Goal: Information Seeking & Learning: Learn about a topic

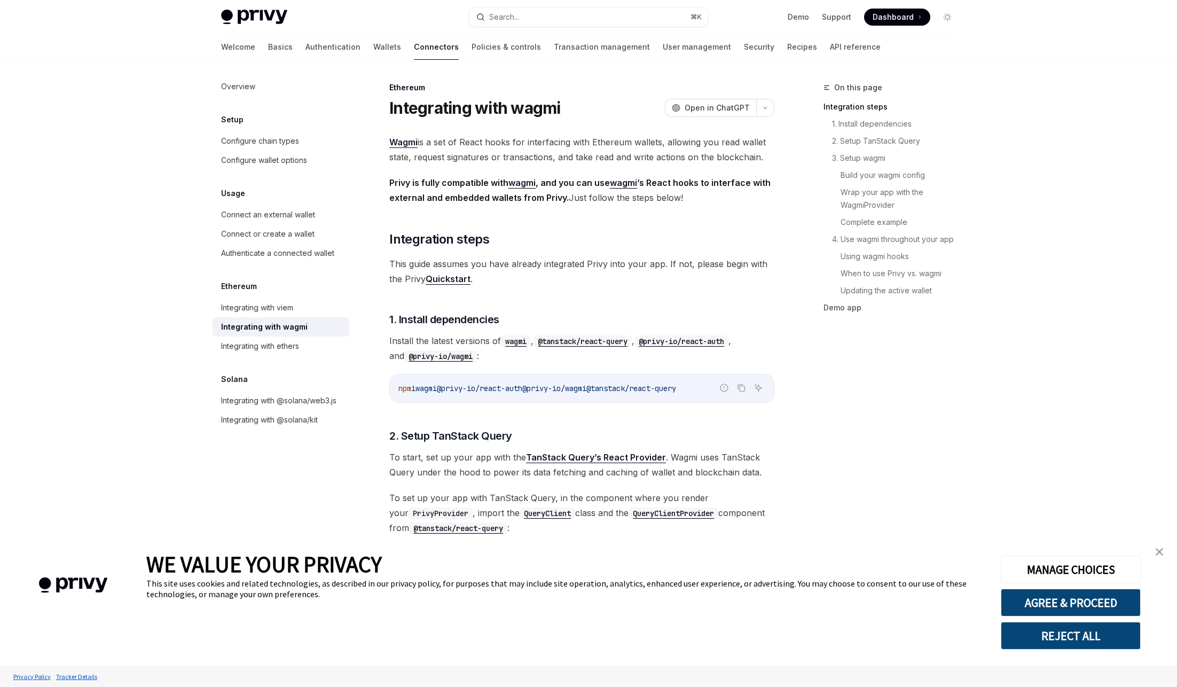
drag, startPoint x: 1157, startPoint y: 551, endPoint x: 1136, endPoint y: 533, distance: 26.9
click at [1157, 551] on img "close banner" at bounding box center [1159, 551] width 7 height 7
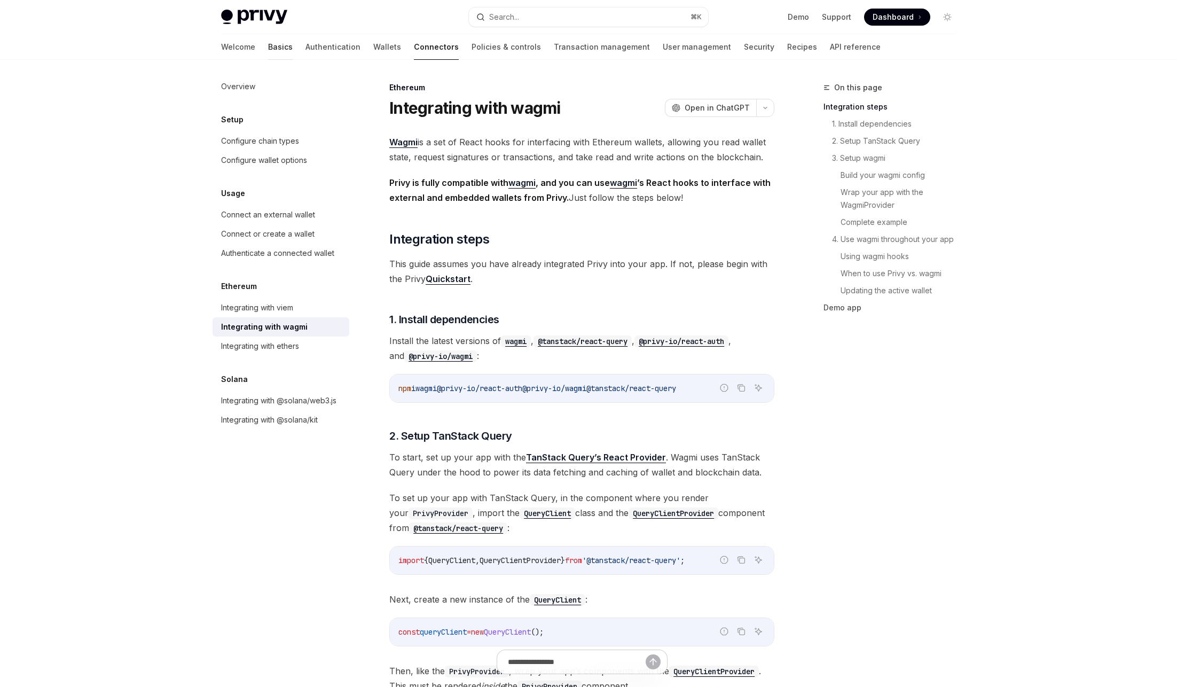
click at [268, 44] on link "Basics" at bounding box center [280, 47] width 25 height 26
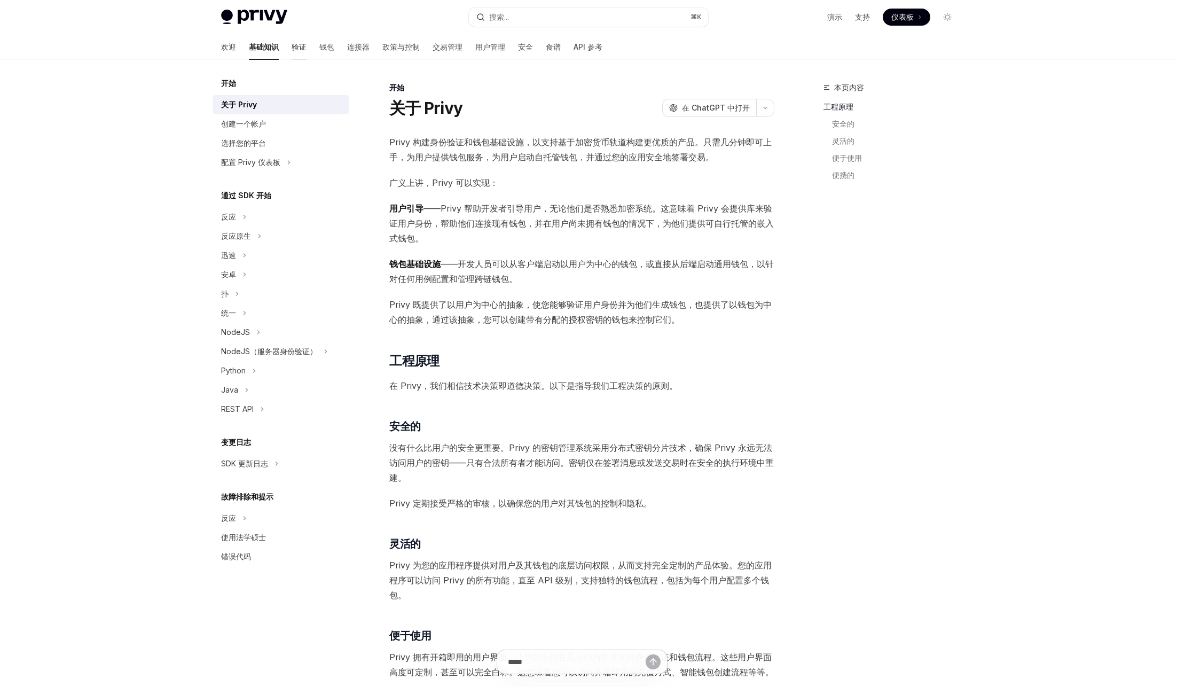
click at [292, 45] on font "验证" at bounding box center [299, 46] width 15 height 9
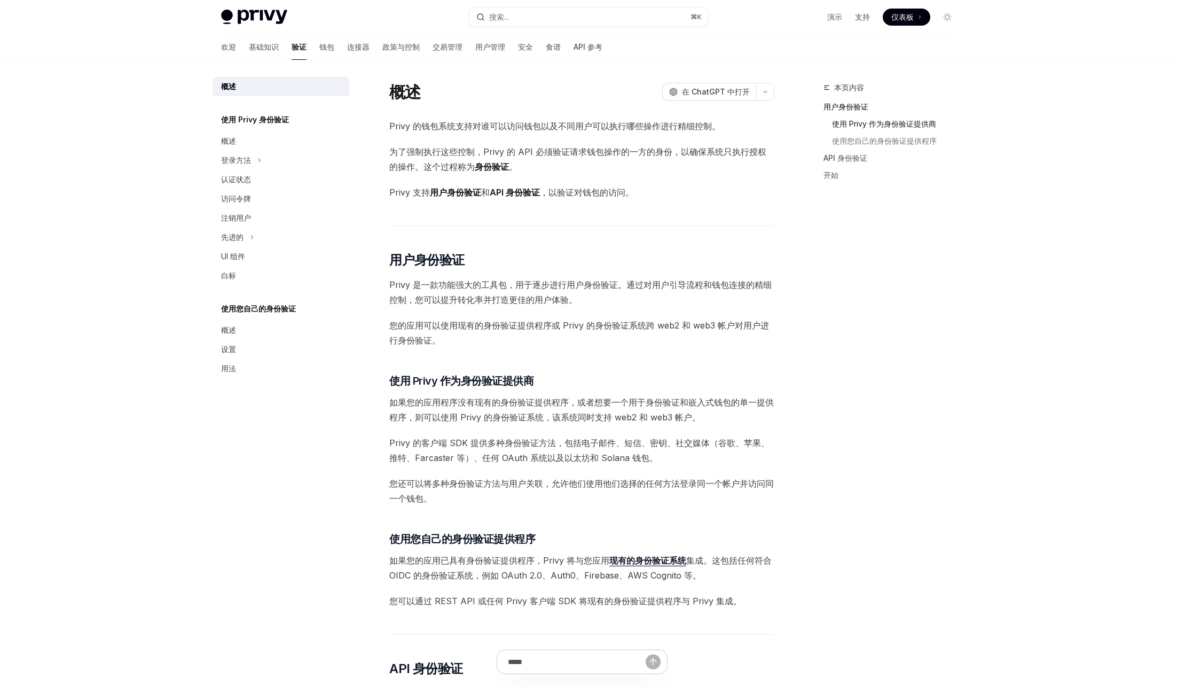
click at [878, 129] on font "使用 Privy 作为身份验证提供商" at bounding box center [884, 123] width 104 height 13
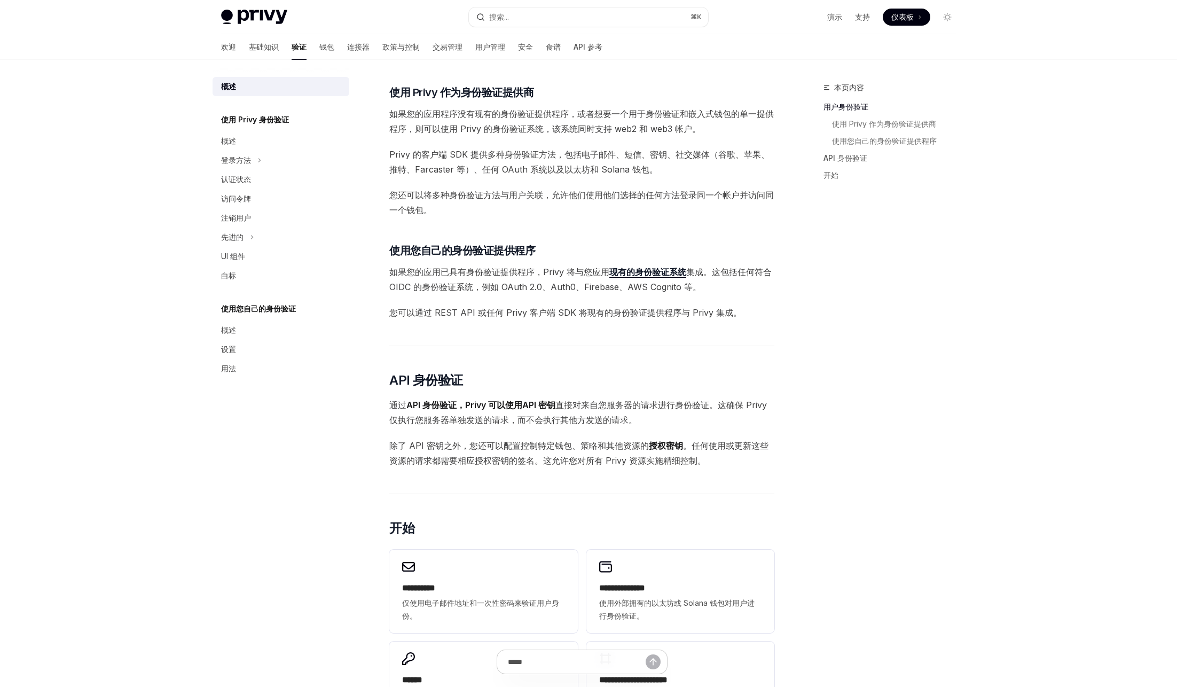
scroll to position [292, 0]
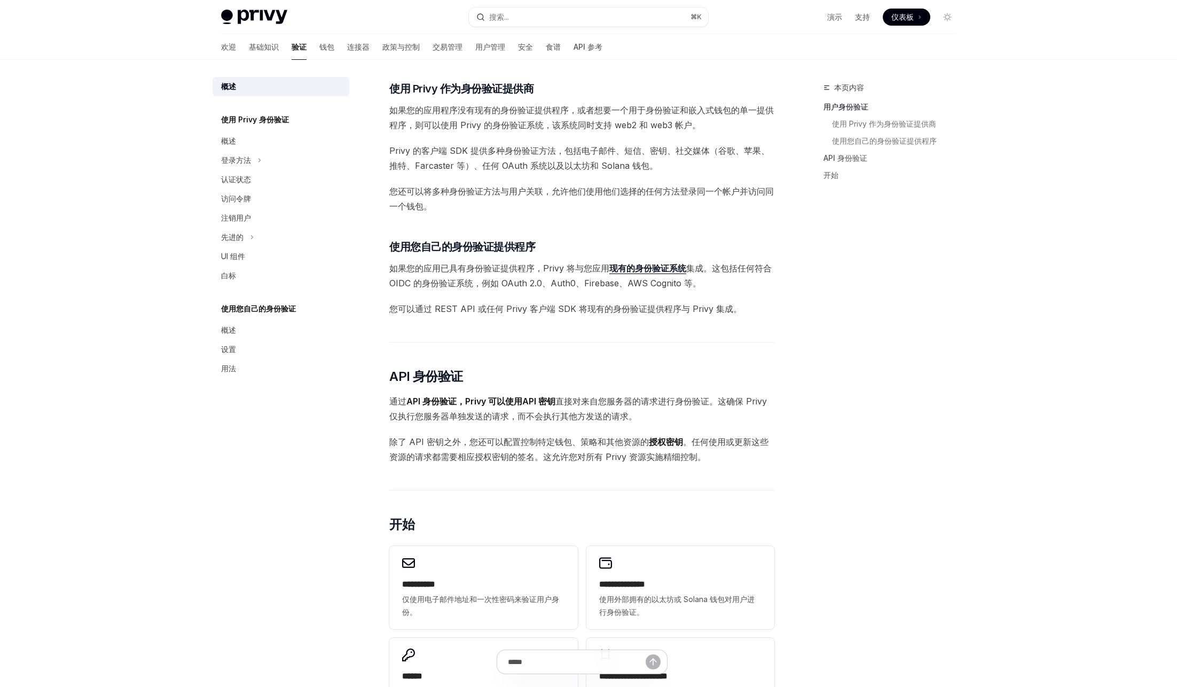
click at [510, 109] on font "如果您的应用程序没有现有的身份验证提供程序，或者想要一个用于身份验证和嵌入式钱包的单一提供程序，则可以使用 Privy 的身份验证系统，该系统同时支持 web…" at bounding box center [581, 118] width 384 height 26
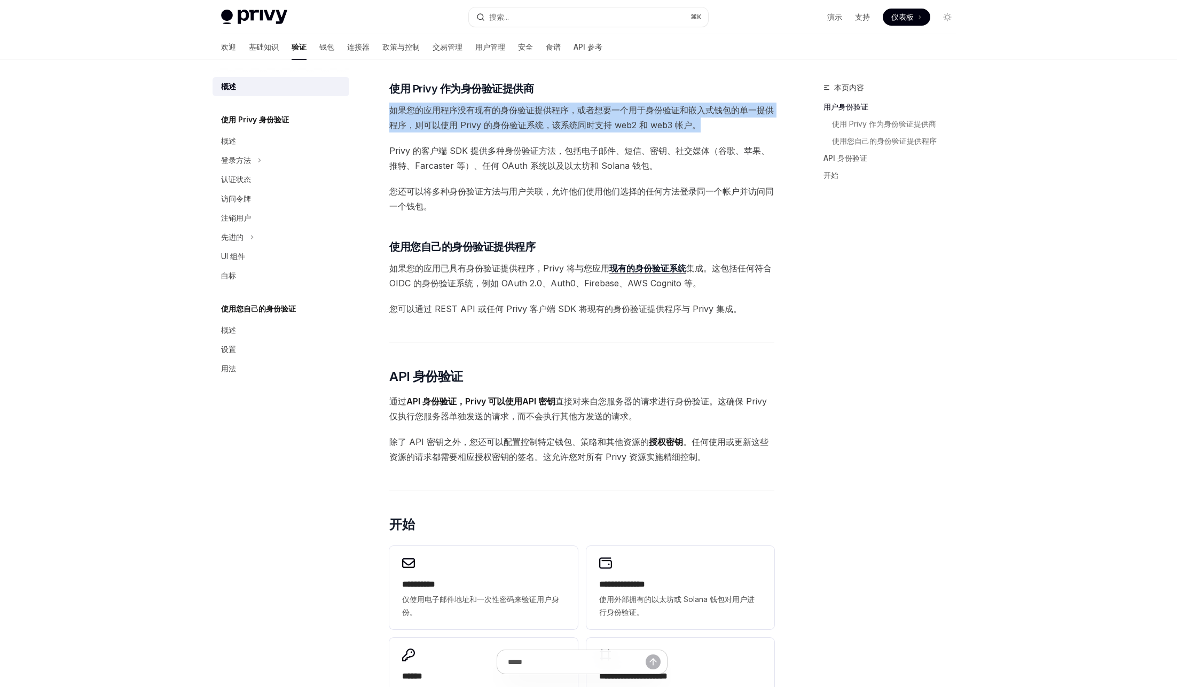
click at [510, 109] on font "如果您的应用程序没有现有的身份验证提供程序，或者想要一个用于身份验证和嵌入式钱包的单一提供程序，则可以使用 Privy 的身份验证系统，该系统同时支持 web…" at bounding box center [581, 118] width 384 height 26
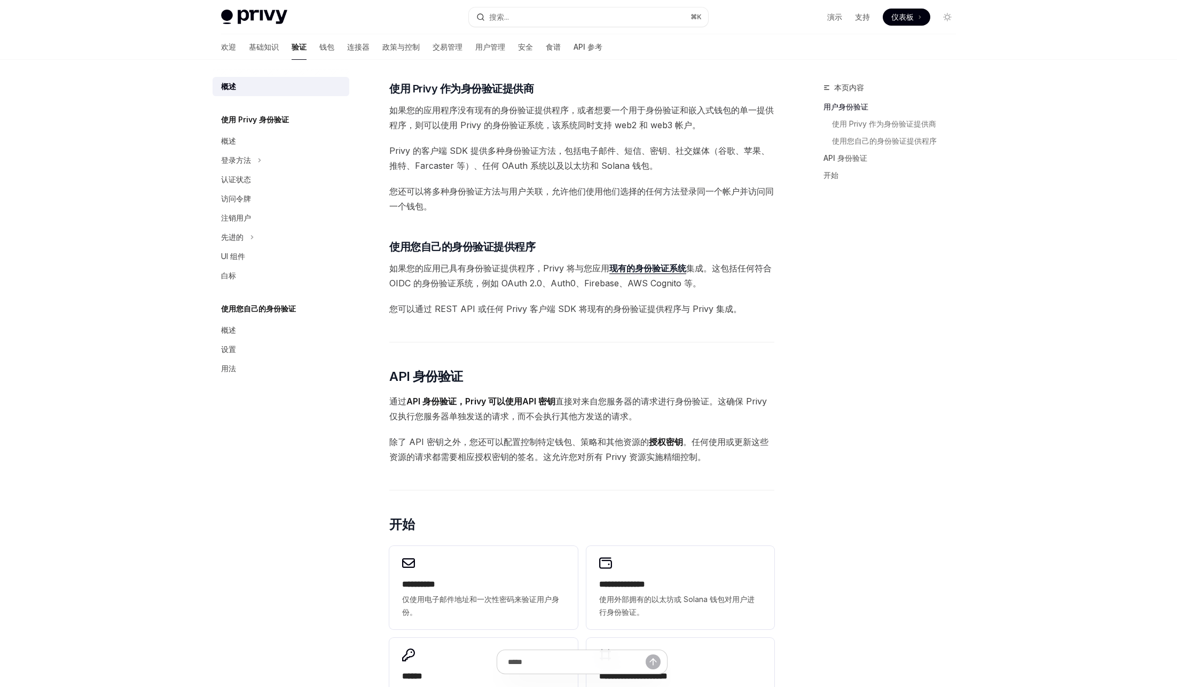
click at [496, 145] on font "Privy 的客户端 SDK 提供多种身份验证方法，包括电子邮件、短信、密钥、社交媒体（谷歌、苹果、推特、Farcaster 等）、任何 OAuth 系统以及…" at bounding box center [579, 158] width 380 height 26
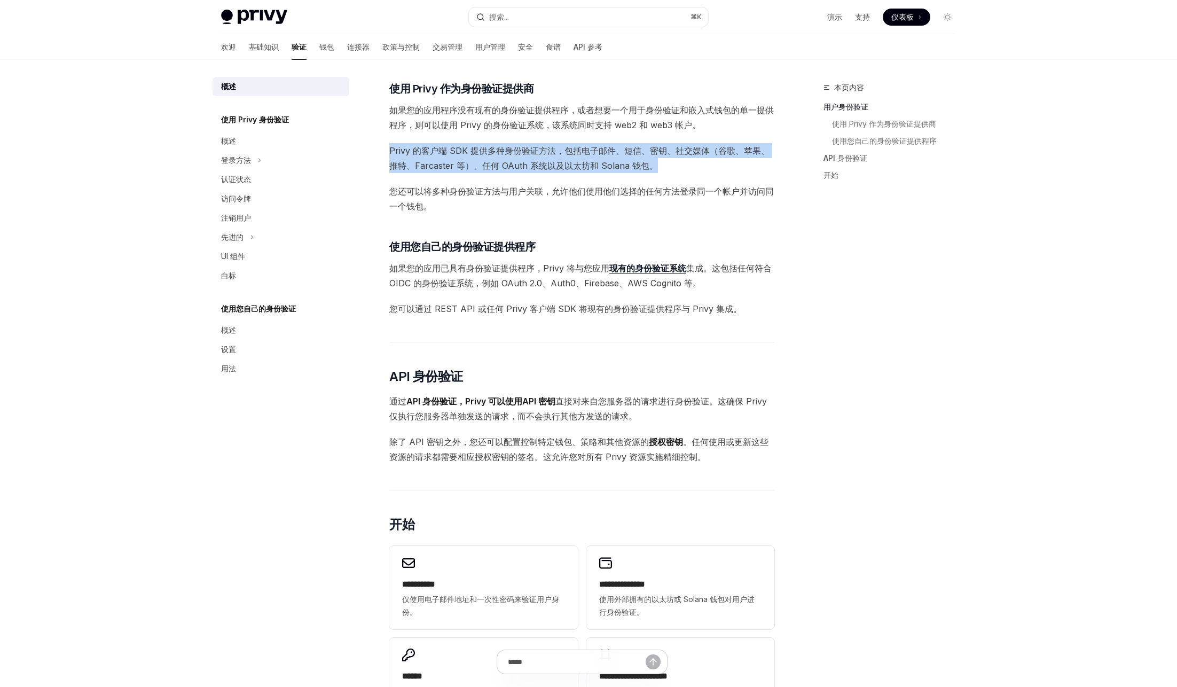
click at [496, 145] on font "Privy 的客户端 SDK 提供多种身份验证方法，包括电子邮件、短信、密钥、社交媒体（谷歌、苹果、推特、Farcaster 等）、任何 OAuth 系统以及…" at bounding box center [579, 158] width 380 height 26
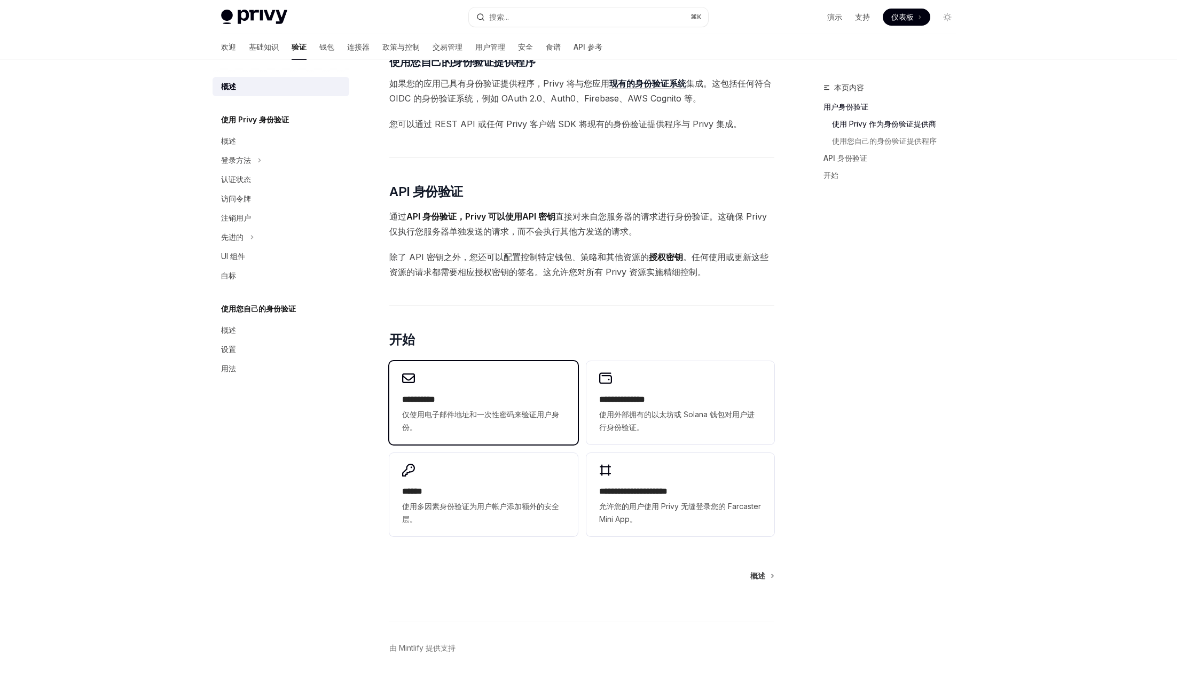
scroll to position [477, 0]
click at [261, 155] on icon at bounding box center [259, 160] width 4 height 13
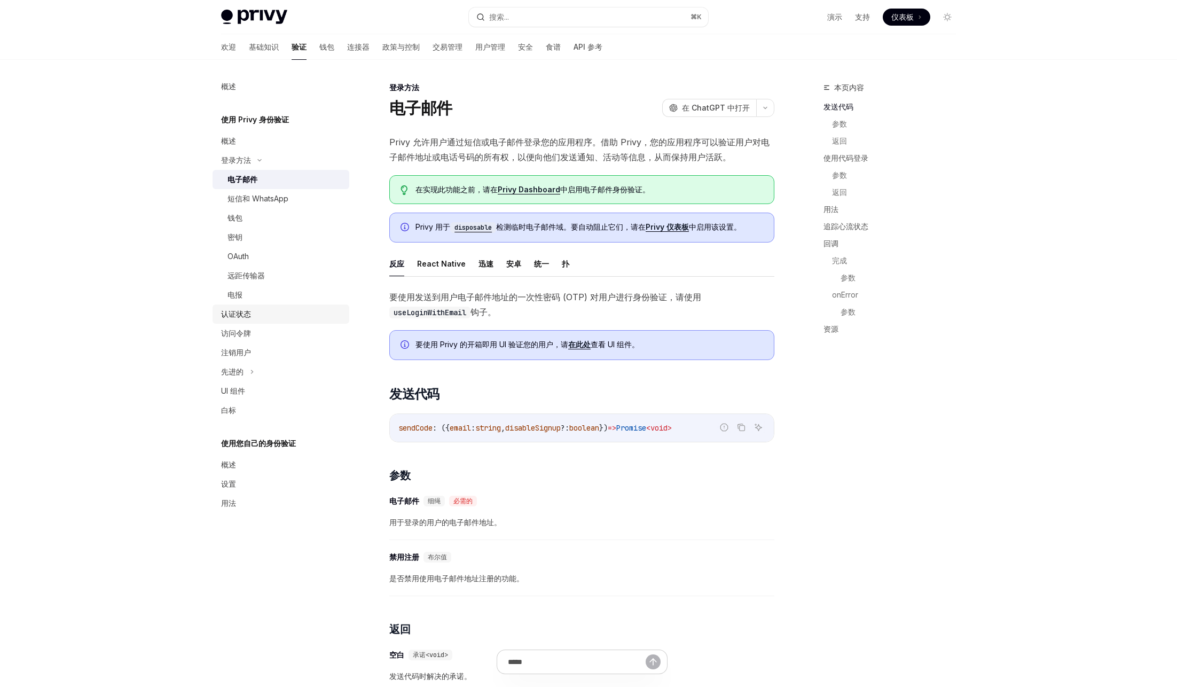
click at [237, 315] on font "认证状态" at bounding box center [236, 313] width 30 height 9
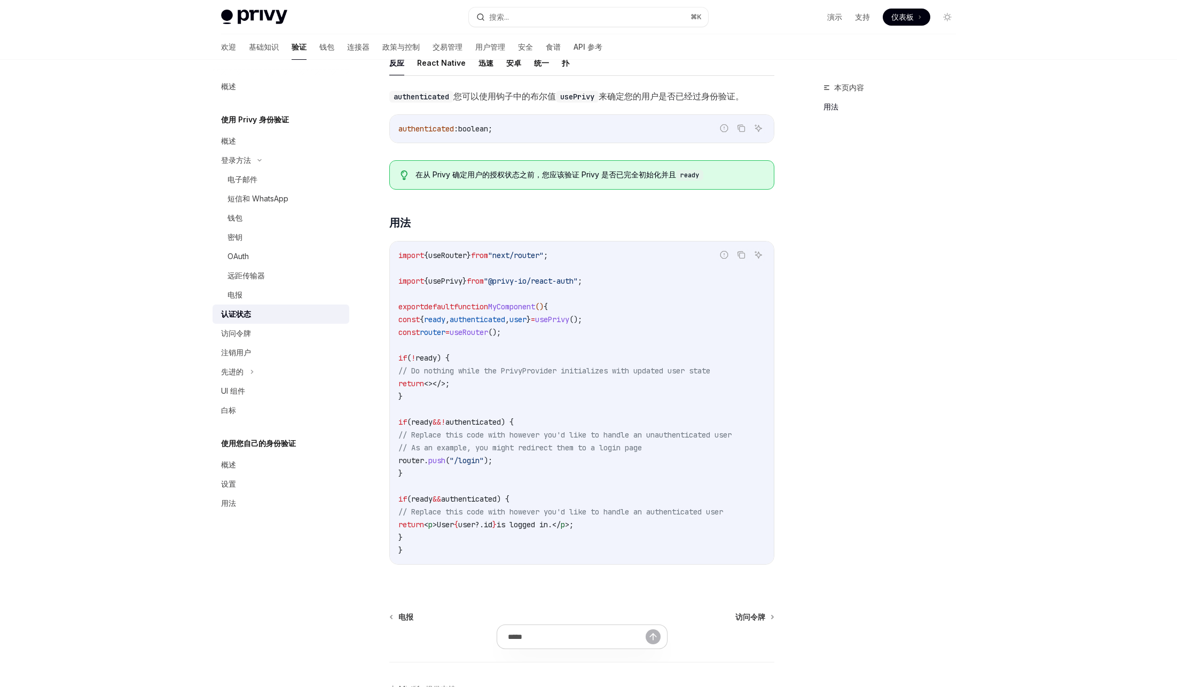
scroll to position [205, 0]
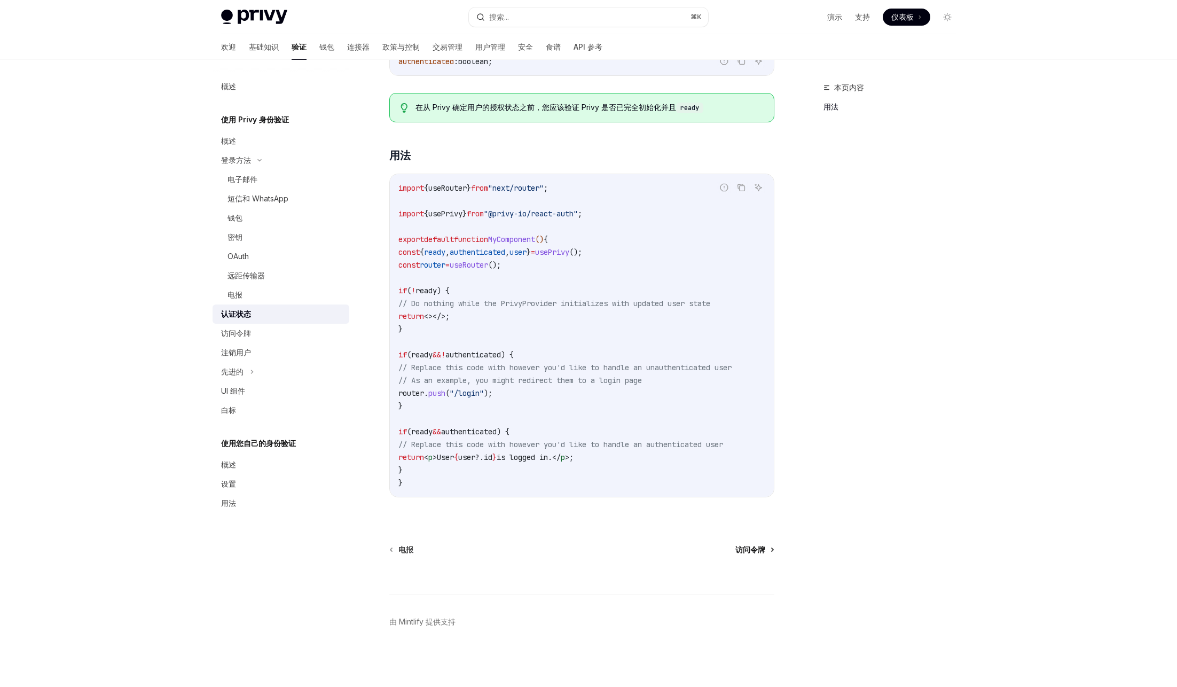
click at [775, 553] on div "使用 Privy 身份验证 认证状态 OpenAI 在 ChatGPT 中打开 OpenAI 在 ChatGPT 中打开 在整个应用中，您可能希望根据当前用户…" at bounding box center [482, 288] width 590 height 798
click at [767, 548] on link "访问令牌" at bounding box center [754, 549] width 38 height 11
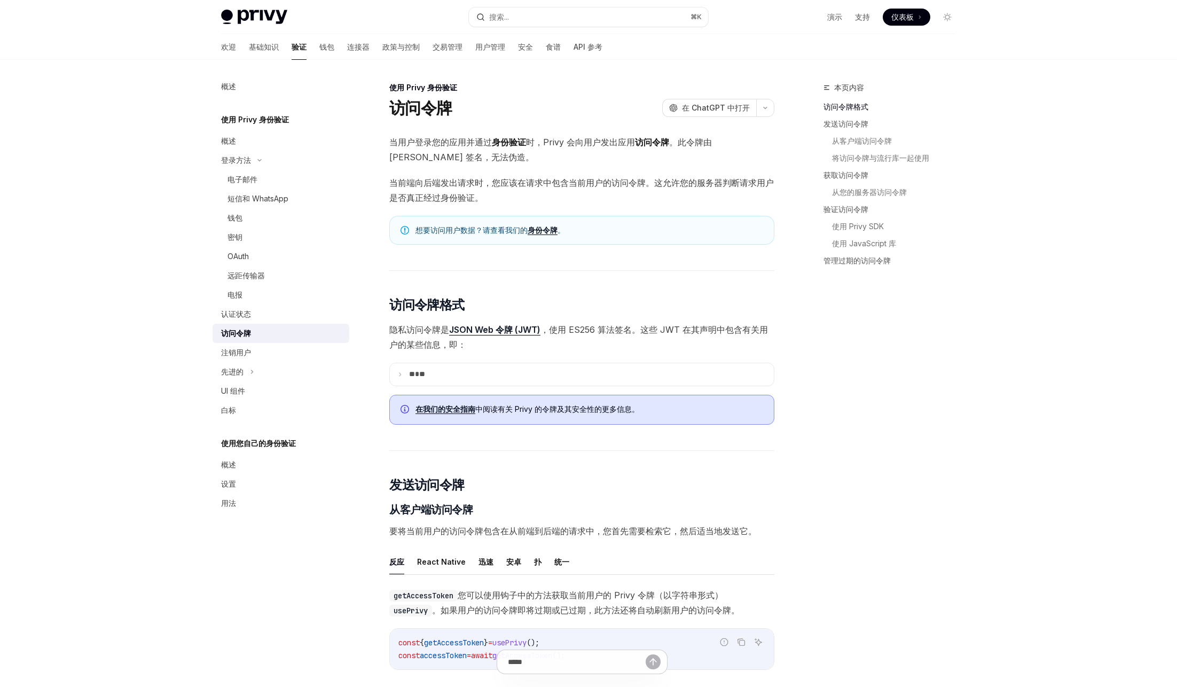
click at [561, 145] on font "时，Privy 会向用户发出应用" at bounding box center [580, 142] width 109 height 11
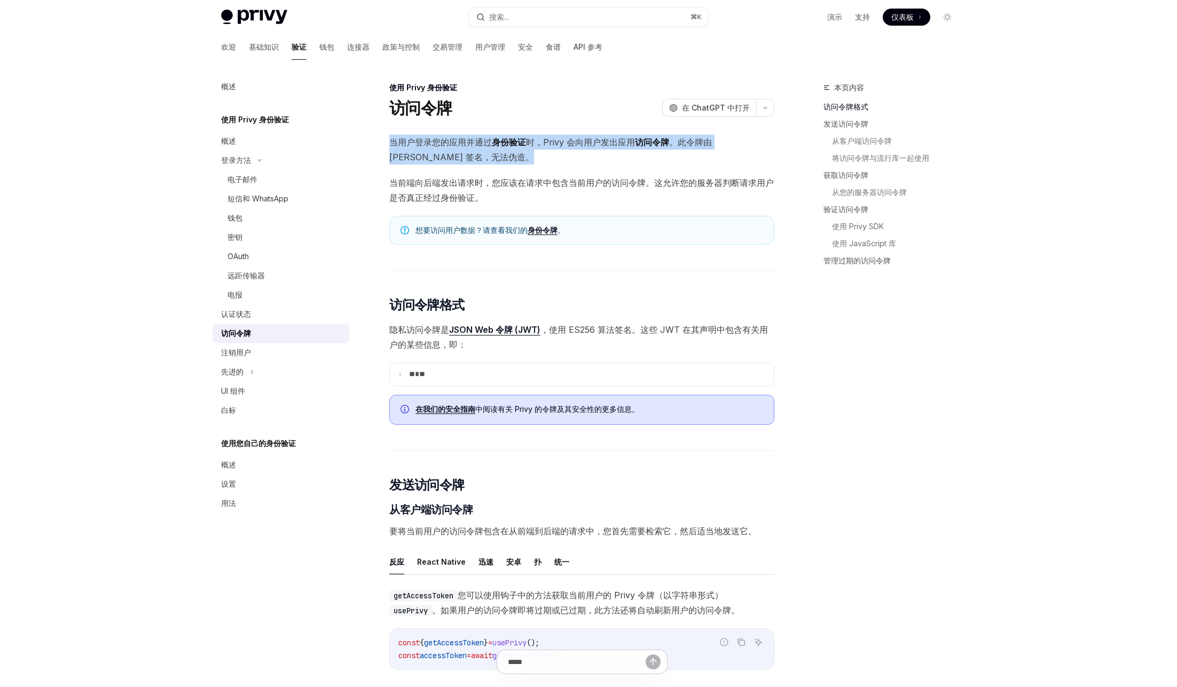
click at [561, 145] on font "时，Privy 会向用户发出应用" at bounding box center [580, 142] width 109 height 11
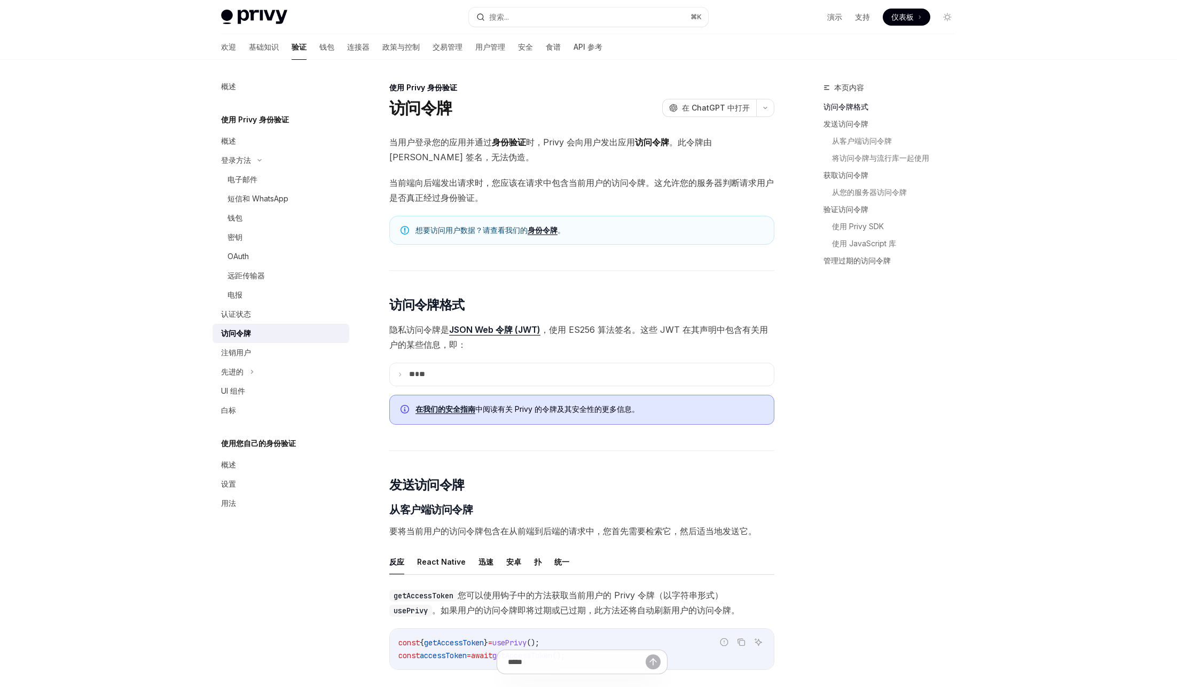
click at [476, 181] on font "当前端向后端发出请求时，您应该在请求中包含当前用户的访问令牌。这允许您的服务器判断请求用户是否真正经过身份验证。" at bounding box center [581, 190] width 384 height 26
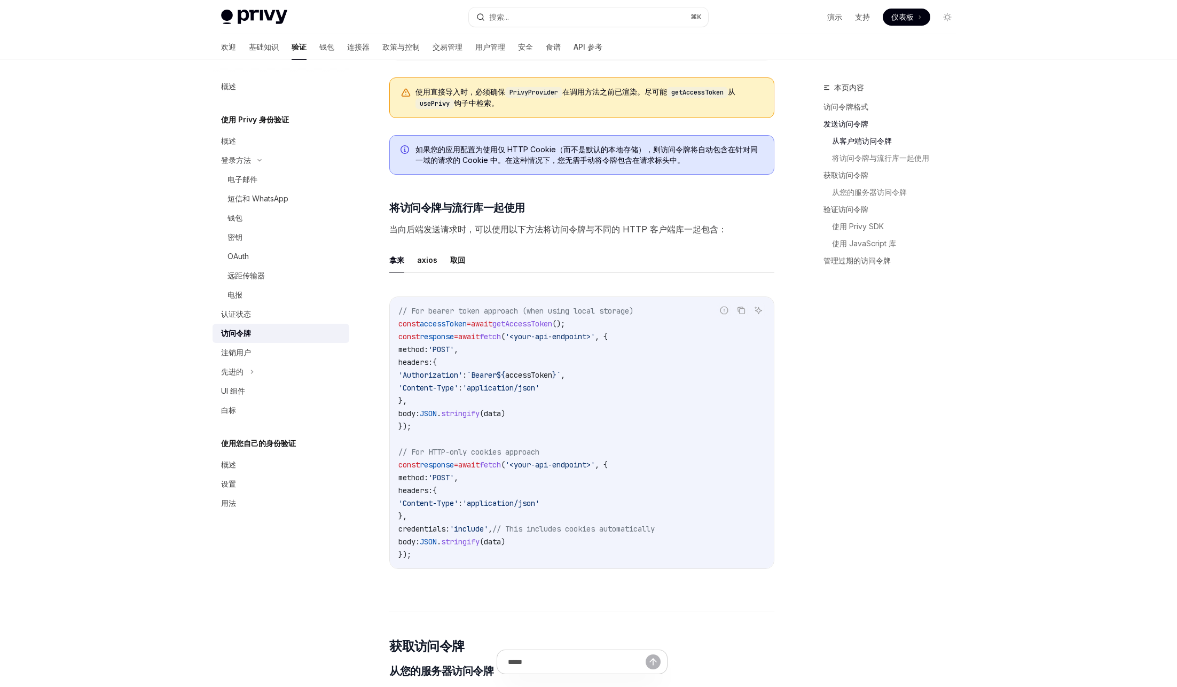
scroll to position [855, 0]
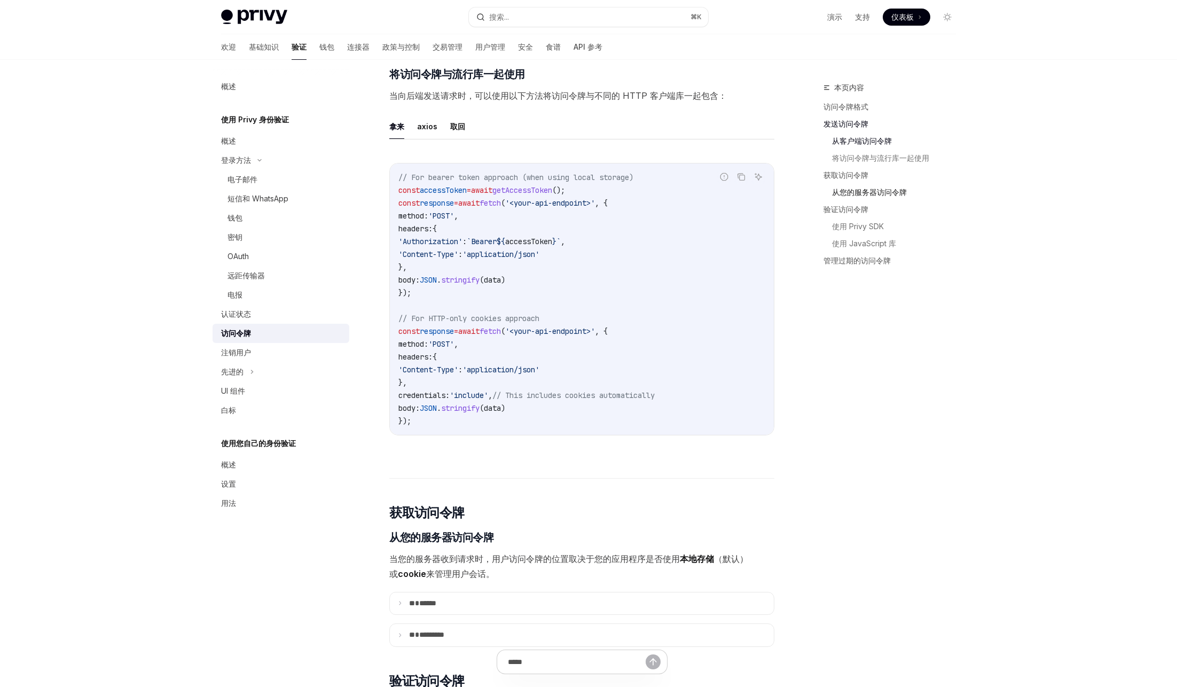
click at [849, 193] on font "从您的服务器访问令牌" at bounding box center [869, 191] width 75 height 9
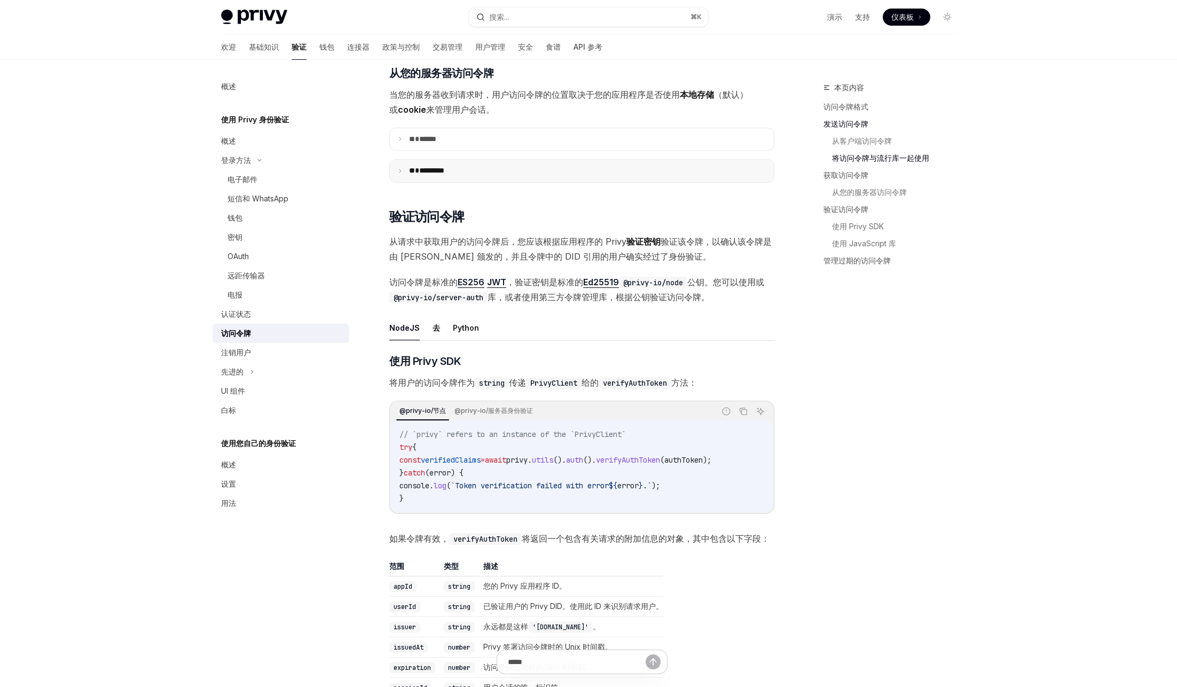
scroll to position [1320, 0]
click at [402, 173] on icon at bounding box center [399, 170] width 5 height 5
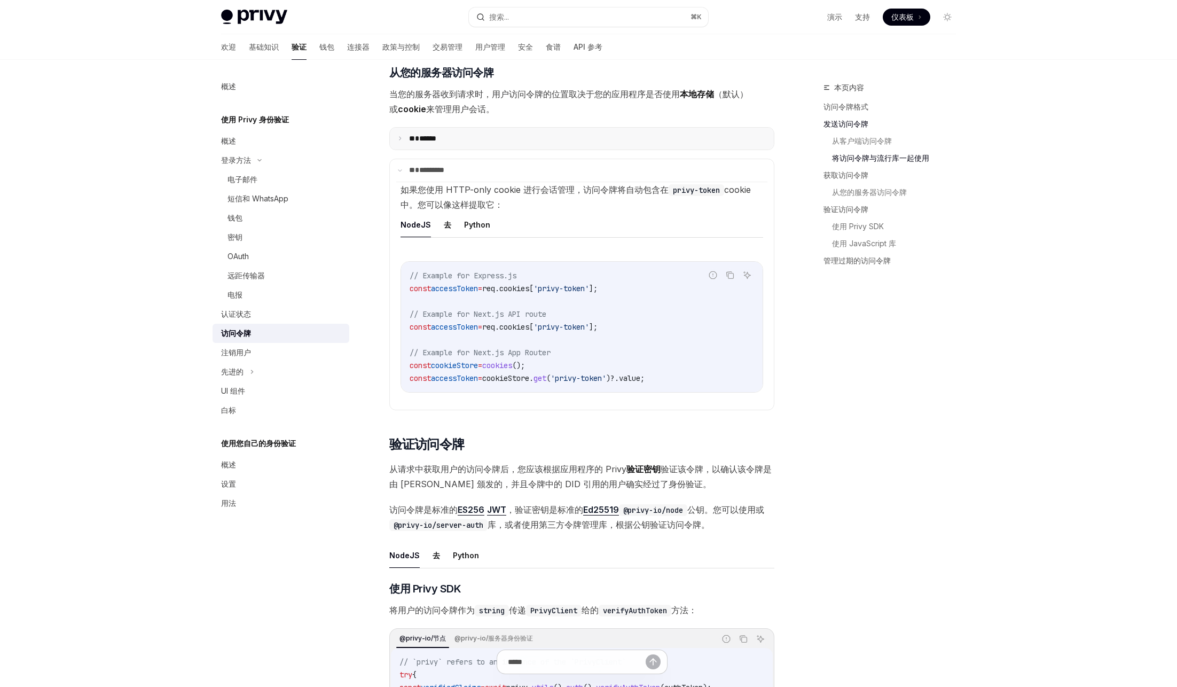
click at [396, 150] on summary "** ******" at bounding box center [582, 139] width 384 height 22
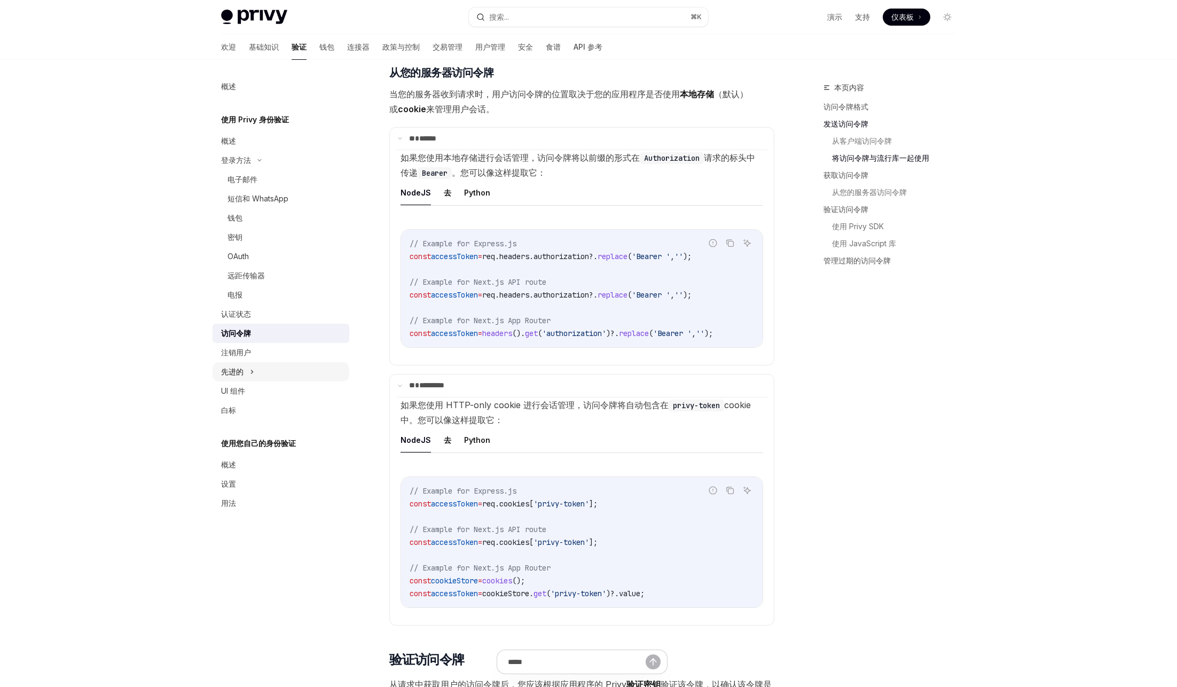
click at [250, 370] on icon at bounding box center [252, 371] width 4 height 13
click at [257, 429] on font "登录时验证码" at bounding box center [249, 429] width 45 height 9
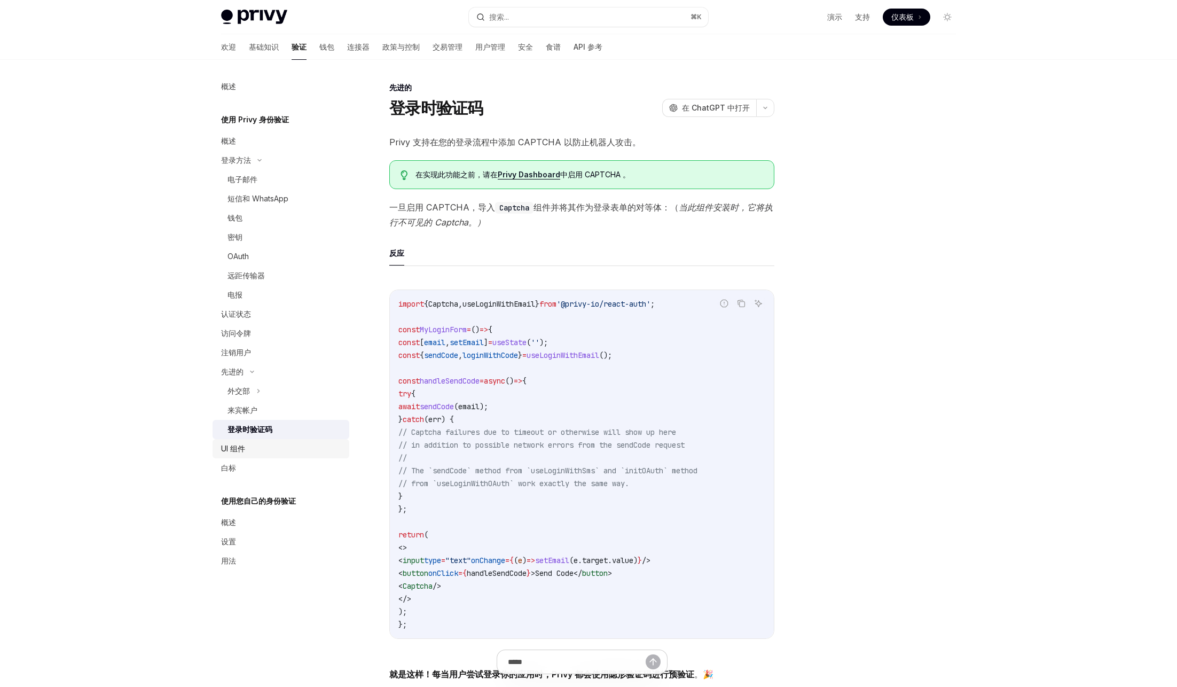
click at [242, 451] on font "UI 组件" at bounding box center [233, 448] width 24 height 9
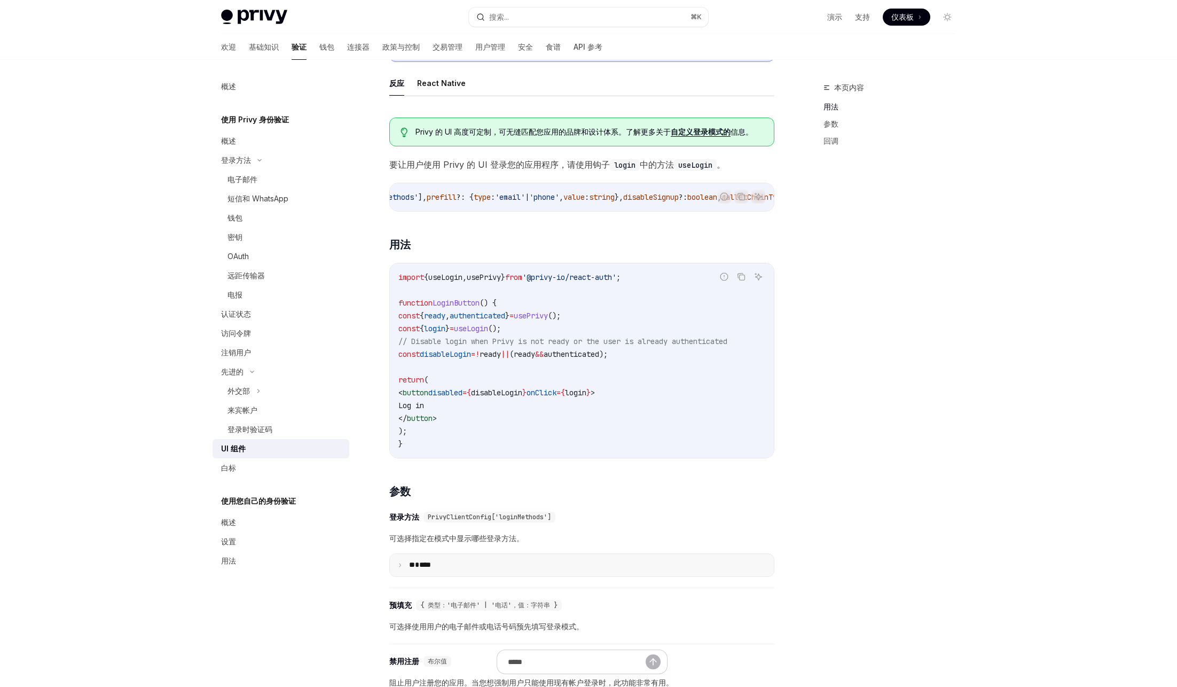
scroll to position [598, 0]
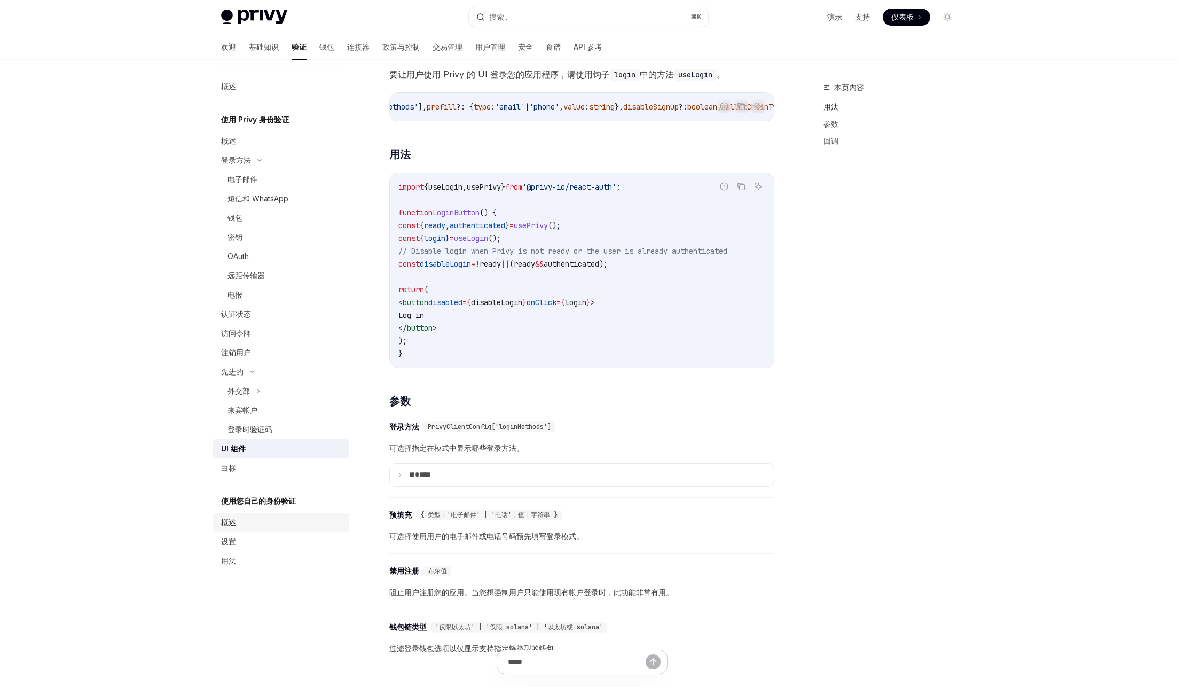
click at [289, 527] on div "概述" at bounding box center [282, 522] width 122 height 13
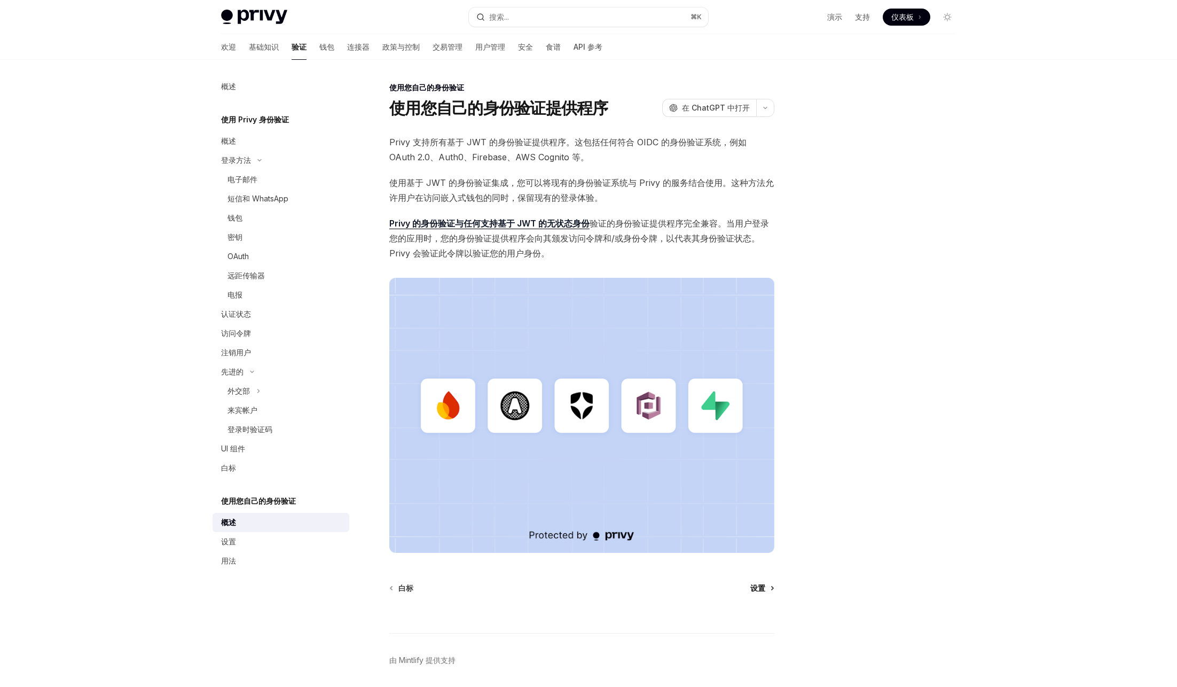
click at [771, 588] on link "设置" at bounding box center [761, 588] width 23 height 11
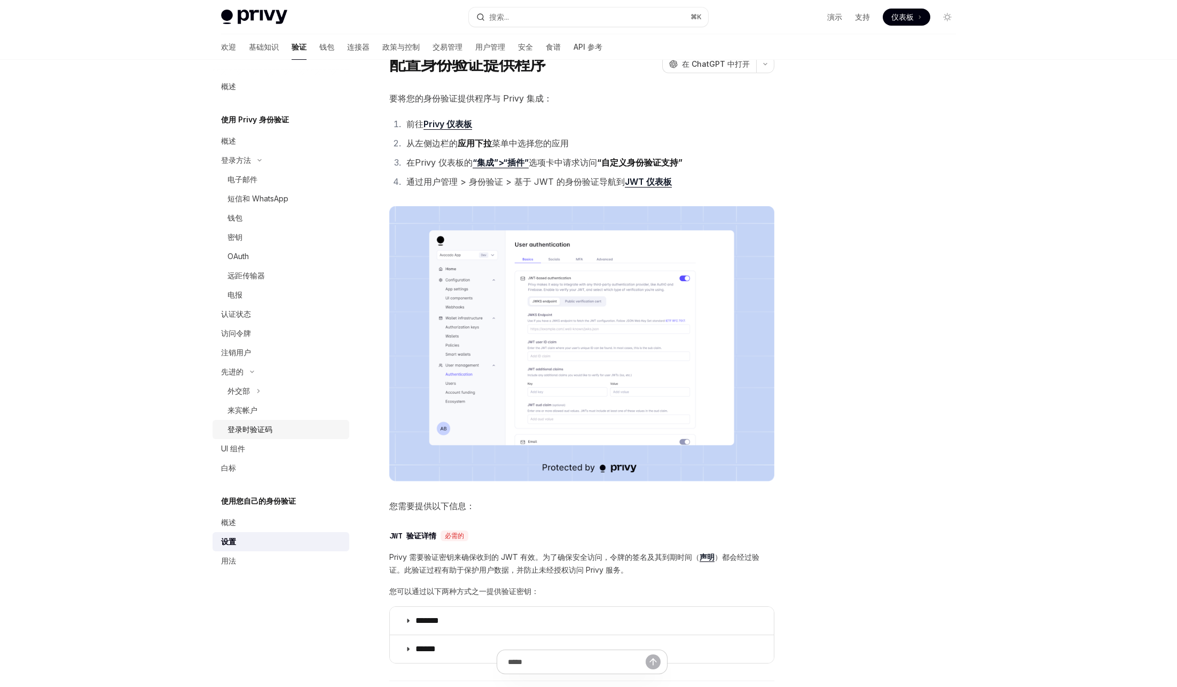
scroll to position [64, 0]
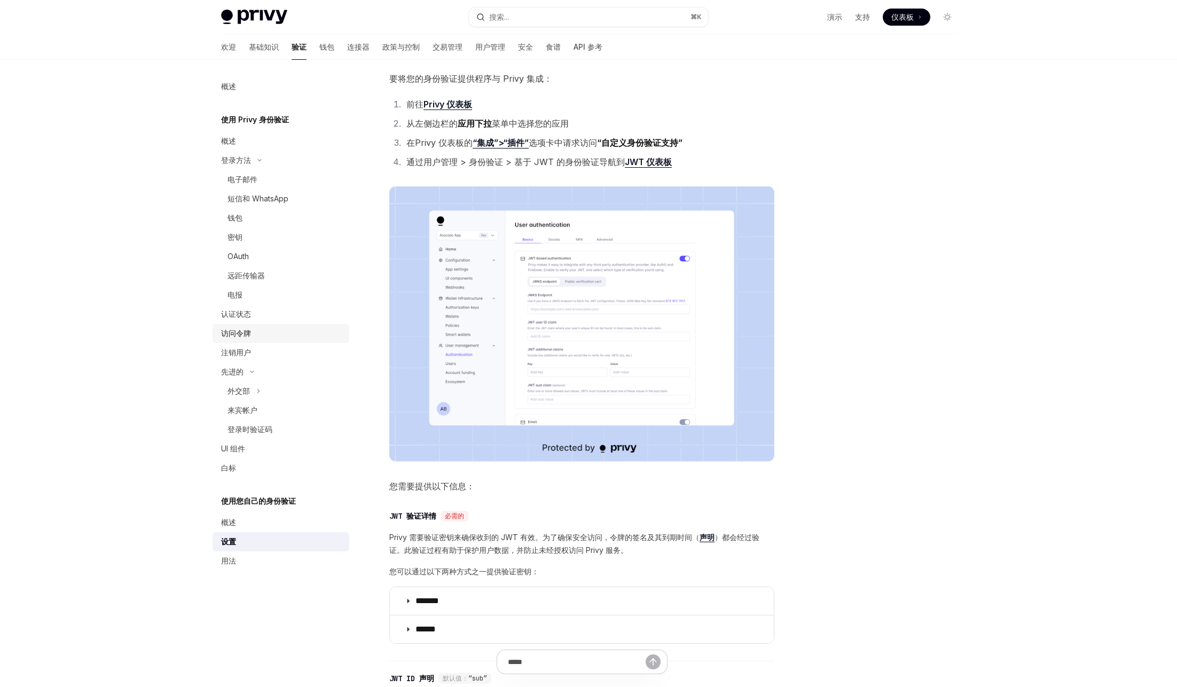
click at [250, 331] on div "访问令牌" at bounding box center [282, 333] width 122 height 13
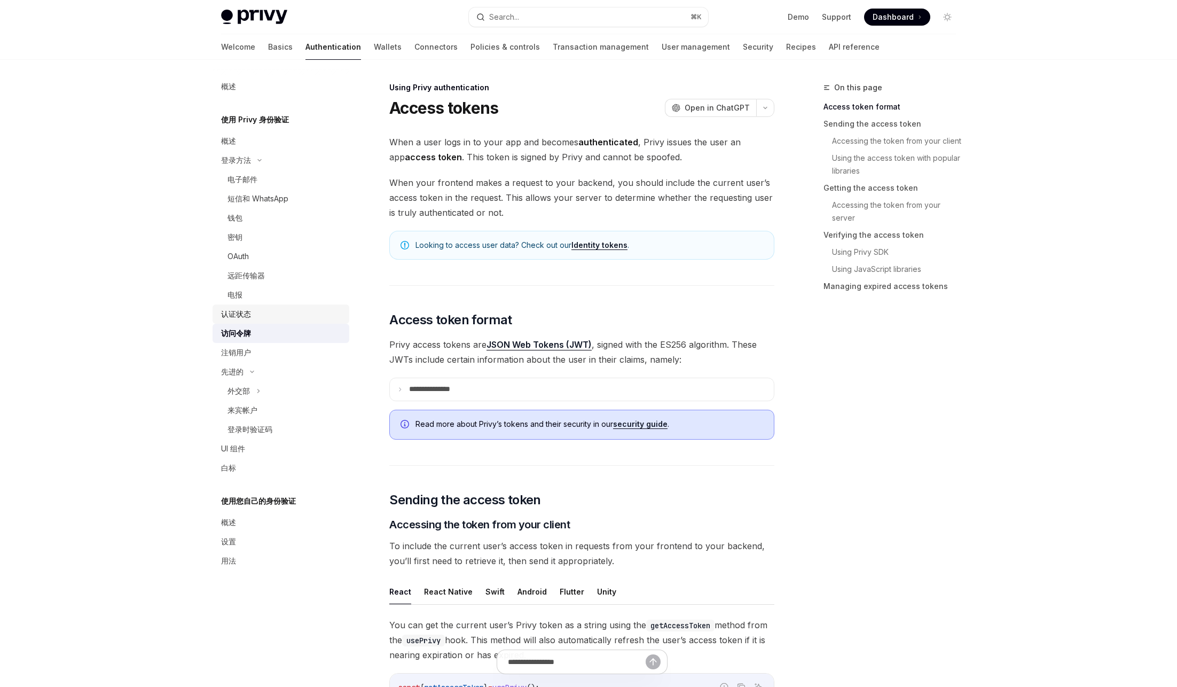
click at [252, 311] on div "认证状态" at bounding box center [282, 314] width 122 height 13
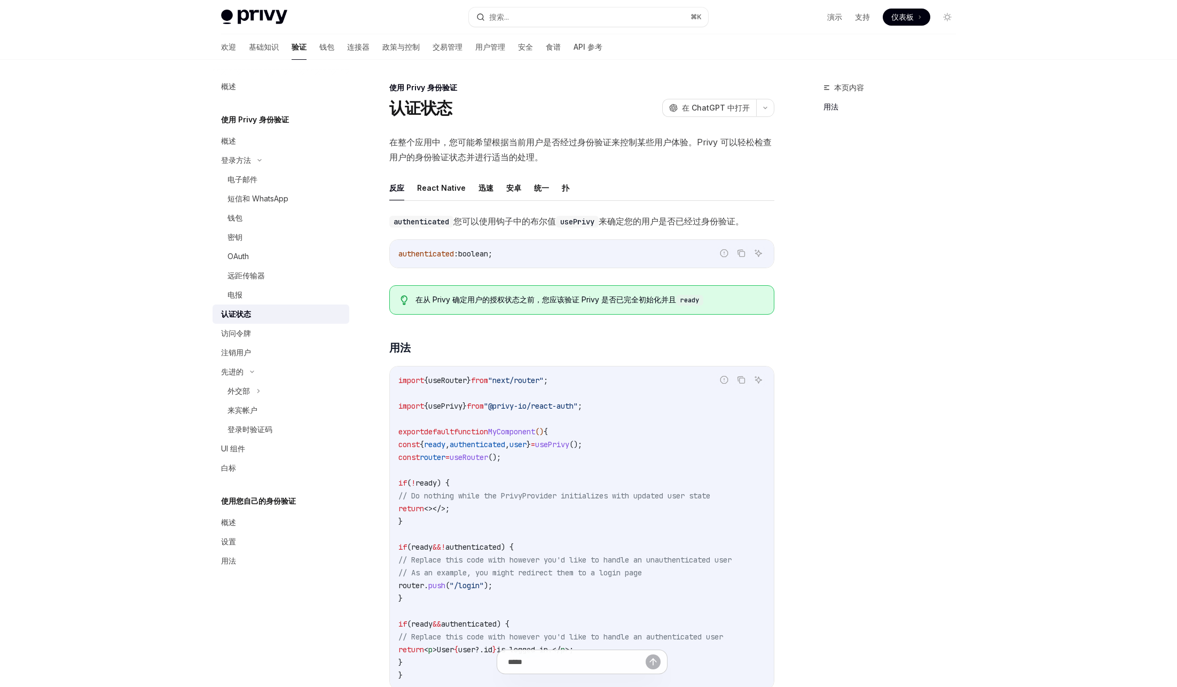
click at [505, 444] on span "authenticated" at bounding box center [478, 444] width 56 height 10
copy code "const { ready , authenticated , user } = usePrivy ();"
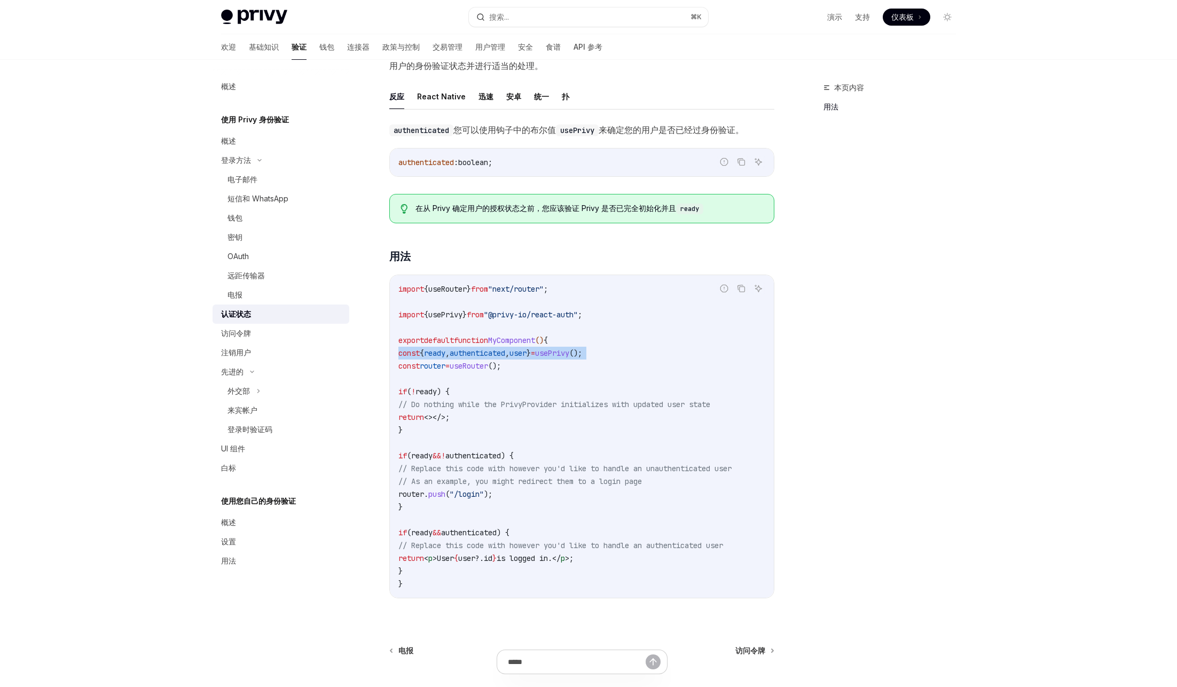
scroll to position [92, 0]
click at [303, 326] on link "访问令牌" at bounding box center [281, 333] width 137 height 19
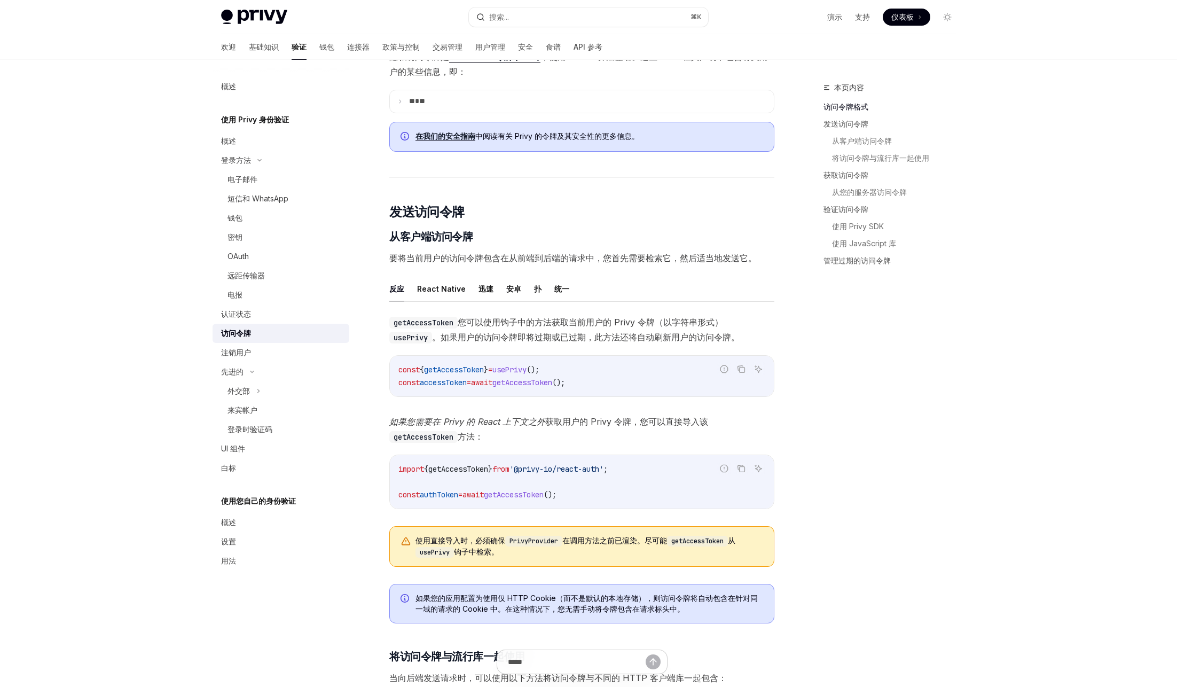
scroll to position [273, 0]
click at [470, 370] on span "getAccessToken" at bounding box center [454, 369] width 60 height 10
drag, startPoint x: 586, startPoint y: 382, endPoint x: 579, endPoint y: 381, distance: 7.0
click at [565, 382] on span "();" at bounding box center [558, 382] width 13 height 10
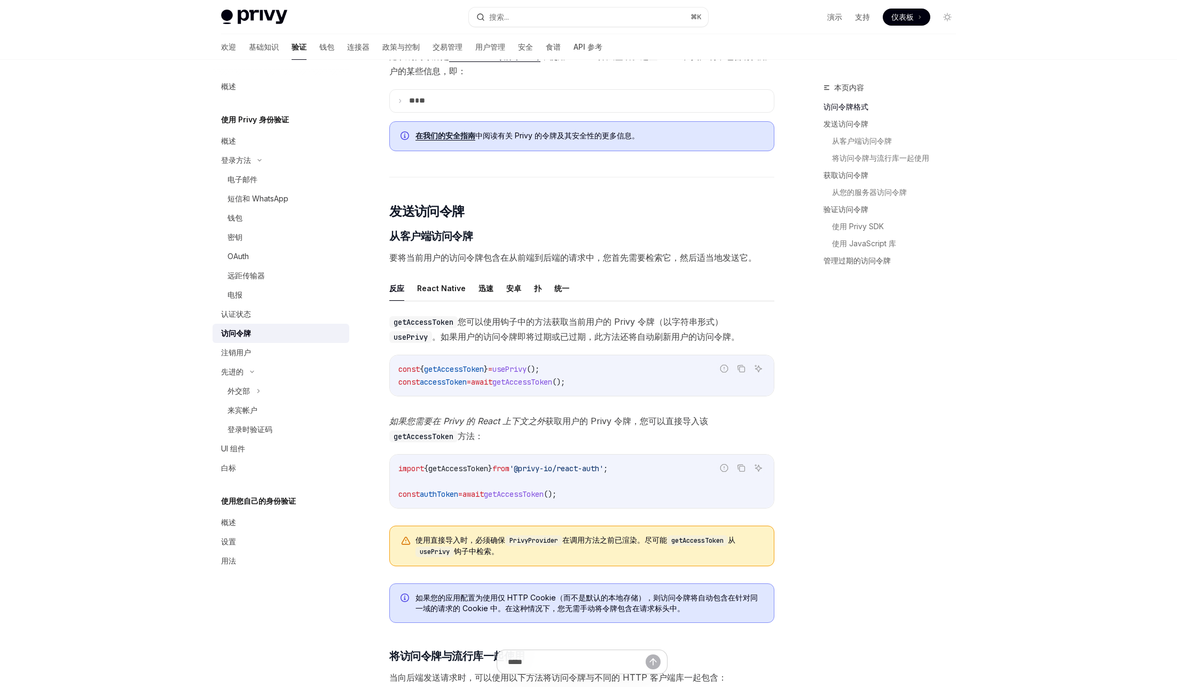
click at [552, 380] on span "getAccessToken" at bounding box center [522, 382] width 60 height 10
copy code "const accessToken = await getAccessToken ();"
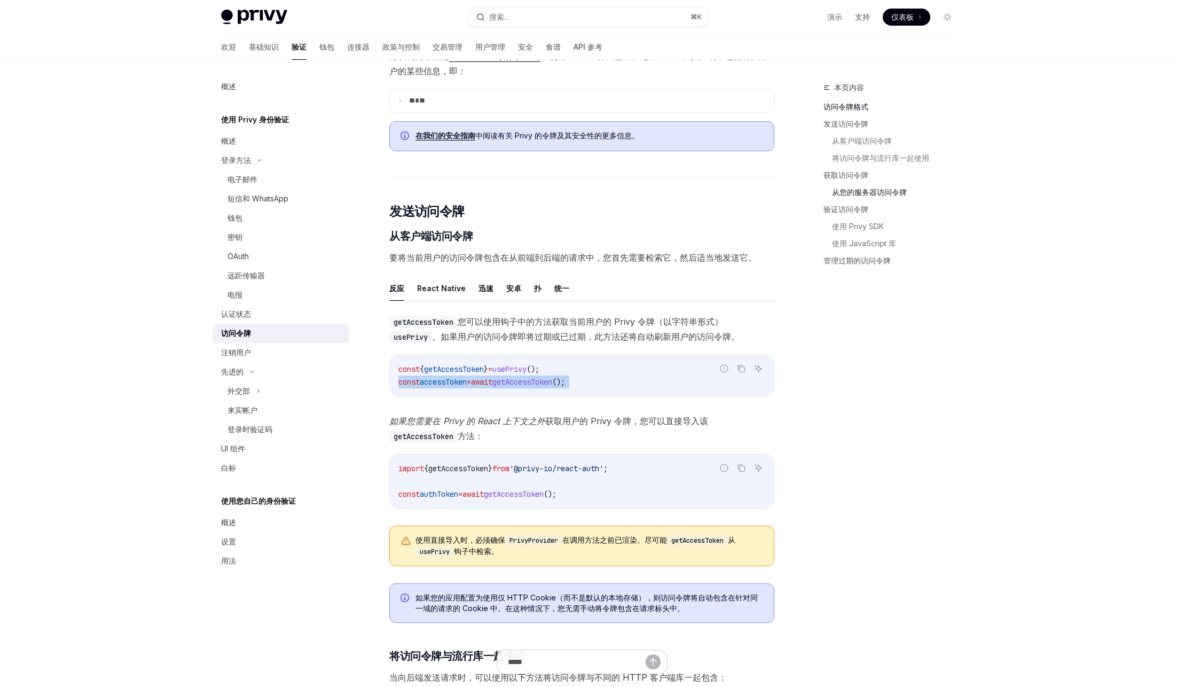
click at [875, 195] on font "从您的服务器访问令牌" at bounding box center [869, 191] width 75 height 9
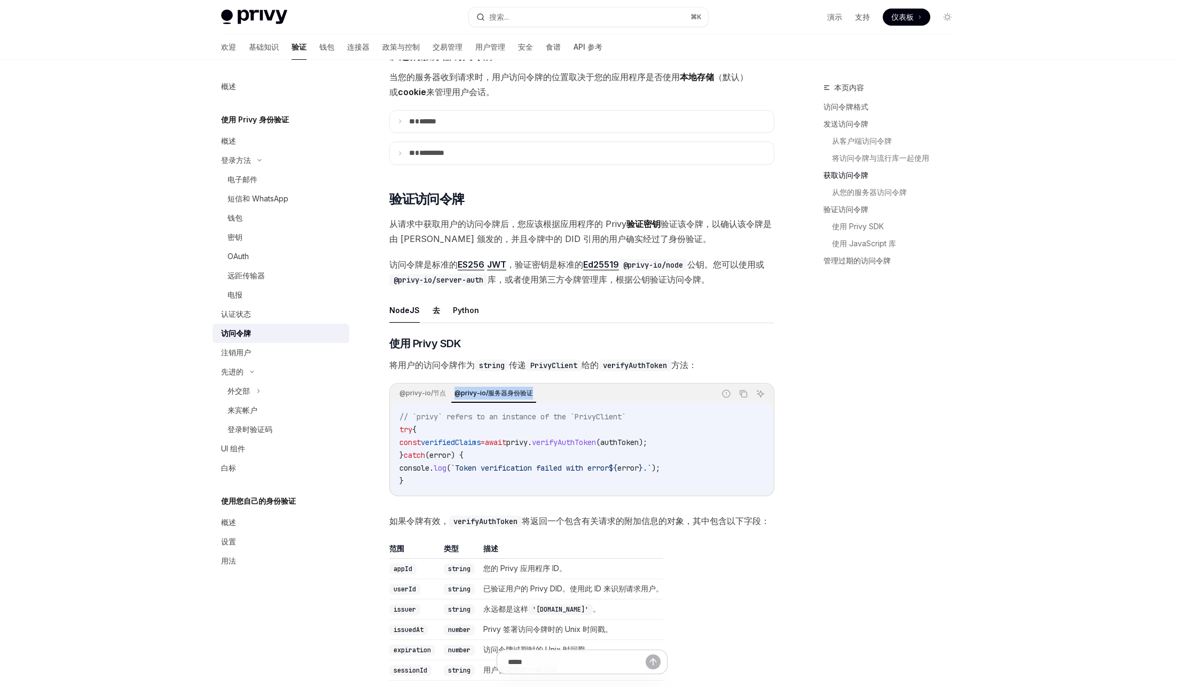
scroll to position [1396, 0]
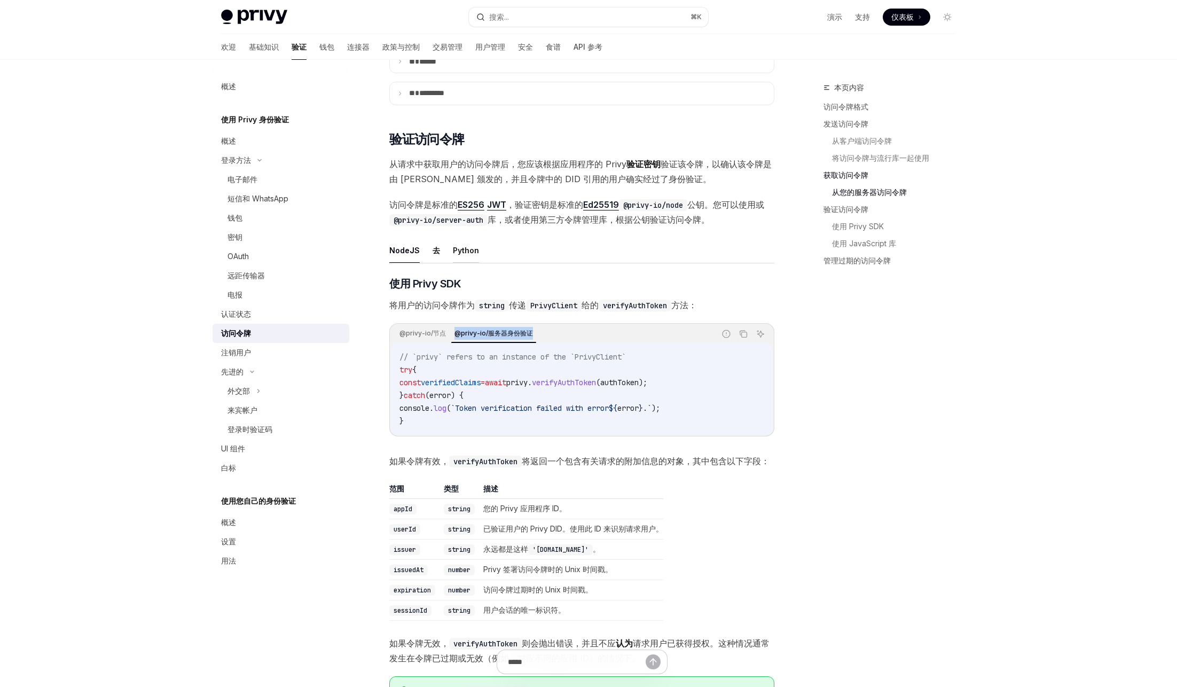
click at [453, 255] on font "Python" at bounding box center [466, 250] width 26 height 9
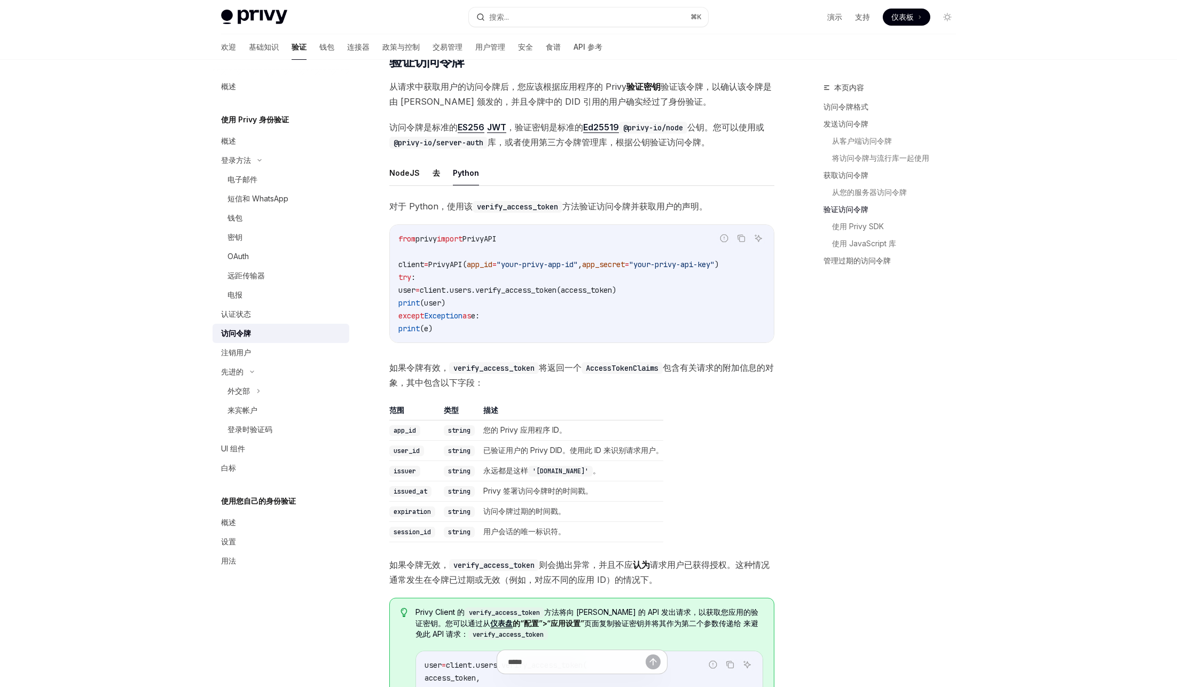
scroll to position [1551, 0]
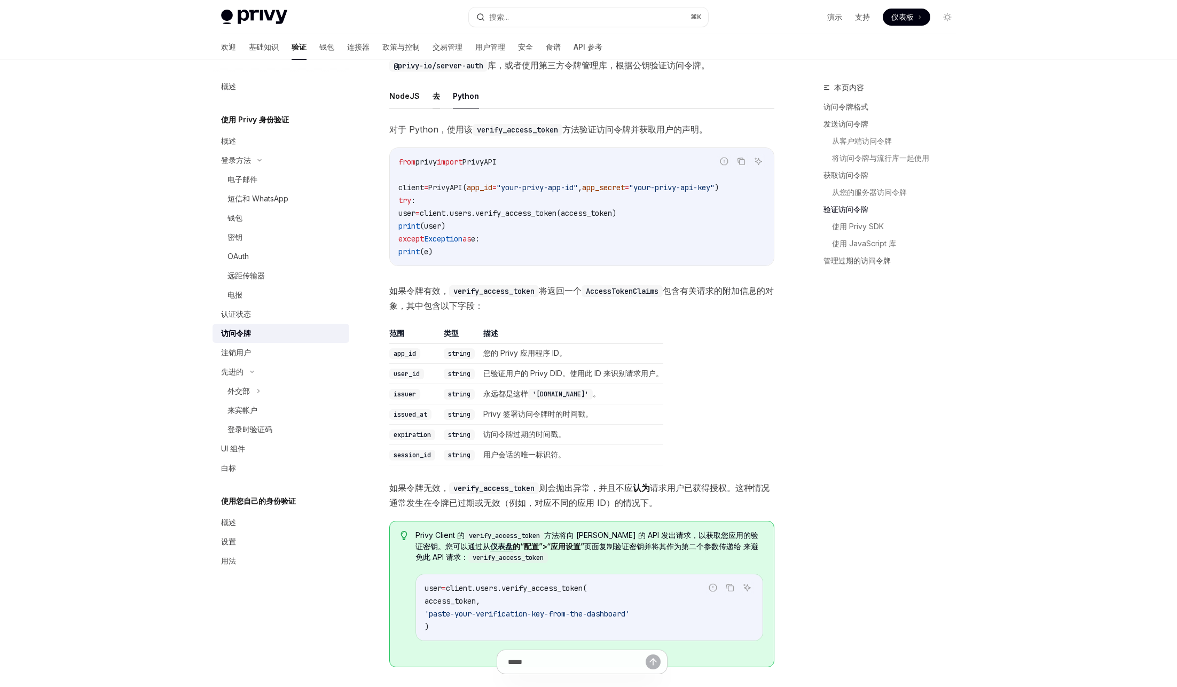
click at [435, 103] on font "去" at bounding box center [436, 96] width 7 height 13
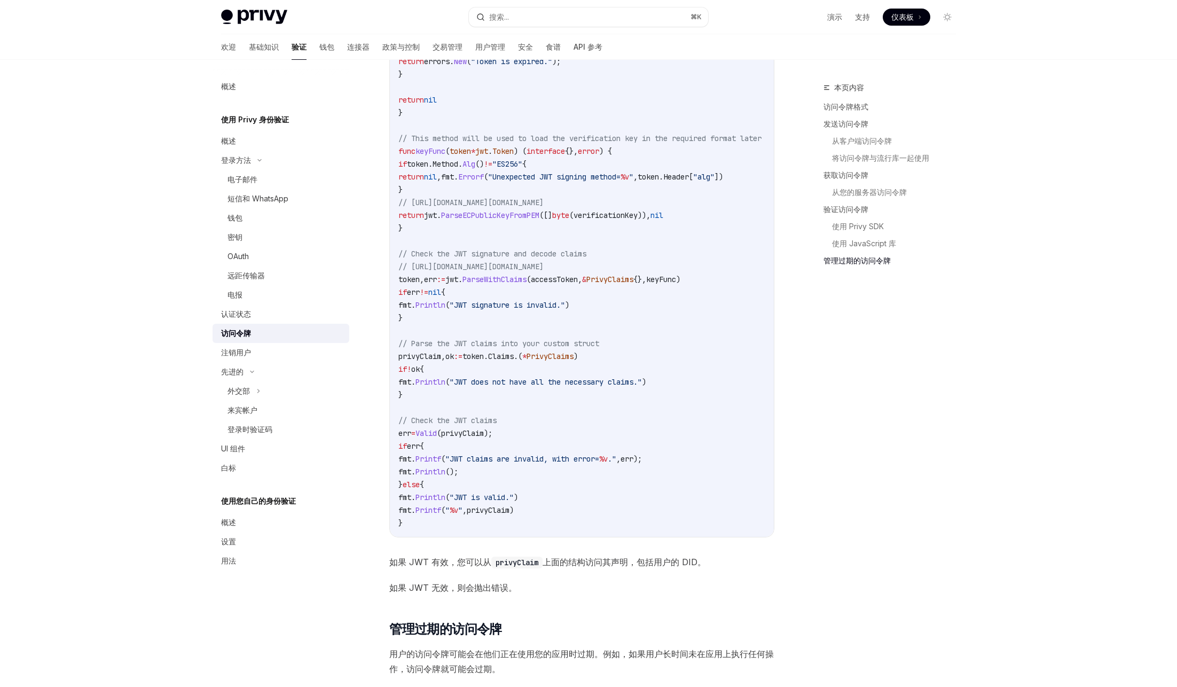
scroll to position [2335, 0]
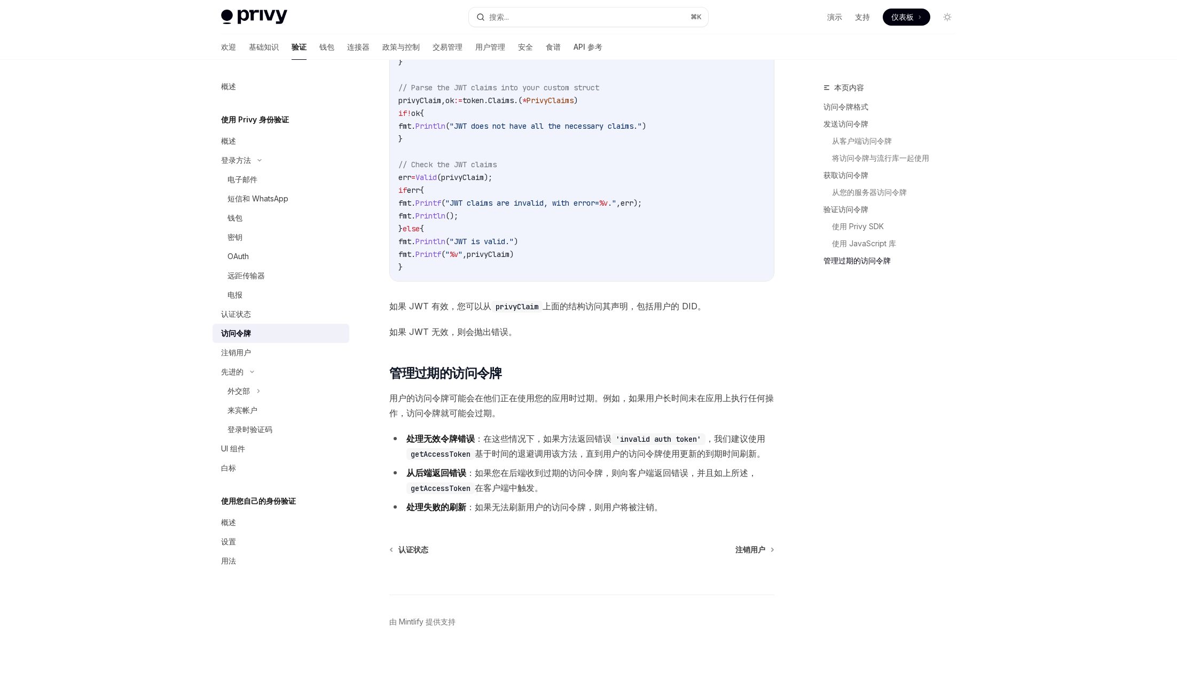
click at [512, 449] on font "基于时间的退避调用该方法，直到用户的访问令牌使用更新的到期时间刷新。" at bounding box center [620, 453] width 290 height 11
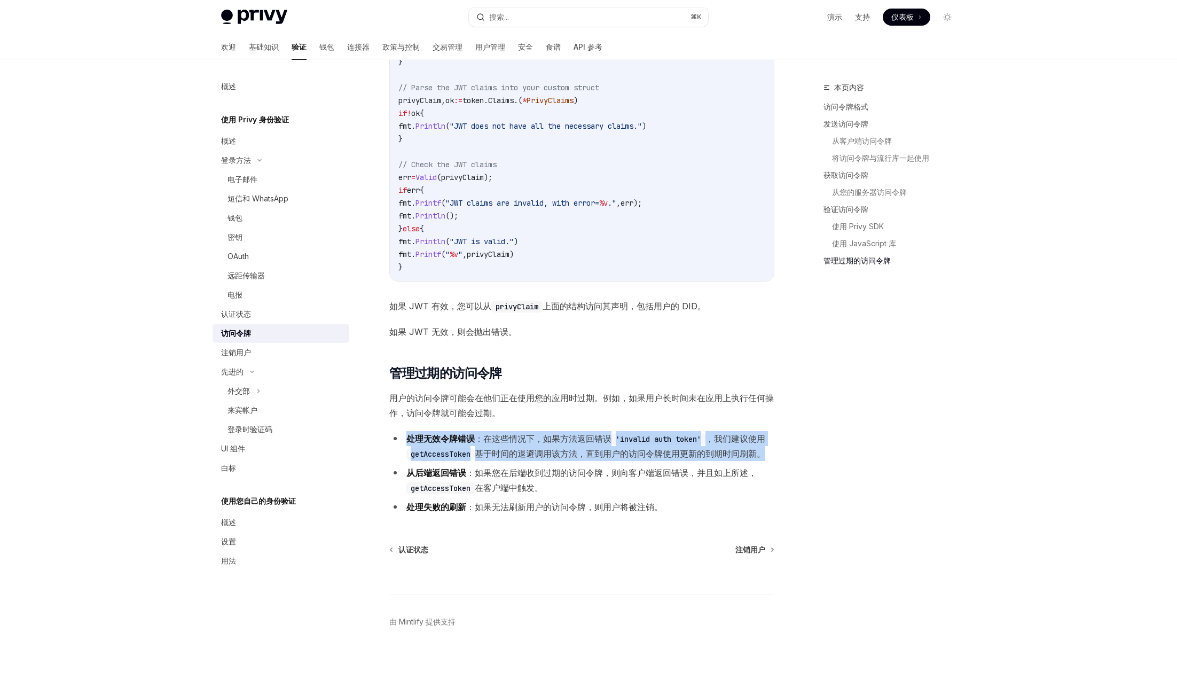
click at [512, 449] on font "基于时间的退避调用该方法，直到用户的访问令牌使用更新的到期时间刷新。" at bounding box center [620, 453] width 290 height 11
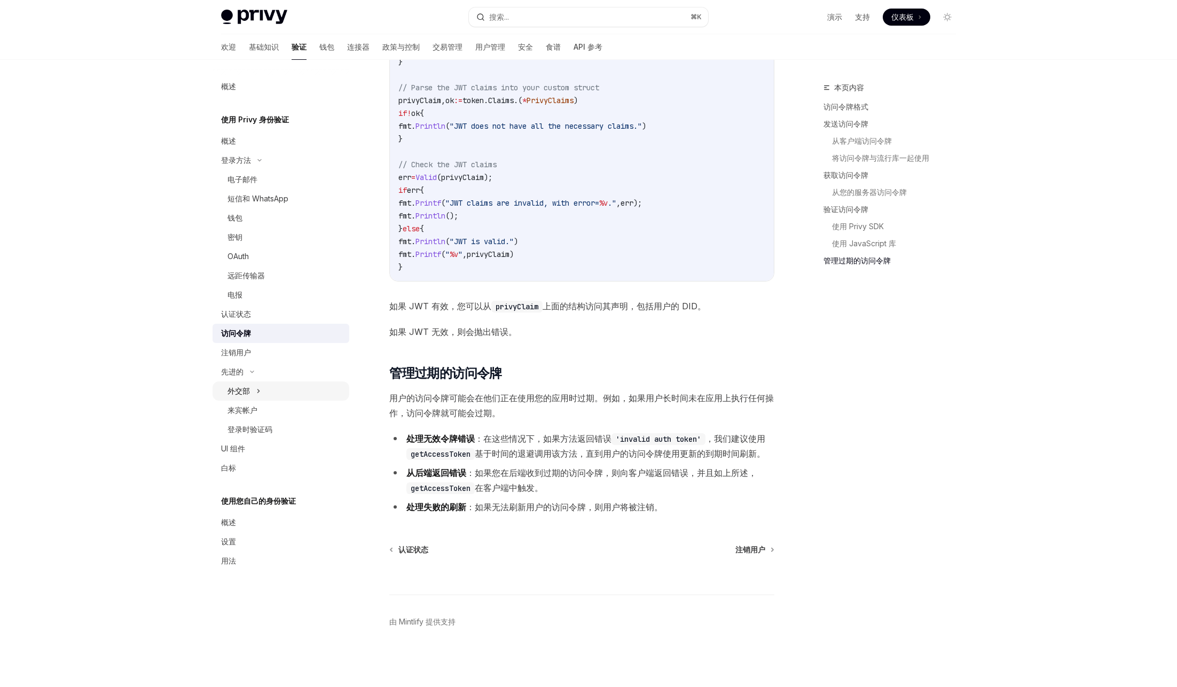
click at [256, 396] on icon at bounding box center [258, 390] width 4 height 13
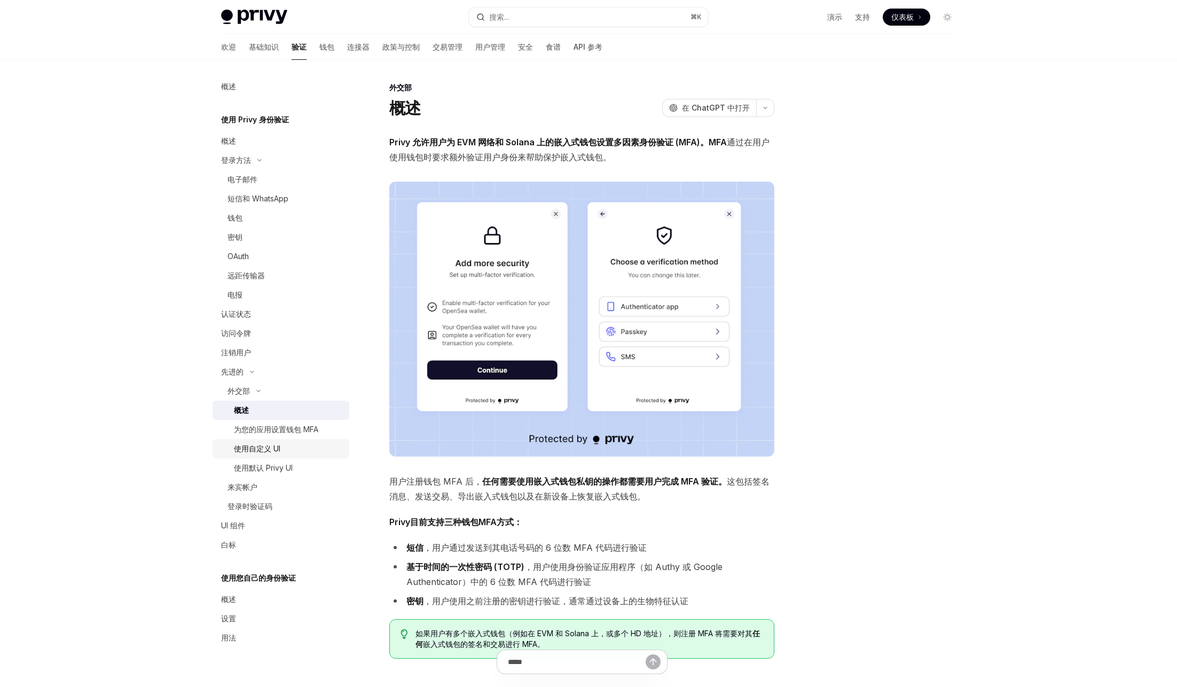
click at [277, 447] on font "使用自定义 UI" at bounding box center [257, 448] width 46 height 9
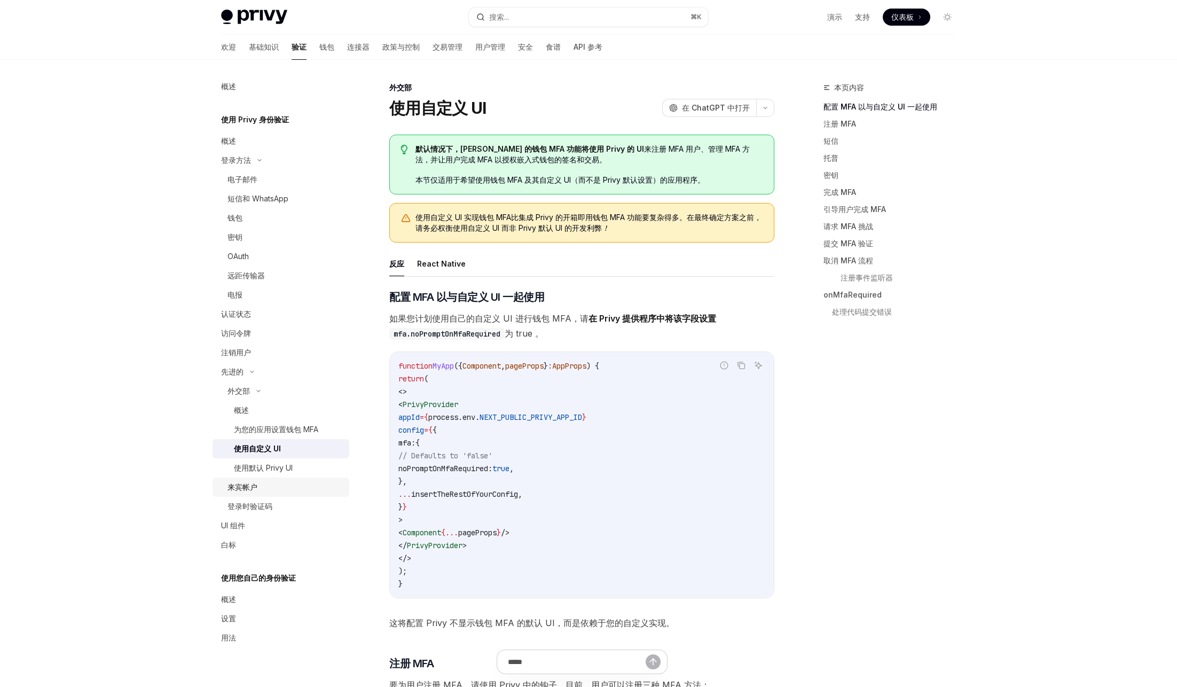
click at [276, 480] on link "来宾帐户" at bounding box center [281, 486] width 137 height 19
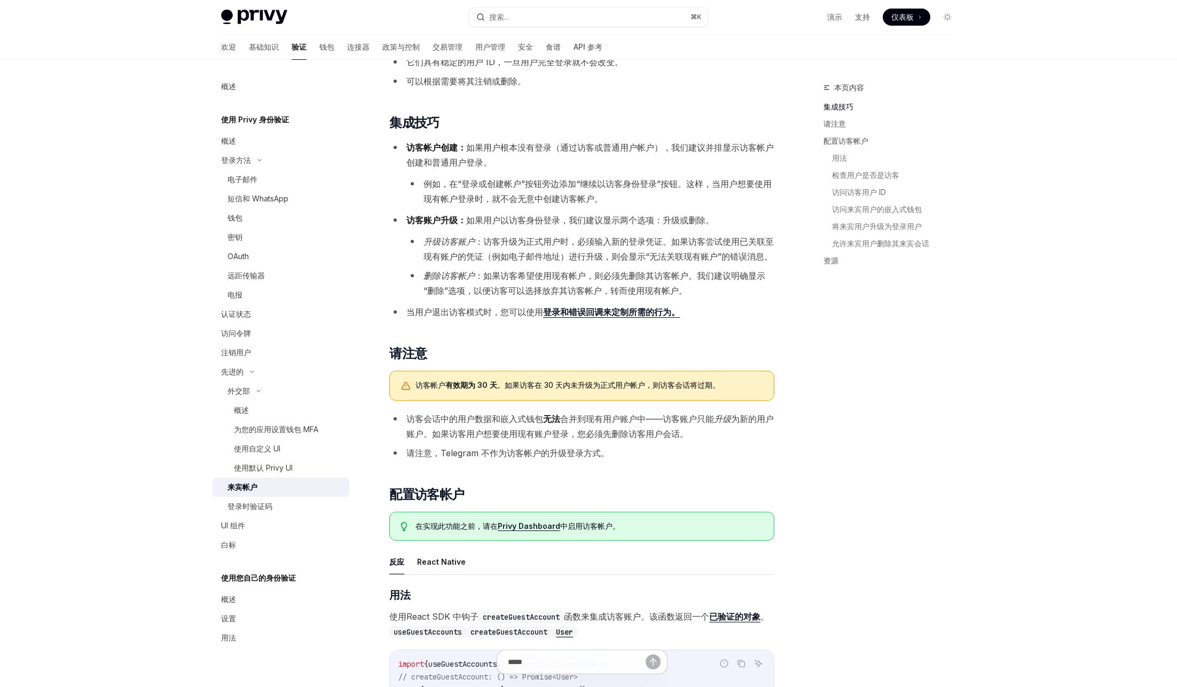
scroll to position [263, 0]
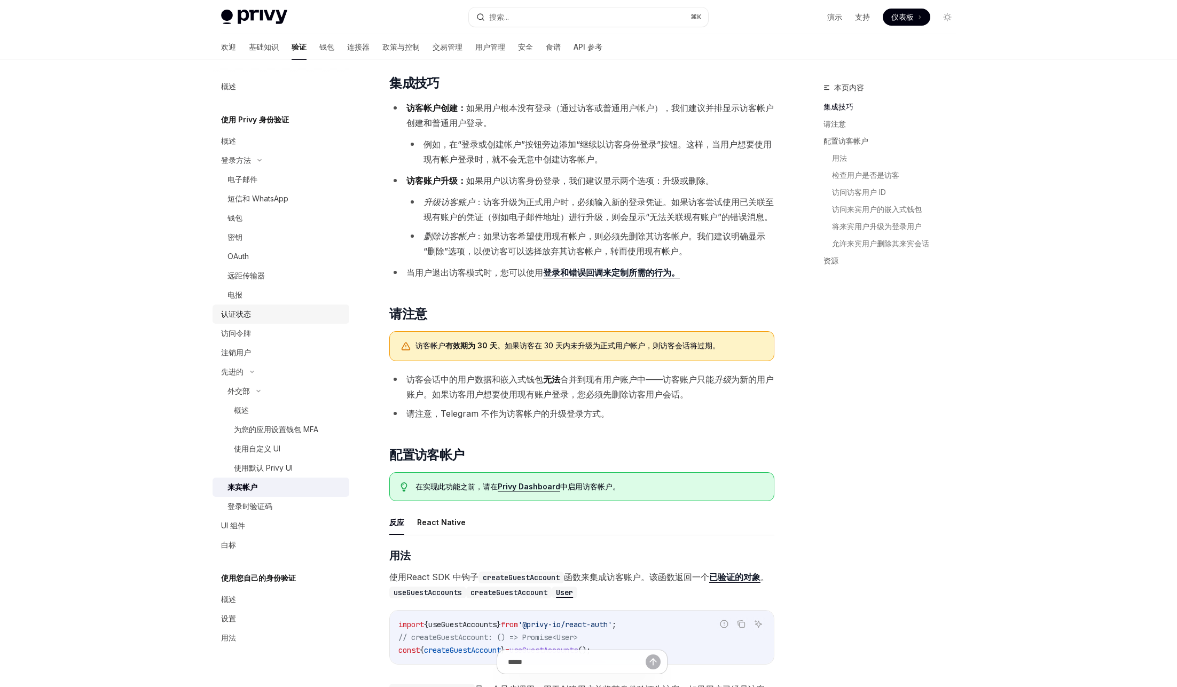
click at [263, 315] on div "认证状态" at bounding box center [282, 314] width 122 height 13
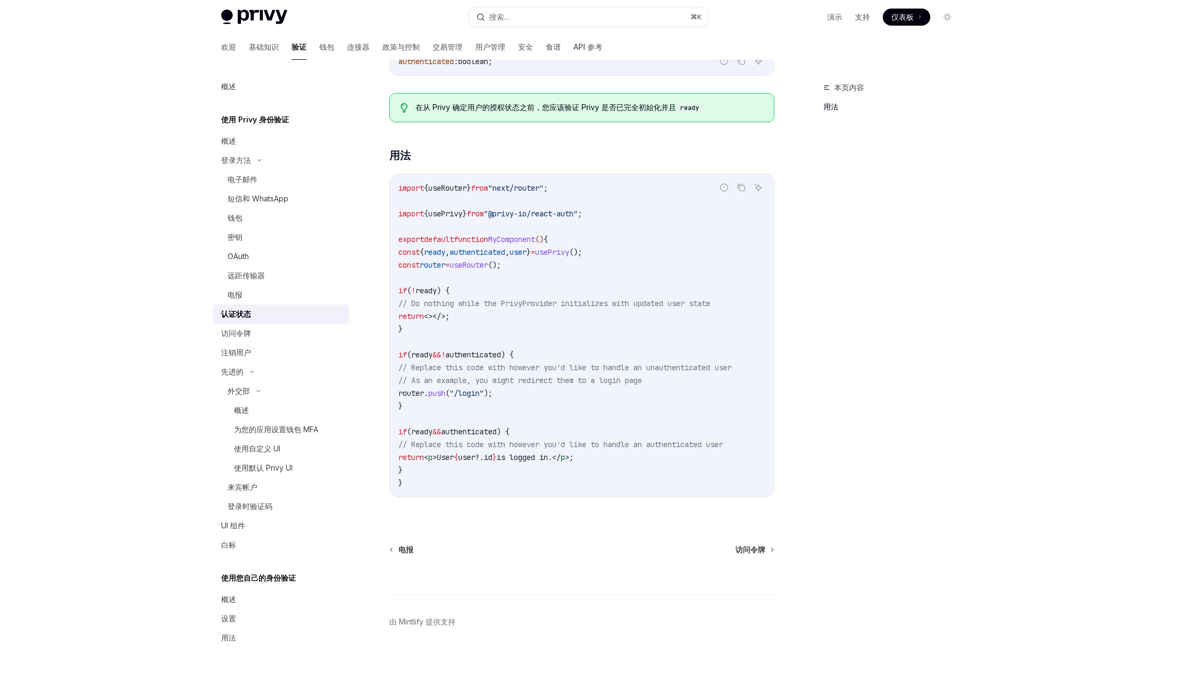
scroll to position [201, 0]
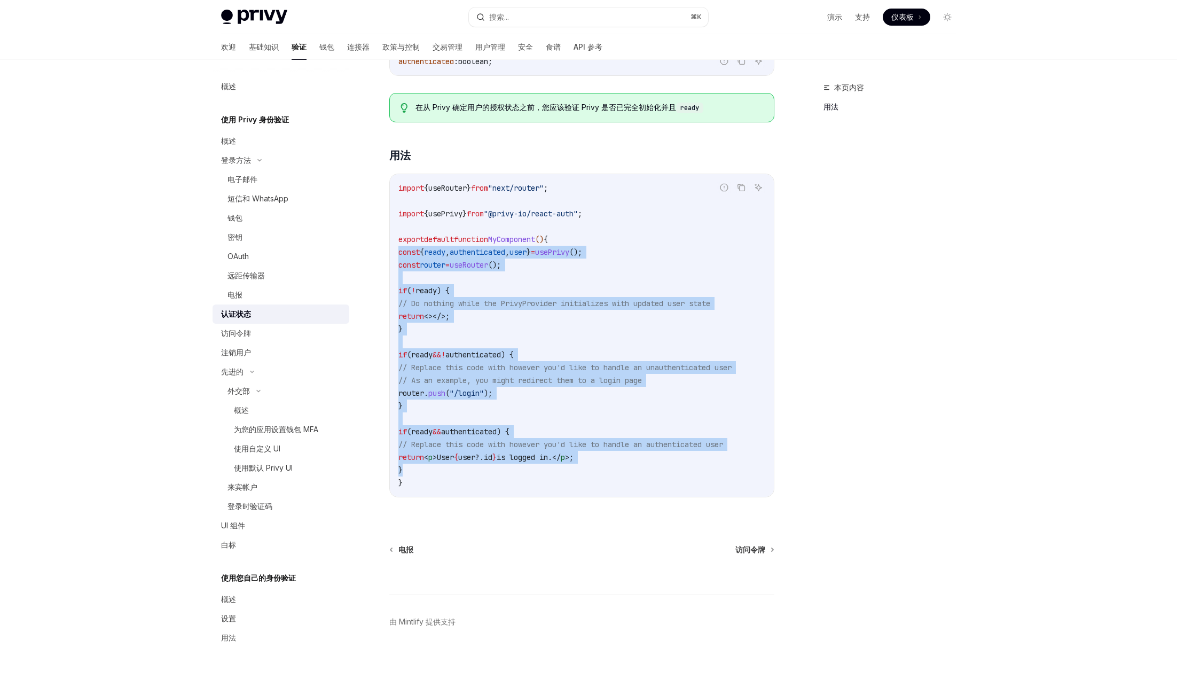
drag, startPoint x: 400, startPoint y: 428, endPoint x: 390, endPoint y: 246, distance: 182.3
click at [390, 246] on div "import { useRouter } from "next/router" ; import { usePrivy } from "@privy-io/r…" at bounding box center [582, 335] width 384 height 323
copy code "const { ready , authenticated , user } = usePrivy (); const router = useRouter …"
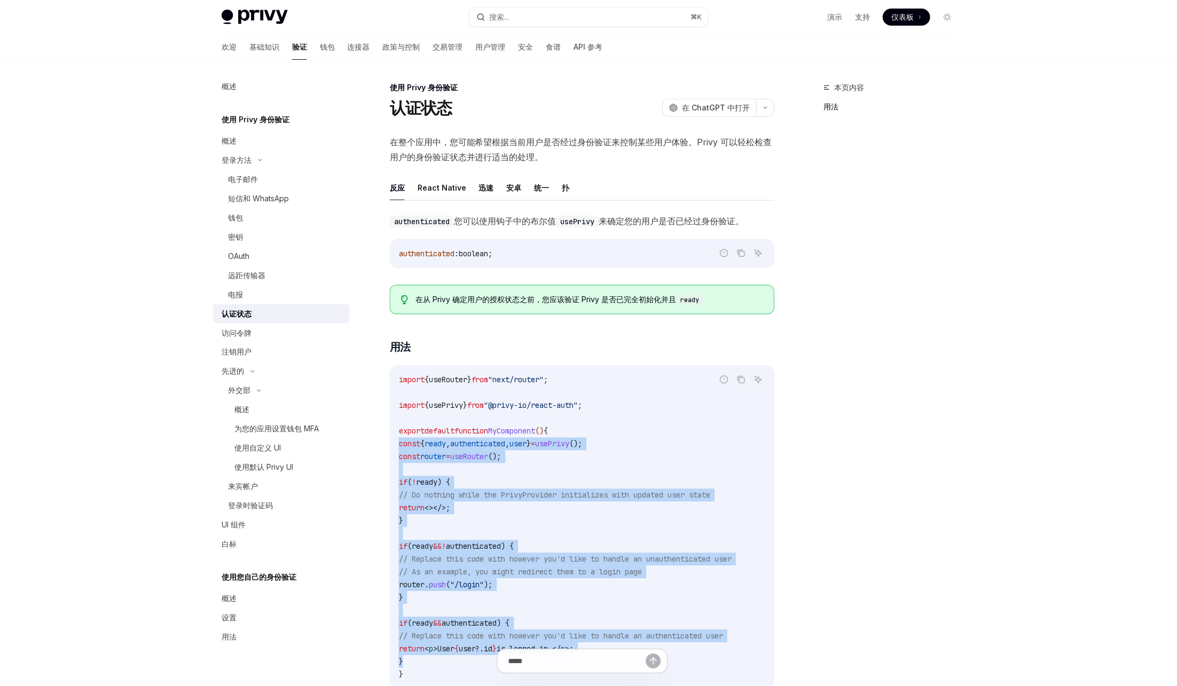
scroll to position [205, 0]
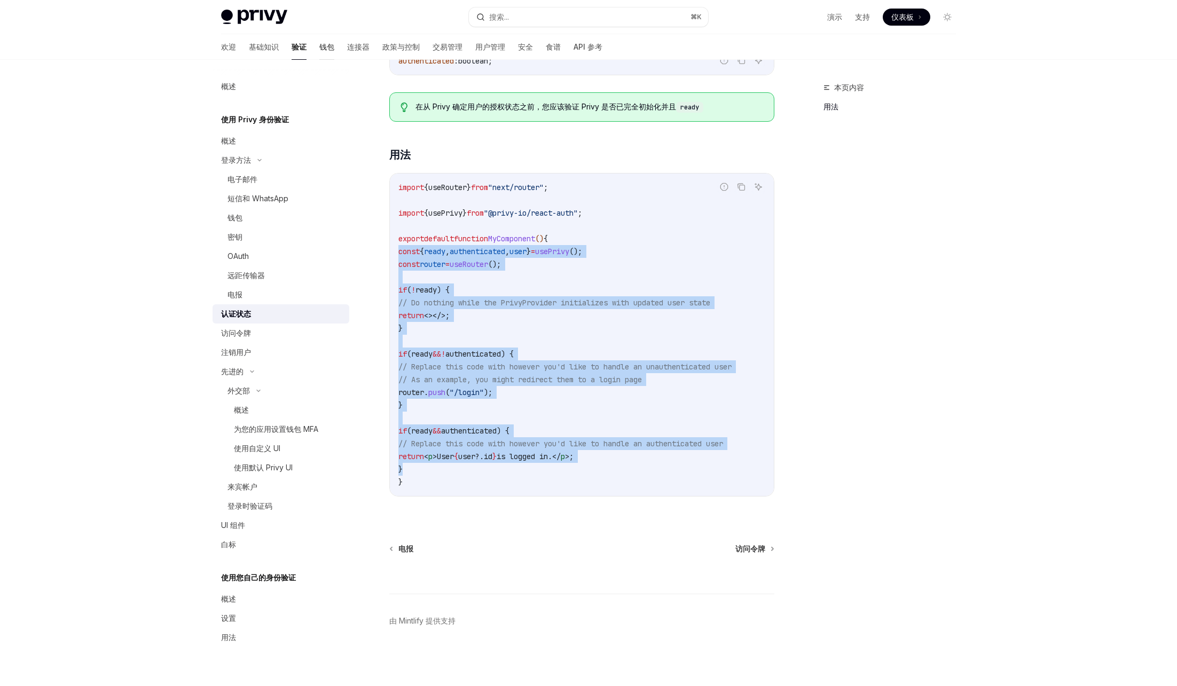
click at [319, 51] on font "钱包" at bounding box center [326, 47] width 15 height 11
type textarea "*"
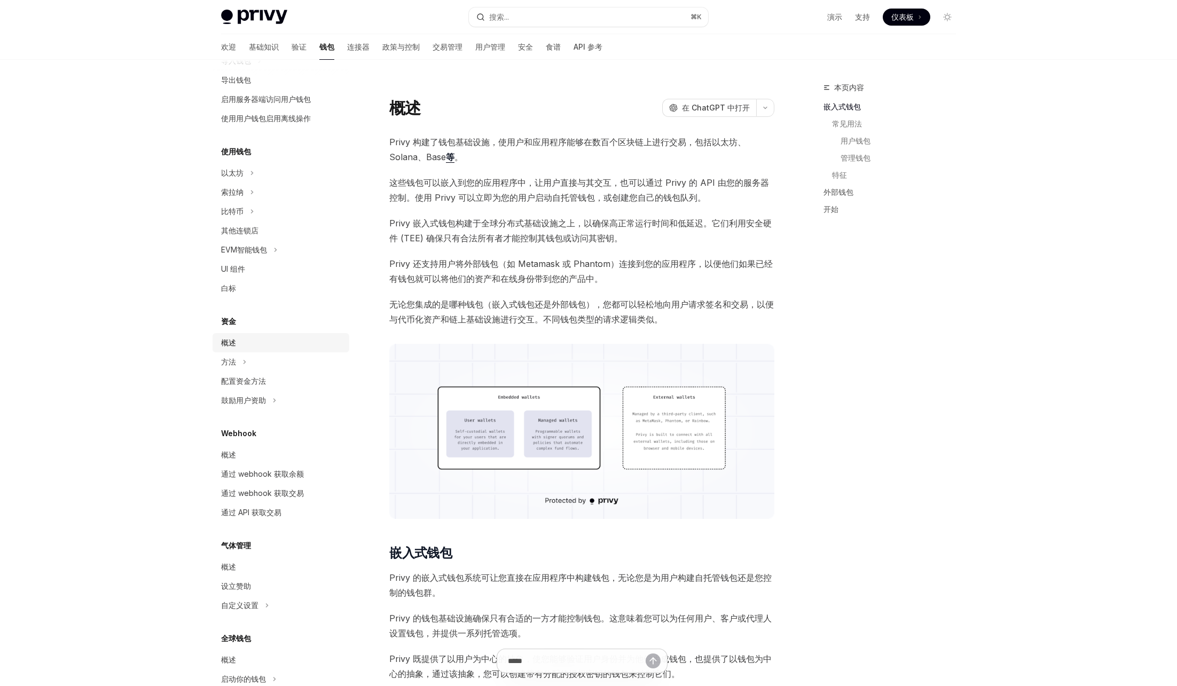
scroll to position [166, 0]
click at [269, 168] on div "以太坊" at bounding box center [281, 169] width 137 height 19
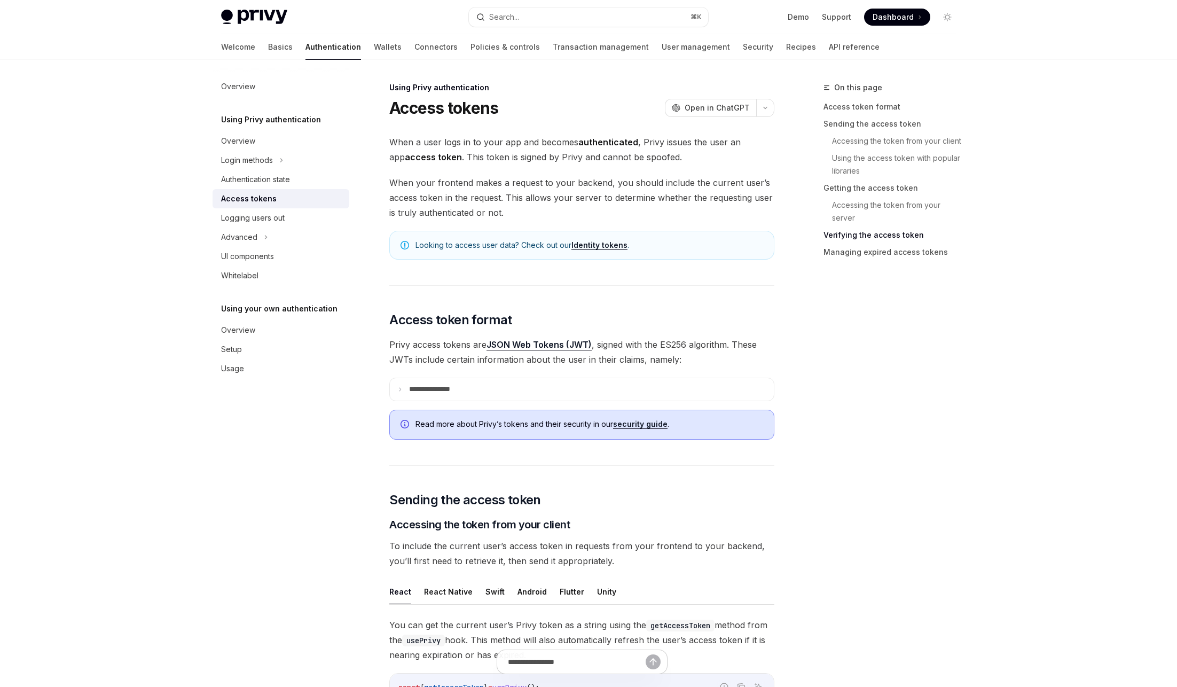
scroll to position [1664, 0]
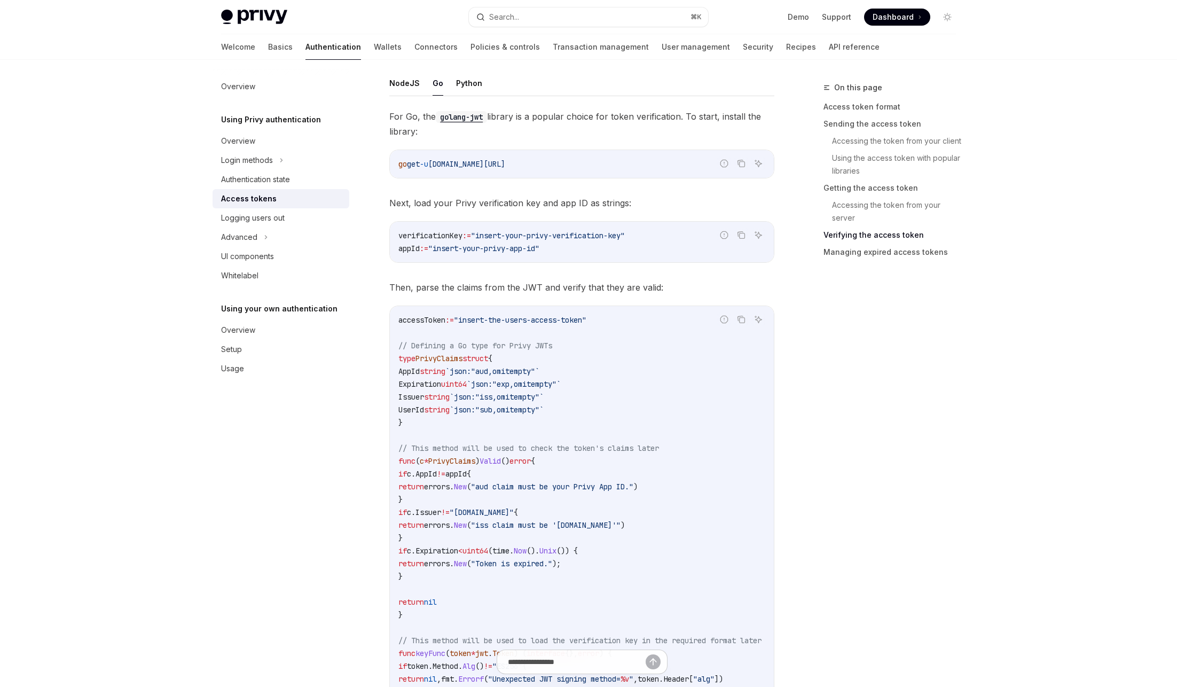
type textarea "*"
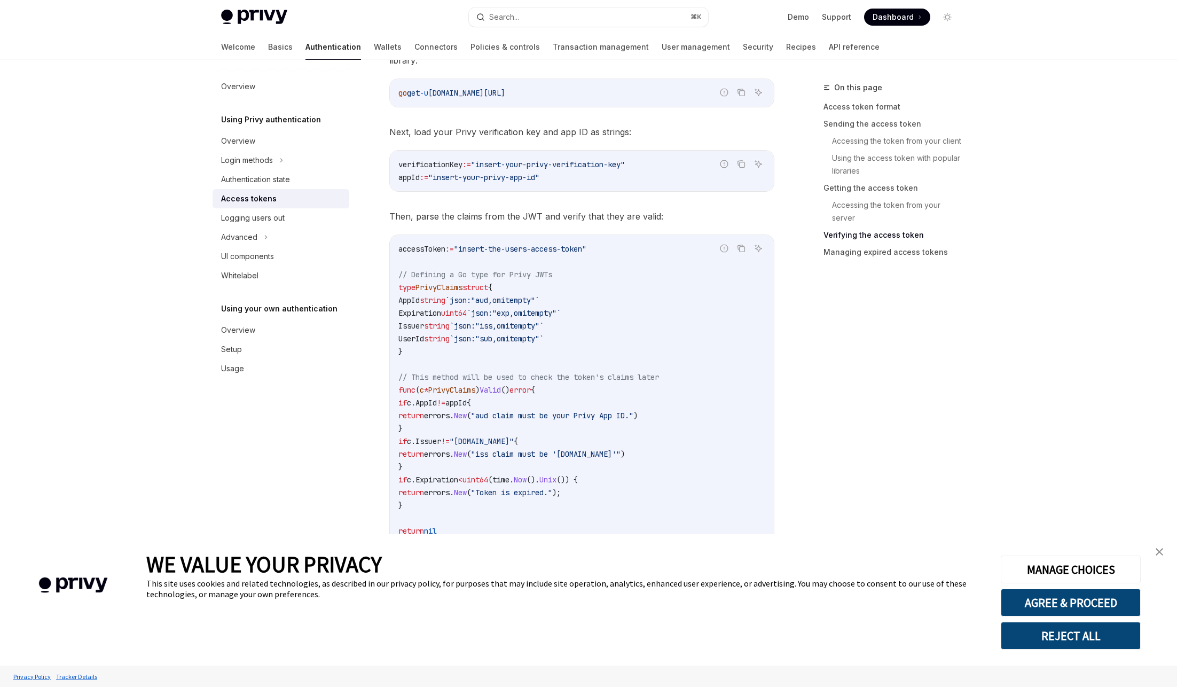
scroll to position [1796, 0]
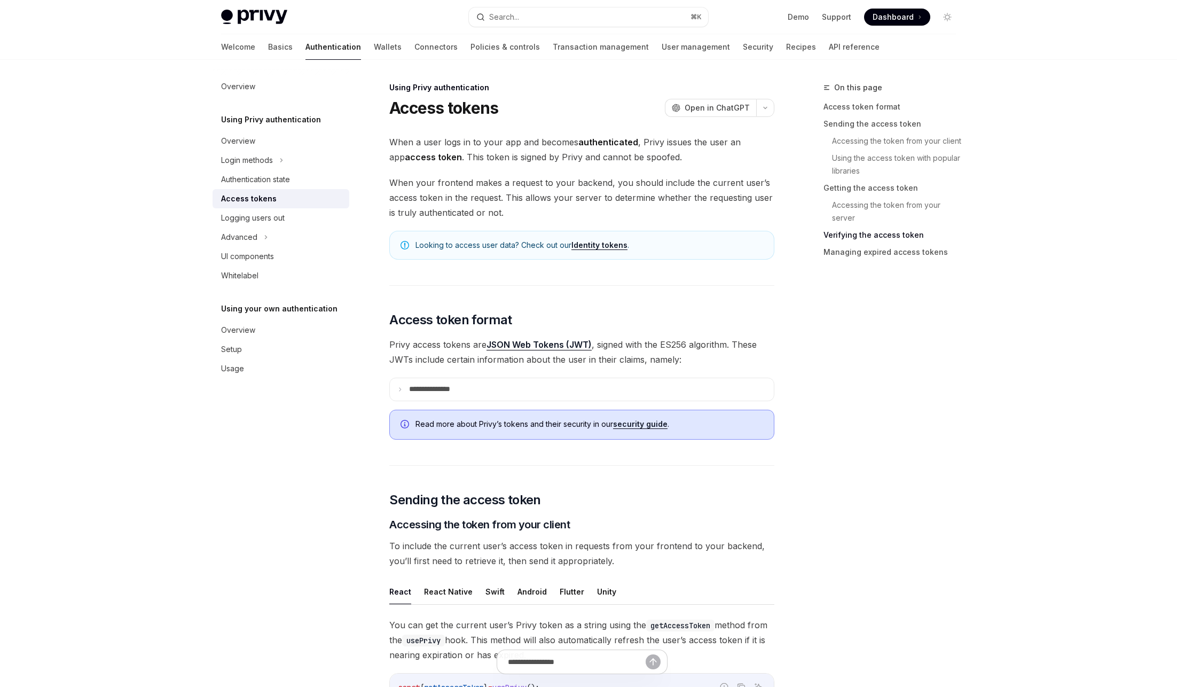
scroll to position [1664, 0]
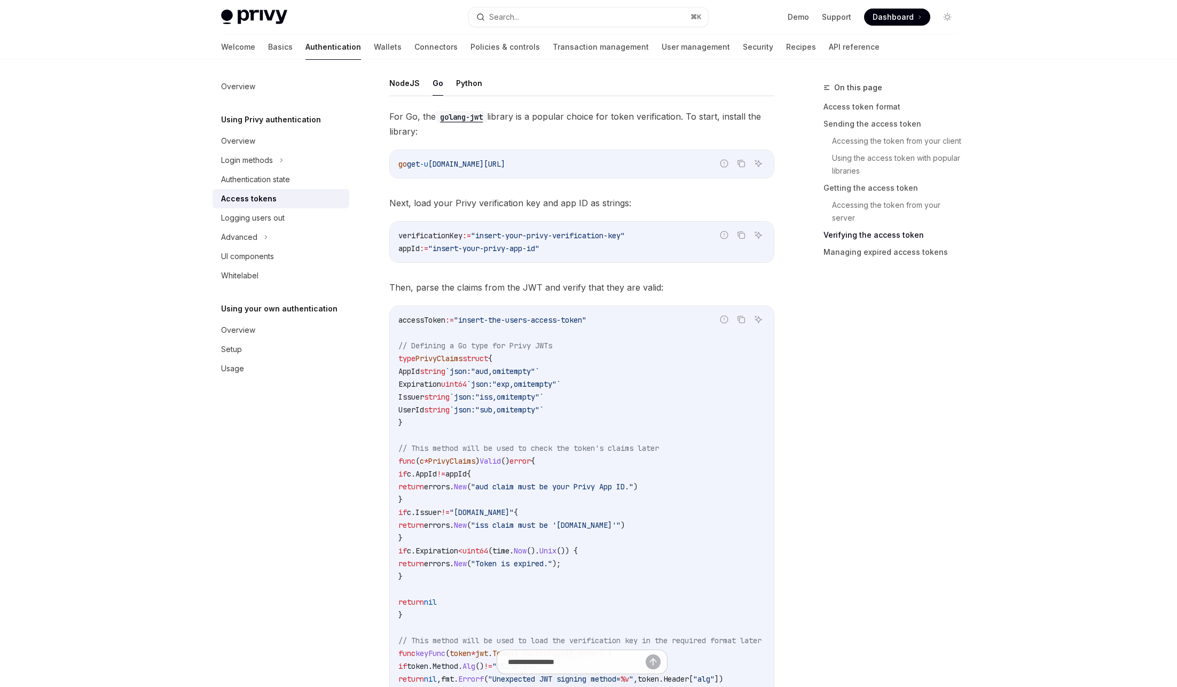
type textarea "*"
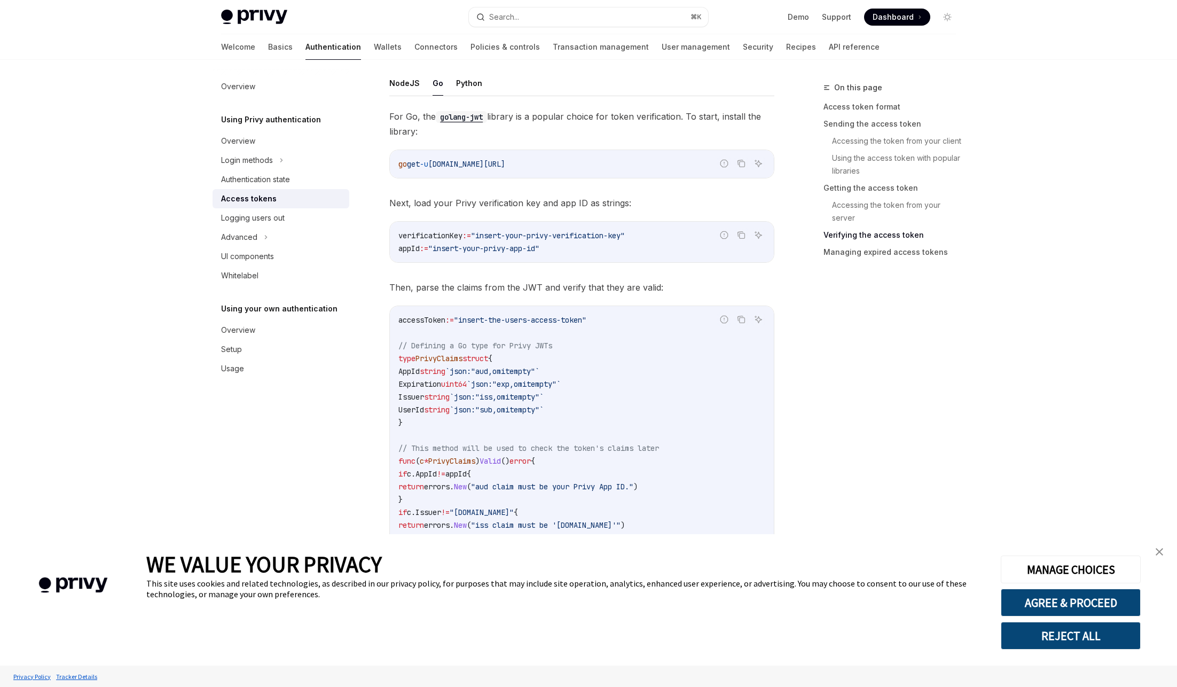
click at [1161, 548] on img "close banner" at bounding box center [1159, 551] width 7 height 7
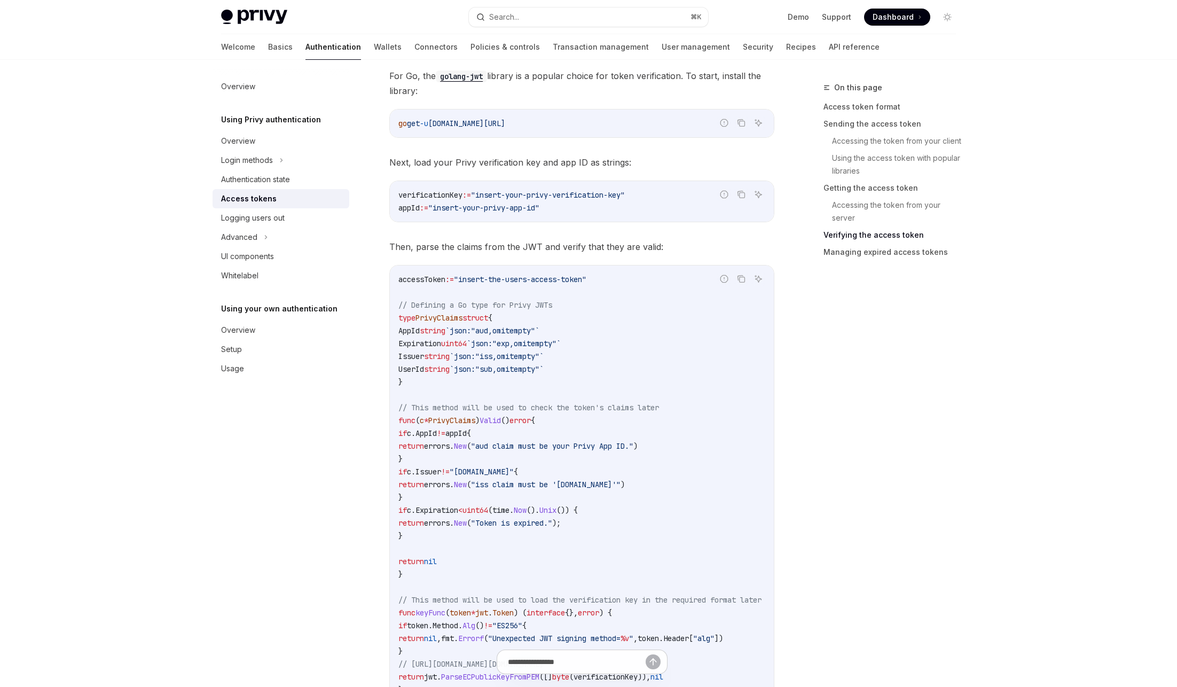
scroll to position [1849, 0]
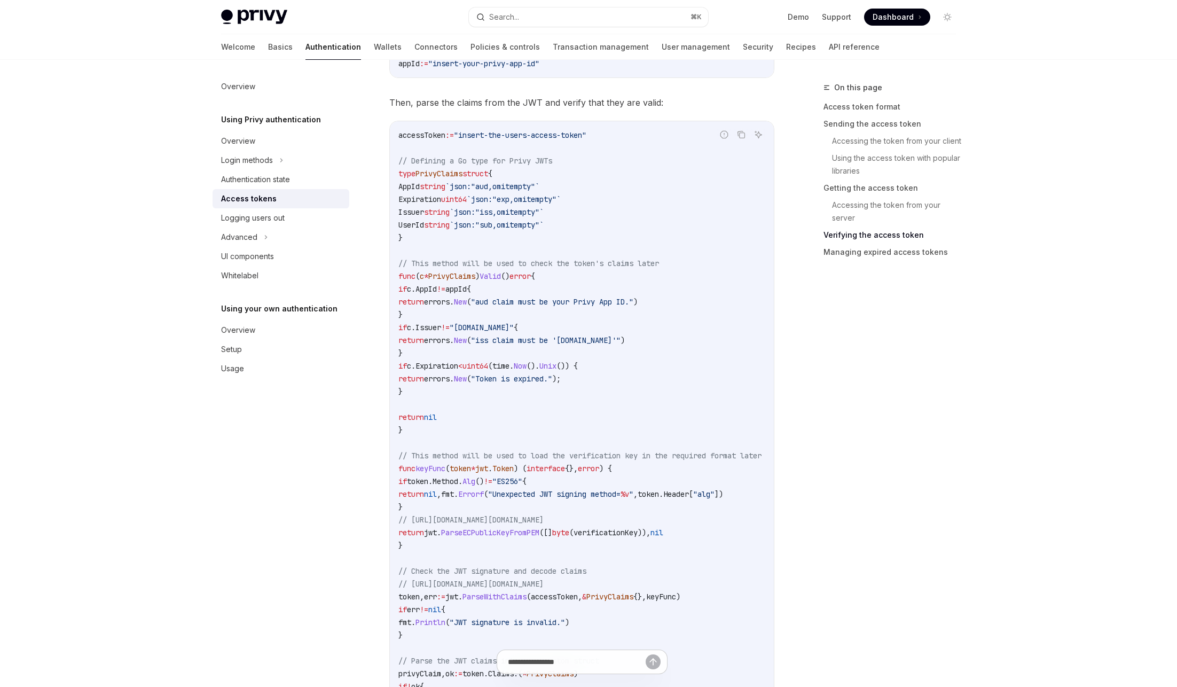
drag, startPoint x: 402, startPoint y: 185, endPoint x: 599, endPoint y: 226, distance: 200.8
click at [599, 226] on code "accessToken := "insert-the-users-access-token" // Defining a Go type for Privy …" at bounding box center [592, 488] width 389 height 718
click at [599, 228] on code "accessToken := "insert-the-users-access-token" // Defining a Go type for Privy …" at bounding box center [592, 488] width 389 height 718
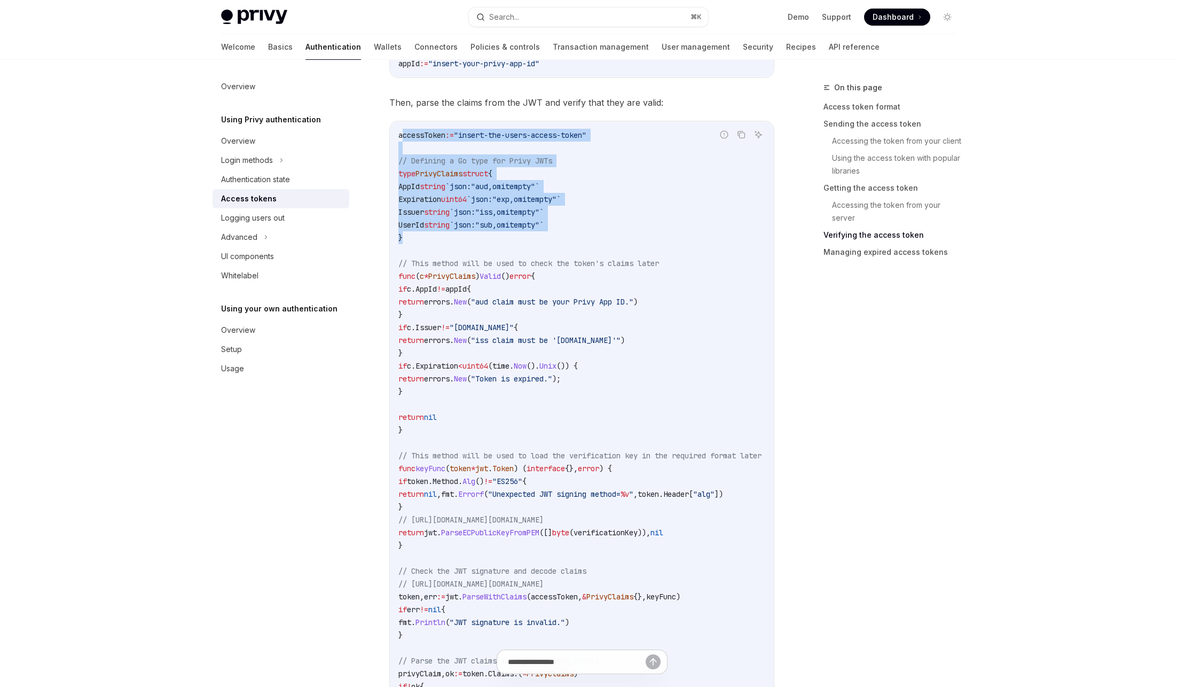
drag, startPoint x: 419, startPoint y: 241, endPoint x: 401, endPoint y: 131, distance: 111.5
click at [401, 131] on code "accessToken := "insert-the-users-access-token" // Defining a Go type for Privy …" at bounding box center [592, 488] width 389 height 718
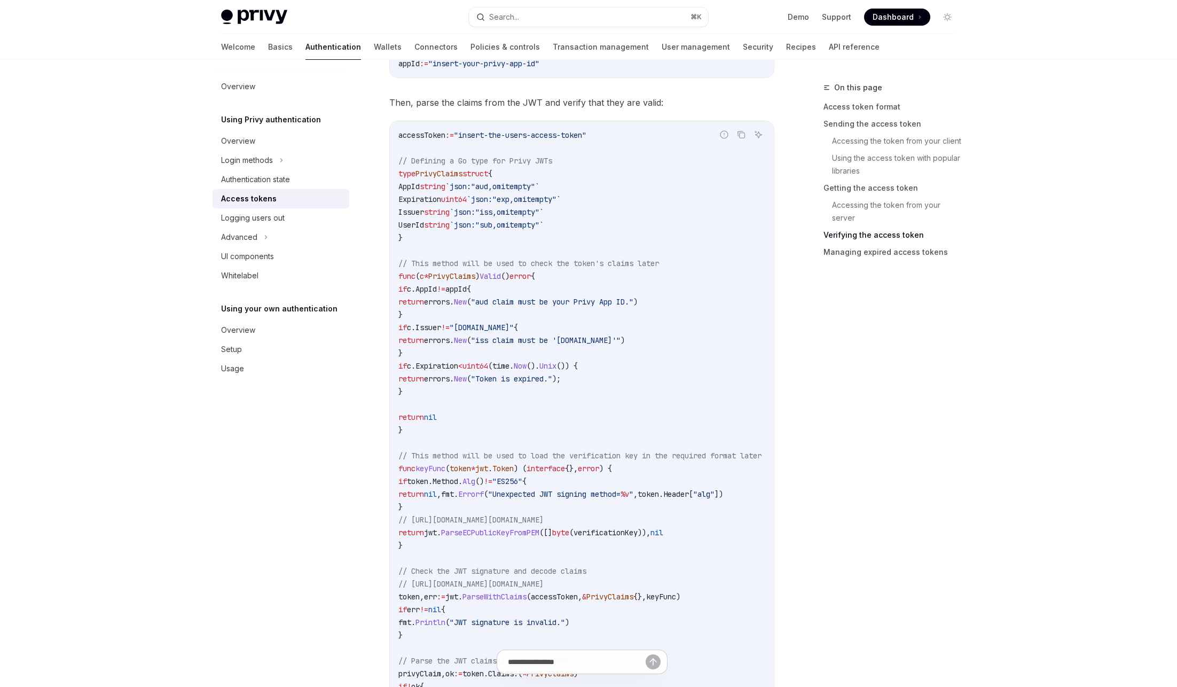
click at [807, 382] on div "On this page Access token format Sending the access token Accessing the token f…" at bounding box center [883, 384] width 162 height 606
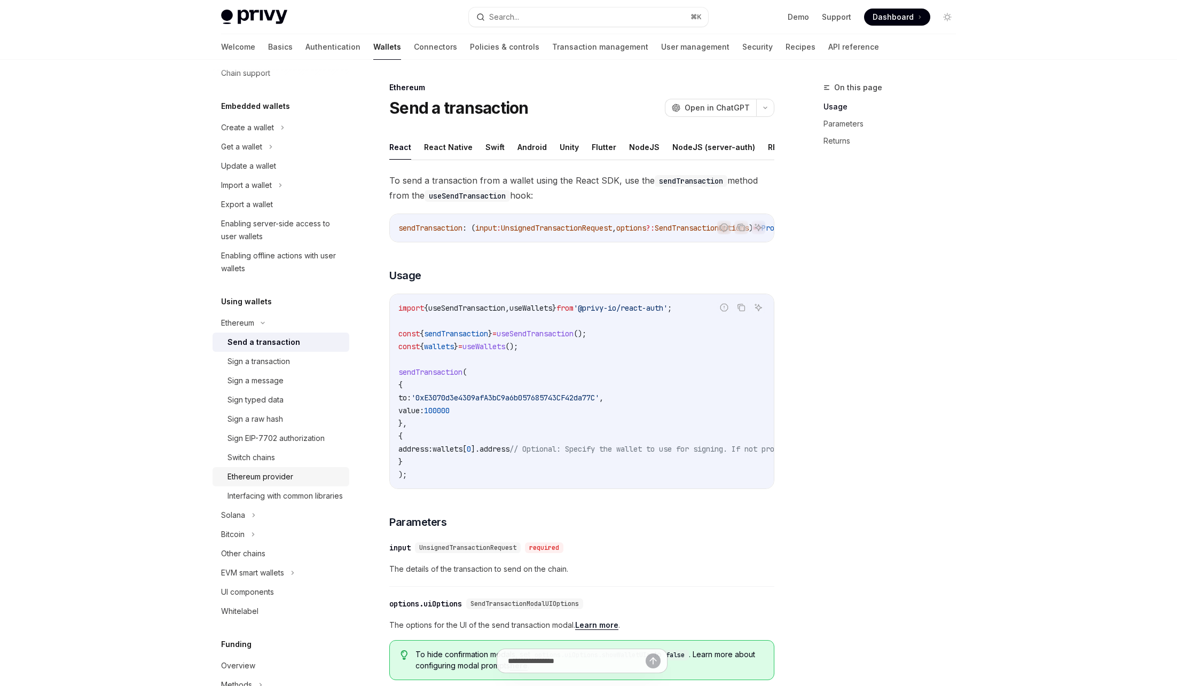
type textarea "*"
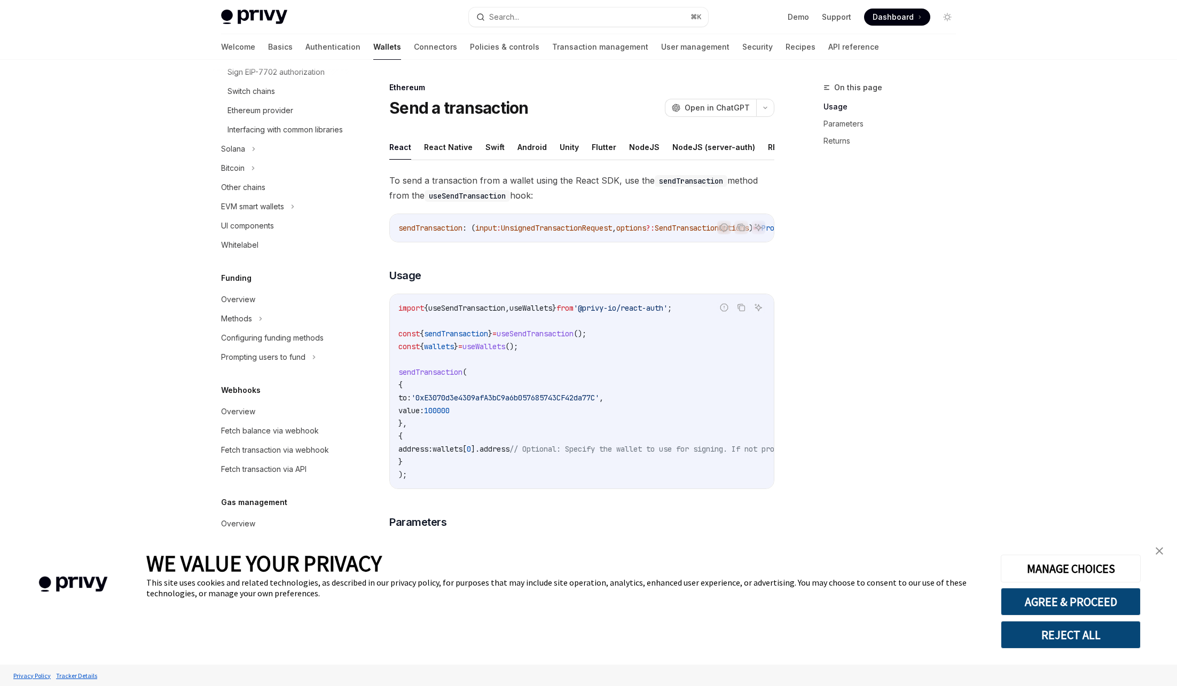
scroll to position [417, 0]
click at [1099, 607] on button "AGREE & PROCEED" at bounding box center [1071, 602] width 140 height 28
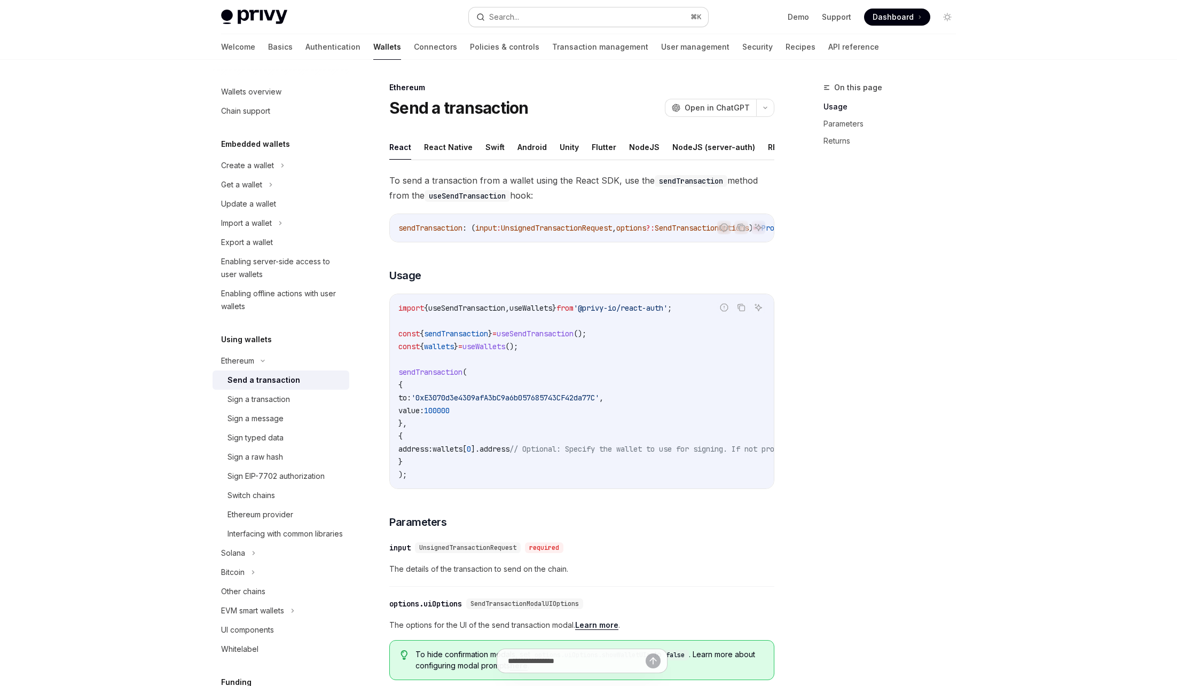
click at [522, 14] on button "Search... ⌘ K" at bounding box center [588, 16] width 239 height 19
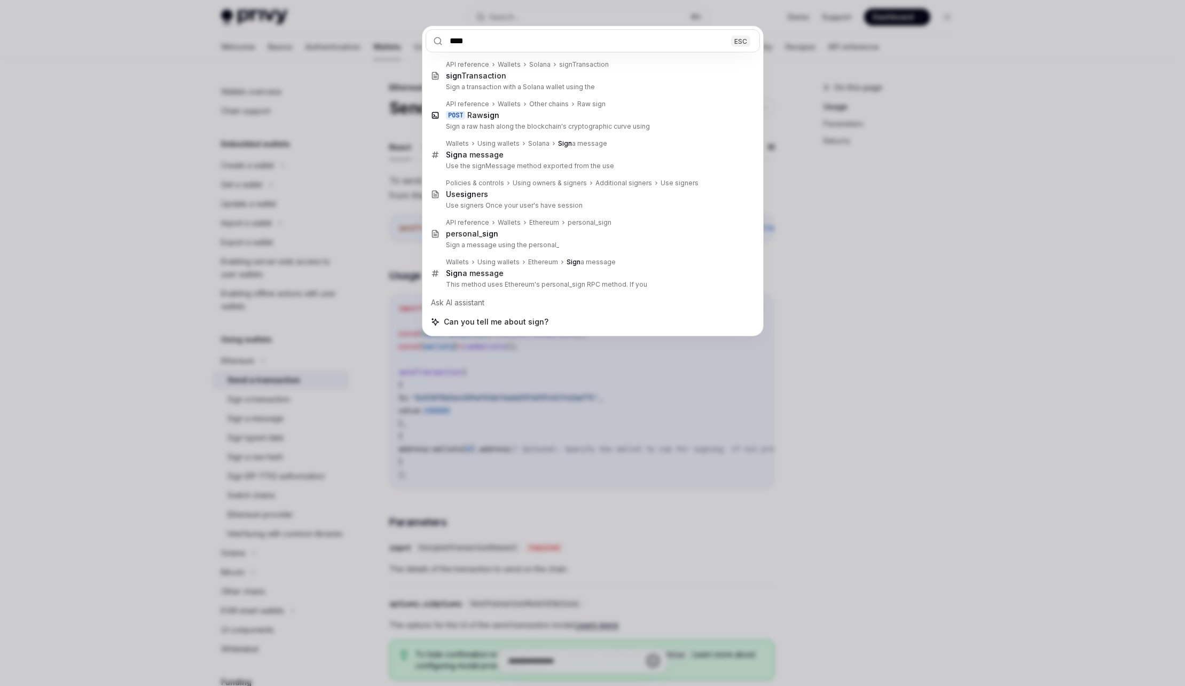
type input "****"
click at [863, 355] on div "**** ESC API reference Wallets Solana signTransaction sign Transaction Sign a t…" at bounding box center [592, 343] width 1185 height 686
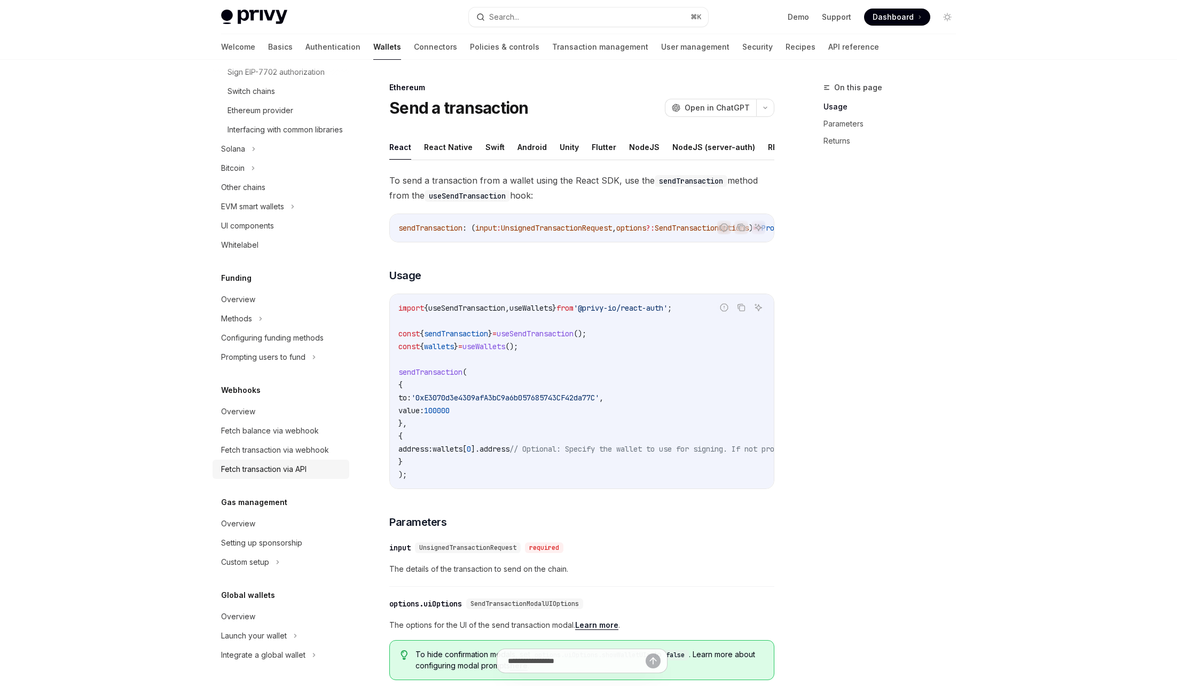
scroll to position [417, 0]
click at [724, 112] on span "Open in ChatGPT" at bounding box center [717, 108] width 65 height 11
click at [291, 206] on div "EVM smart wallets" at bounding box center [281, 206] width 137 height 19
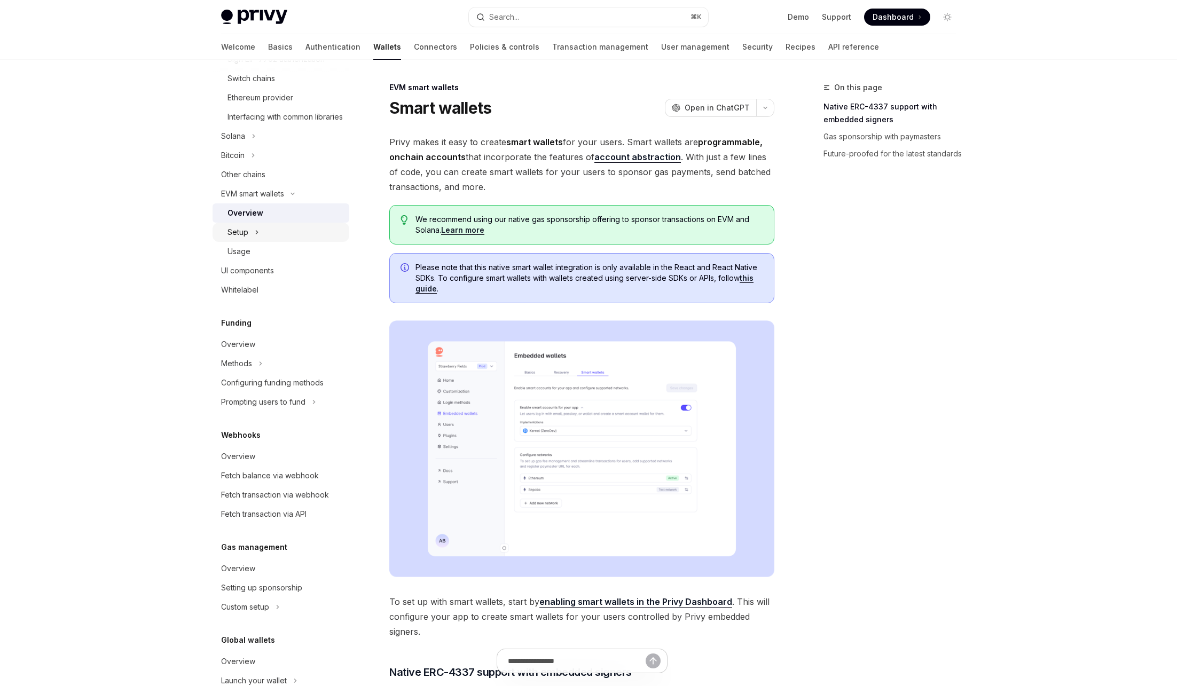
click at [281, 242] on div "Setup" at bounding box center [281, 232] width 137 height 19
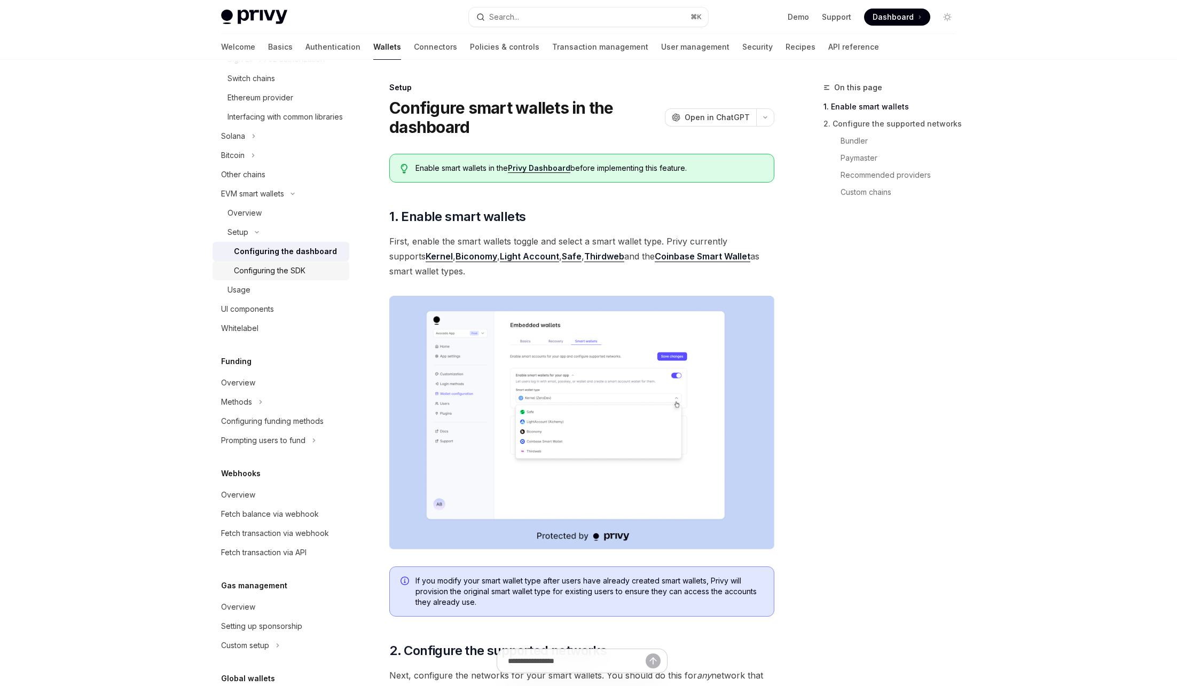
click at [282, 276] on link "Configuring the SDK" at bounding box center [281, 270] width 137 height 19
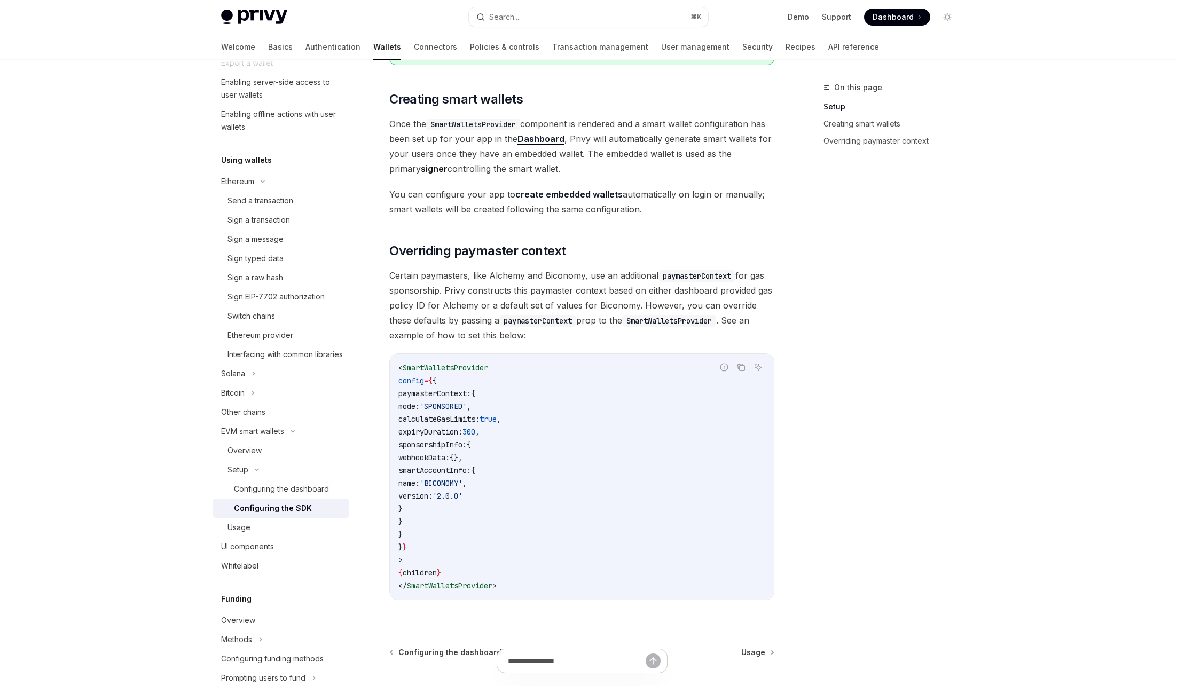
scroll to position [169, 0]
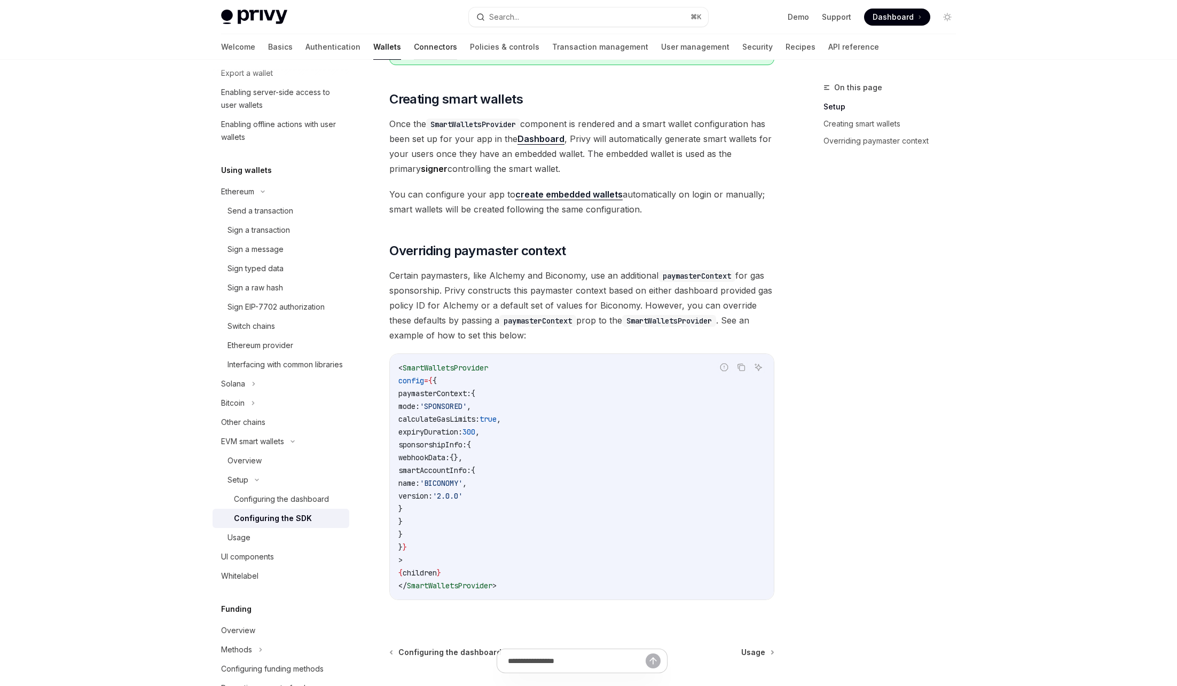
click at [414, 46] on link "Connectors" at bounding box center [435, 47] width 43 height 26
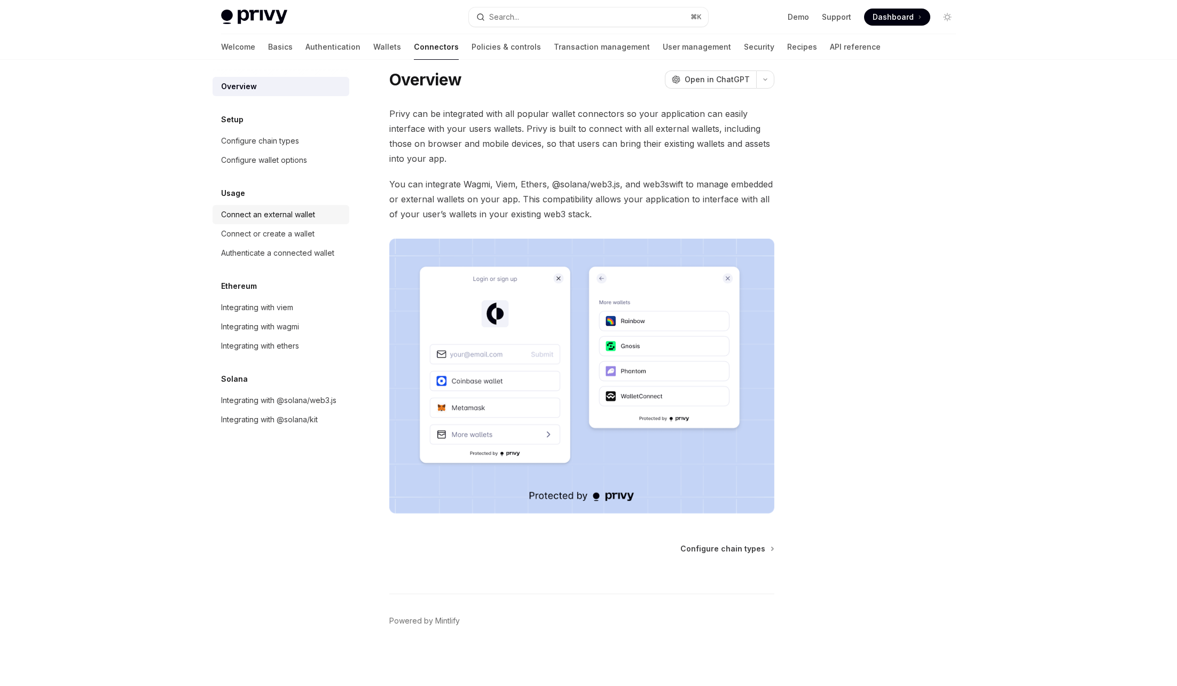
click at [332, 215] on div "Connect an external wallet" at bounding box center [282, 214] width 122 height 13
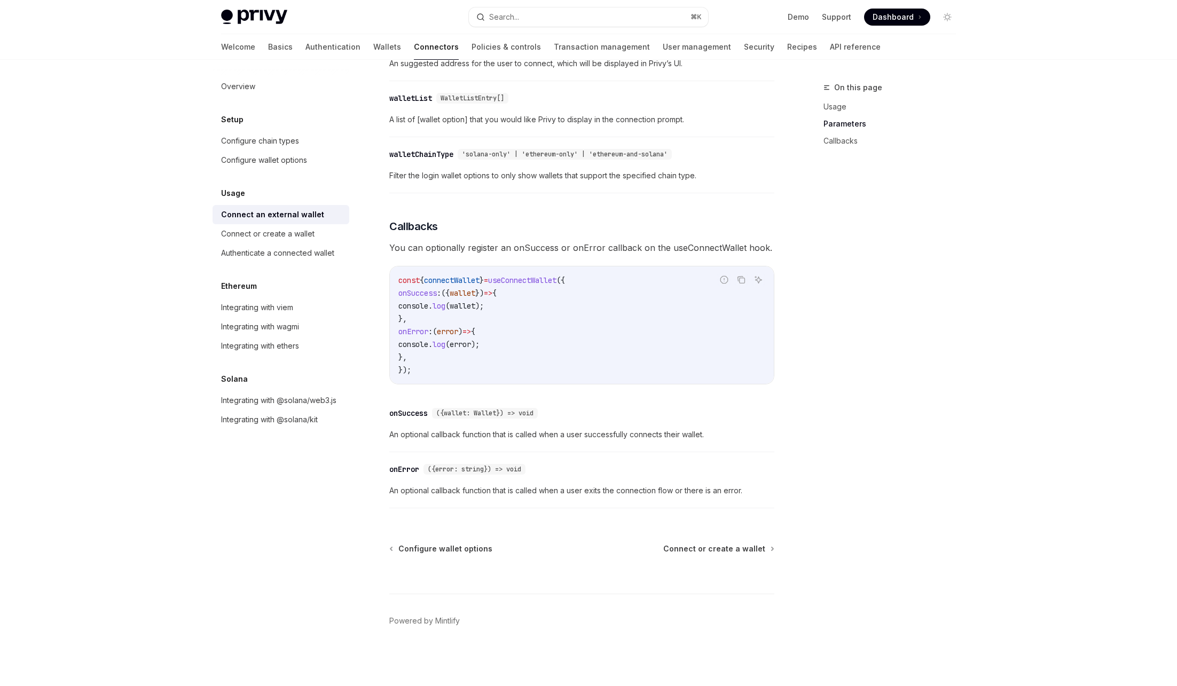
scroll to position [489, 0]
drag, startPoint x: 398, startPoint y: 279, endPoint x: 421, endPoint y: 370, distance: 94.2
click at [421, 370] on code "const { connectWallet } = useConnectWallet ({ onSuccess : ({ wallet }) => { con…" at bounding box center [581, 325] width 367 height 103
copy code "const { connectWallet } = useConnectWallet ({ onSuccess : ({ wallet }) => { con…"
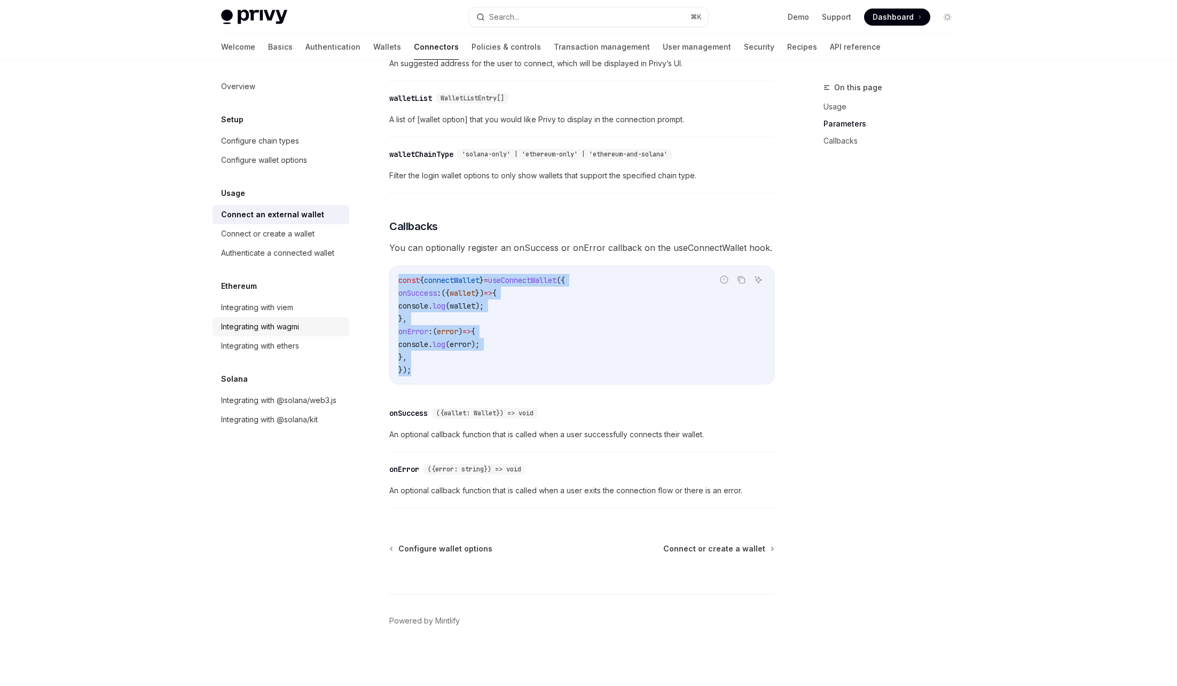
click at [302, 330] on div "Integrating with wagmi" at bounding box center [282, 326] width 122 height 13
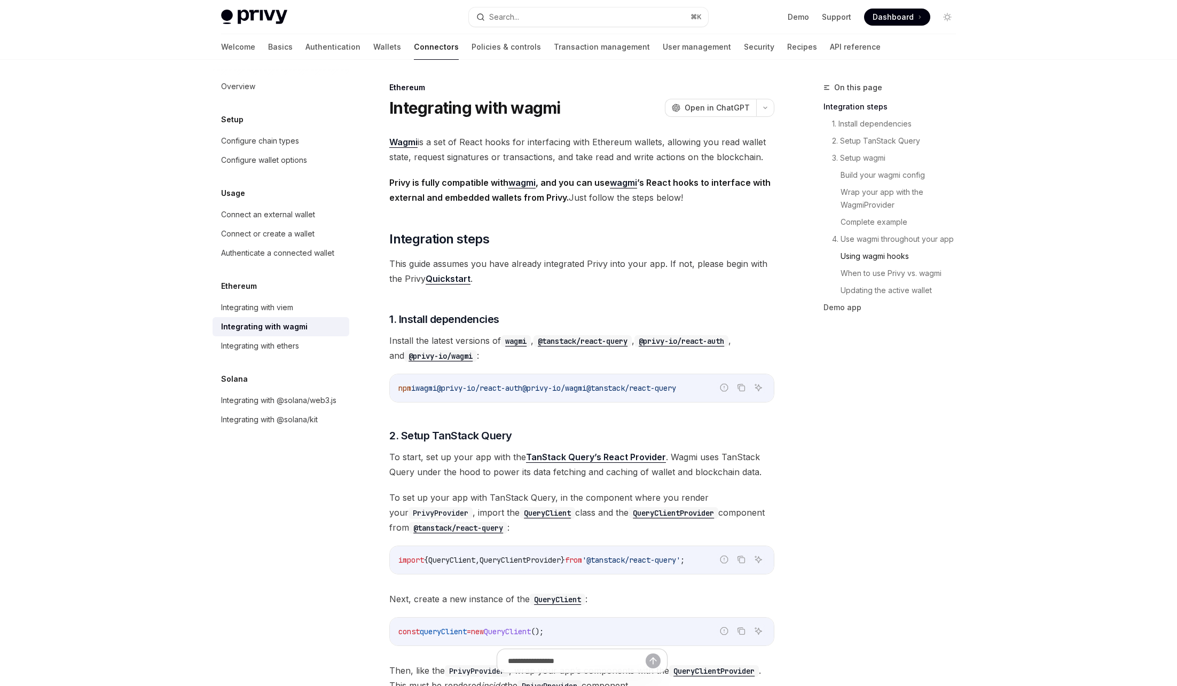
click at [874, 257] on link "Using wagmi hooks" at bounding box center [903, 256] width 124 height 17
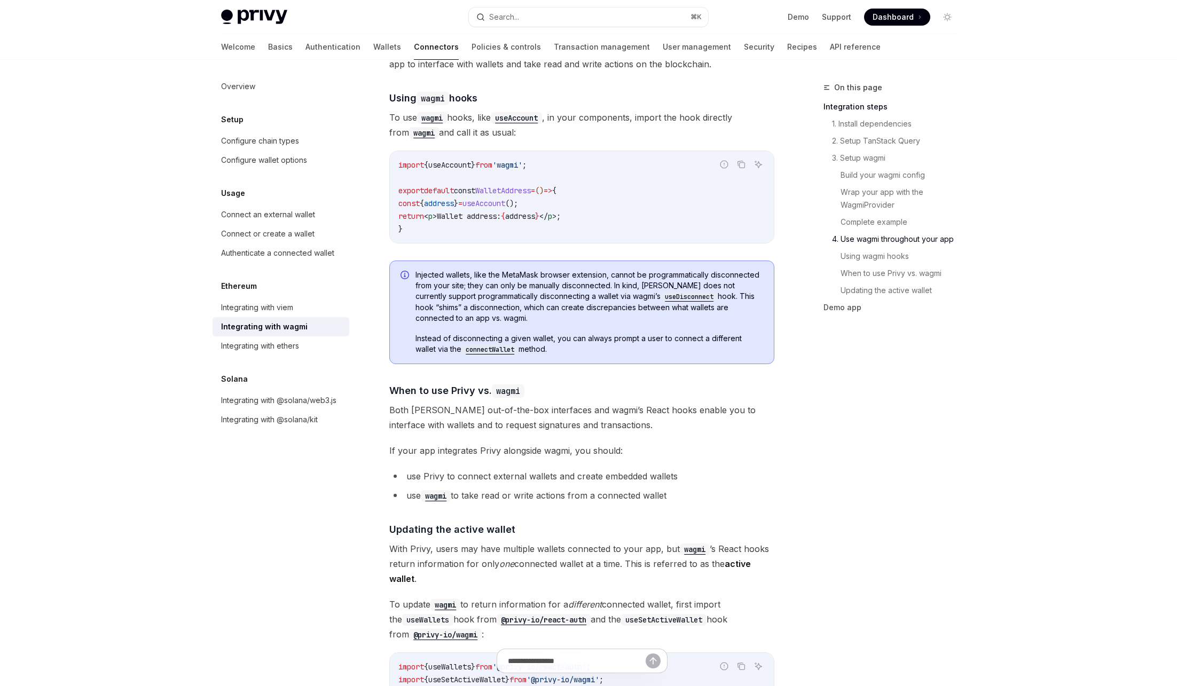
scroll to position [2401, 0]
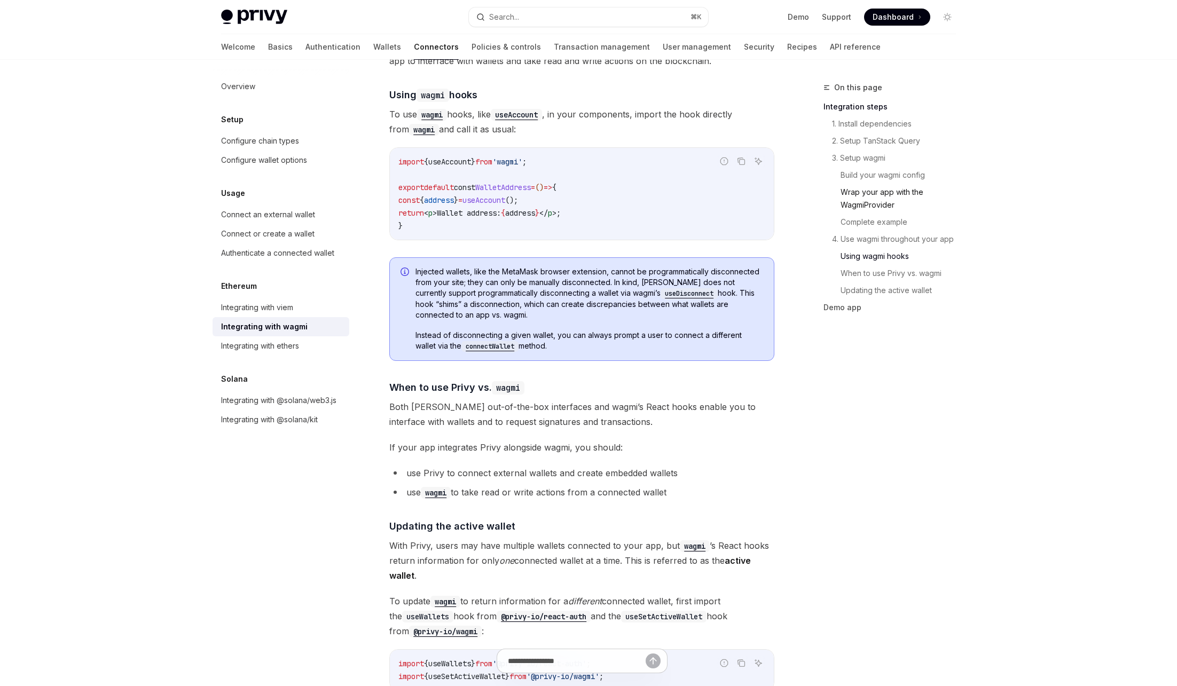
click at [851, 206] on link "Wrap your app with the WagmiProvider" at bounding box center [903, 199] width 124 height 30
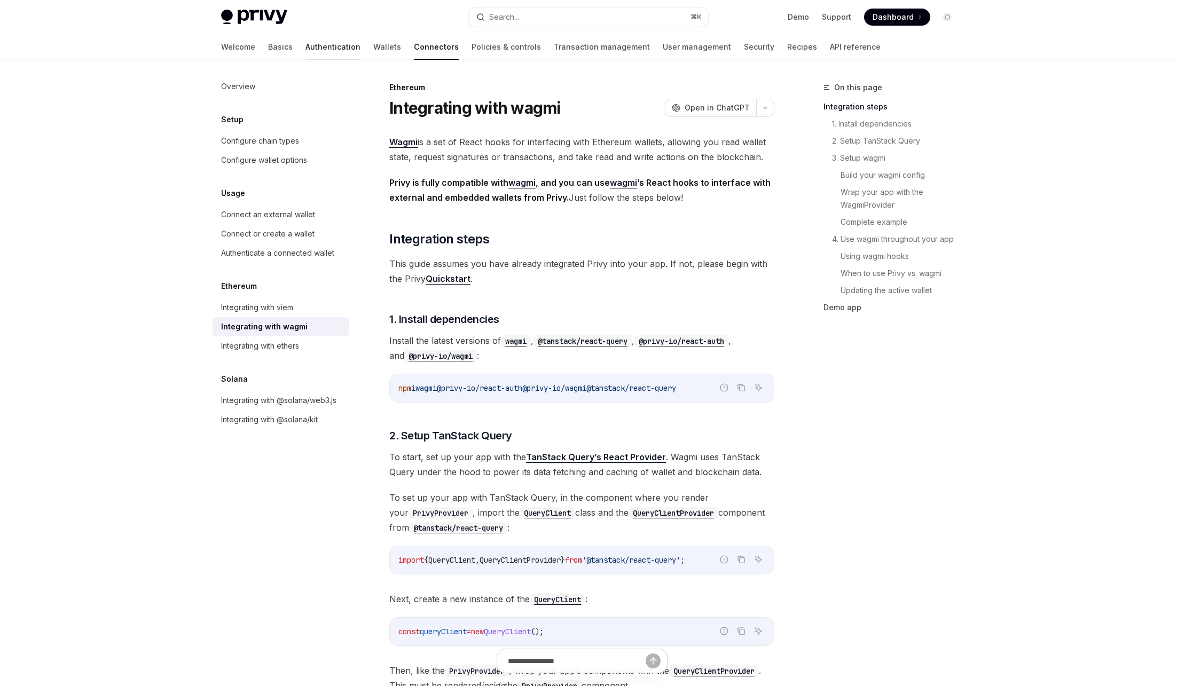
click at [305, 49] on link "Authentication" at bounding box center [332, 47] width 55 height 26
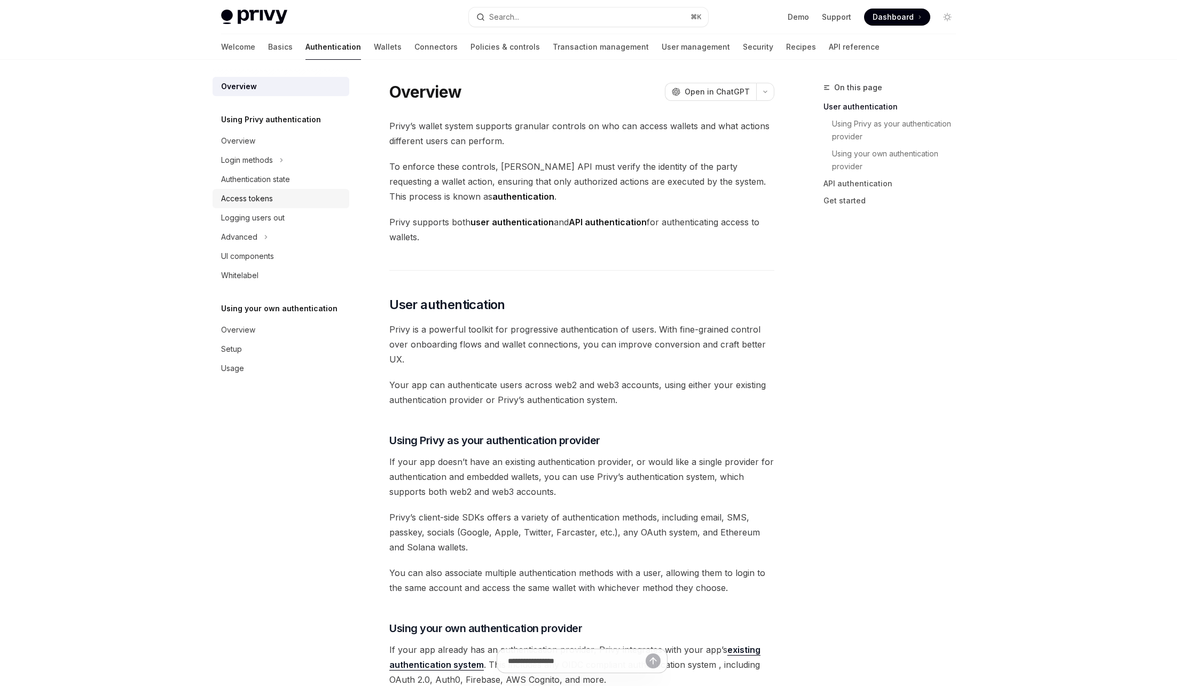
click at [327, 205] on link "Access tokens" at bounding box center [281, 198] width 137 height 19
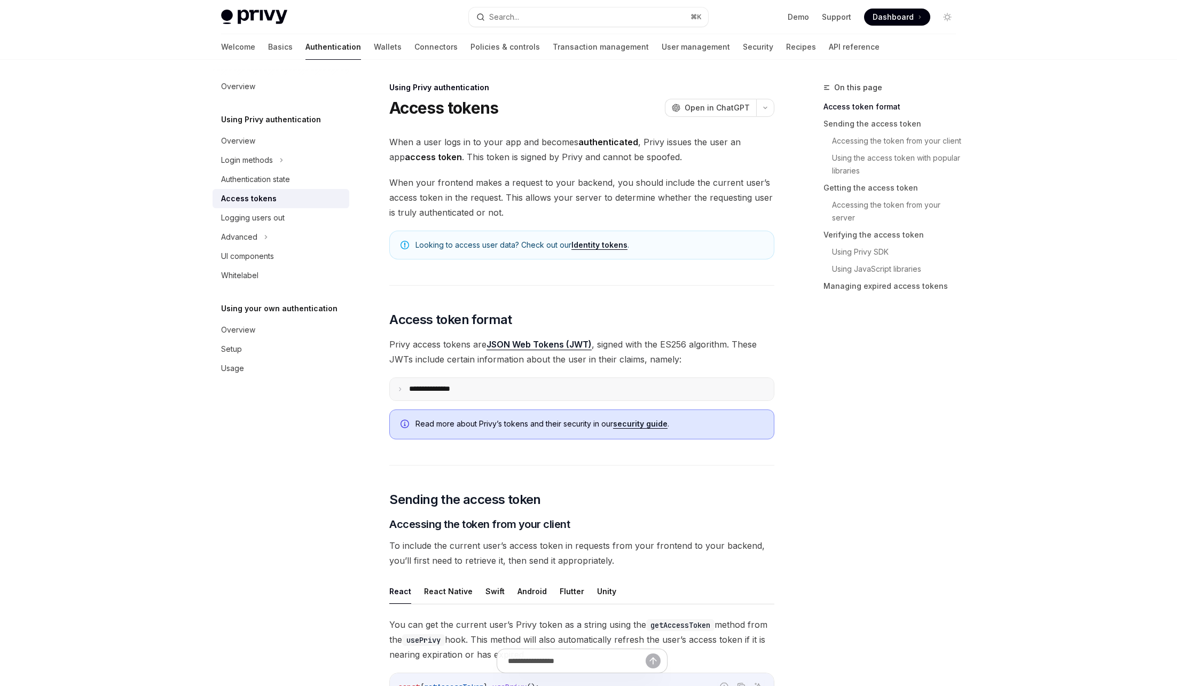
click at [475, 390] on summary "**********" at bounding box center [582, 389] width 384 height 22
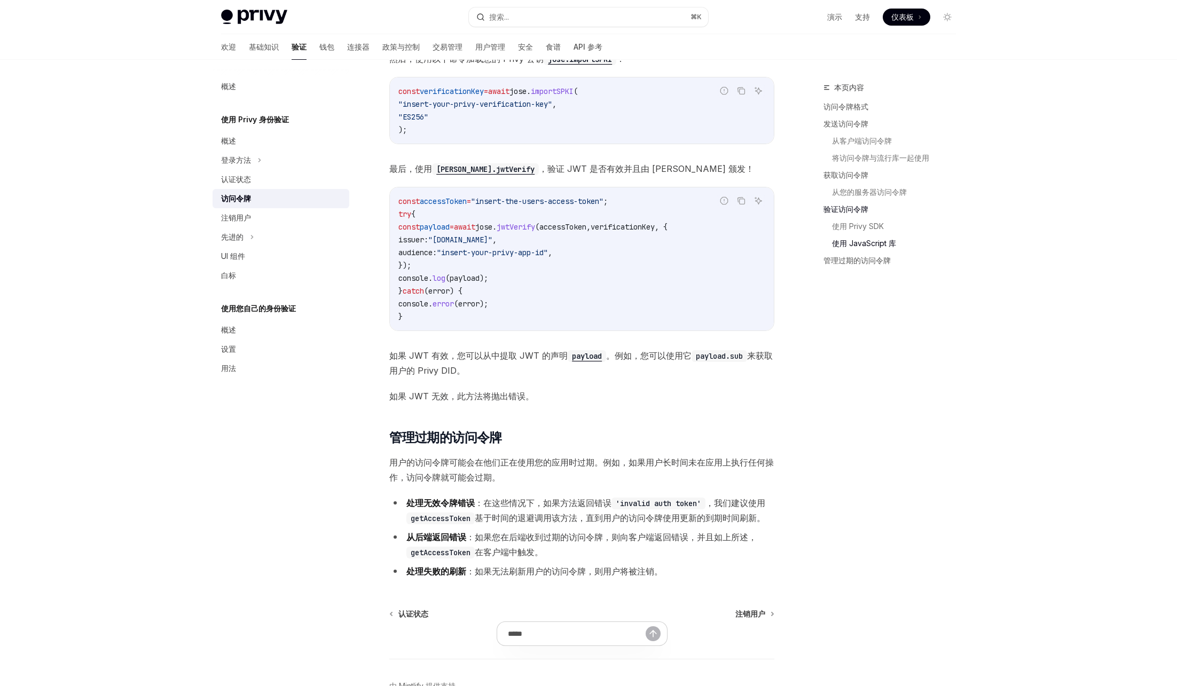
scroll to position [2593, 0]
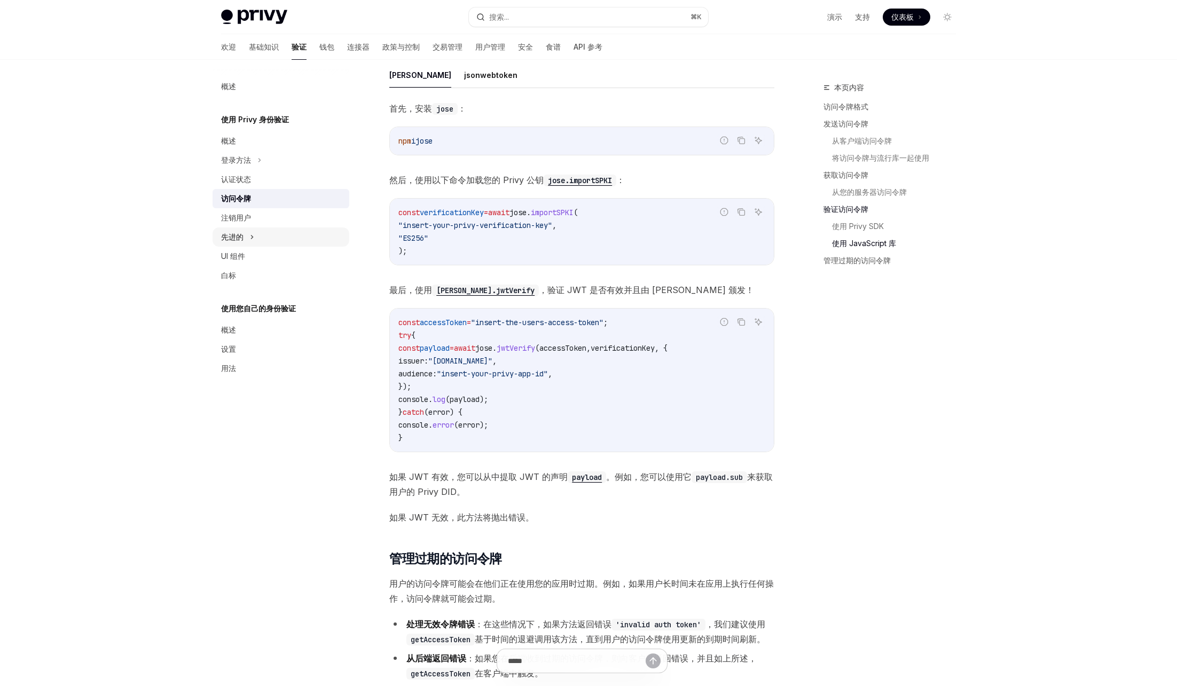
click at [271, 243] on div "先进的" at bounding box center [281, 236] width 137 height 19
click at [265, 260] on div "外交部" at bounding box center [281, 256] width 137 height 19
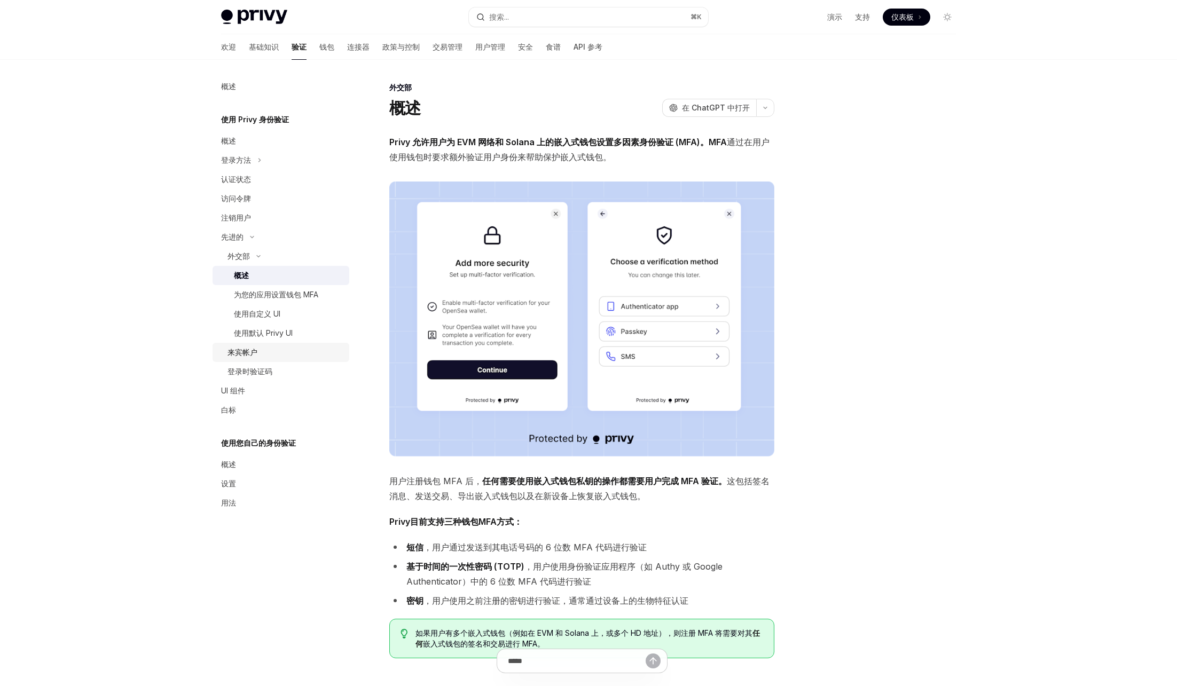
click at [274, 344] on link "来宾帐户" at bounding box center [281, 352] width 137 height 19
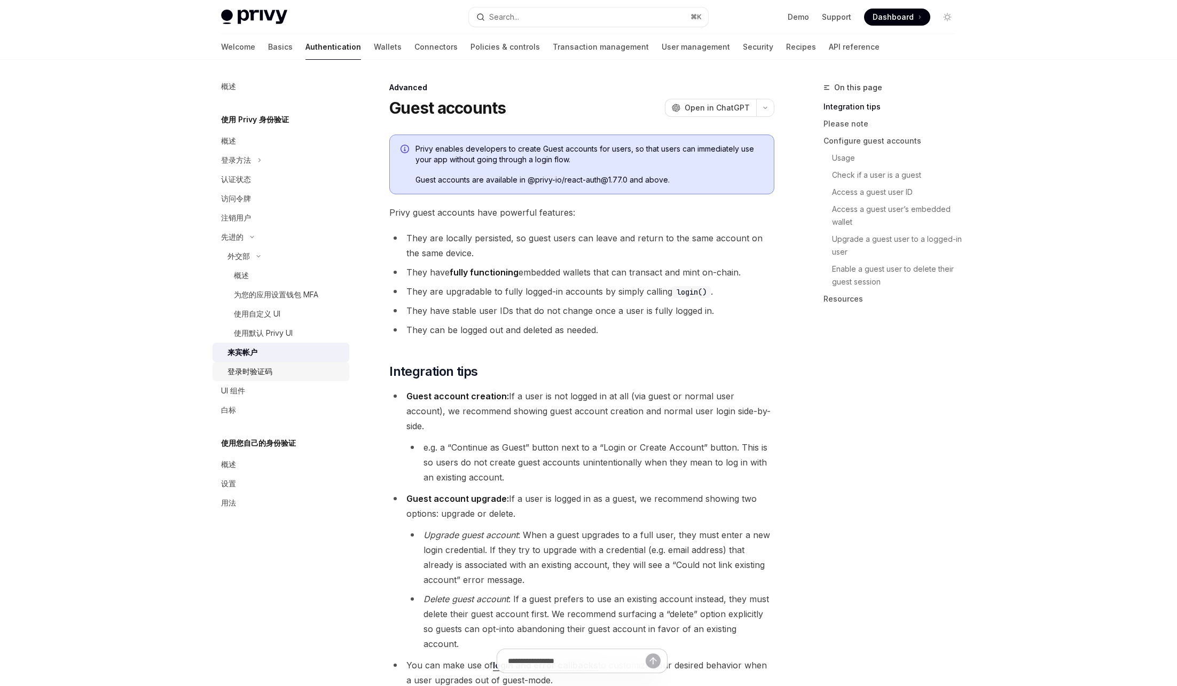
click at [270, 370] on font "登录时验证码" at bounding box center [249, 371] width 45 height 9
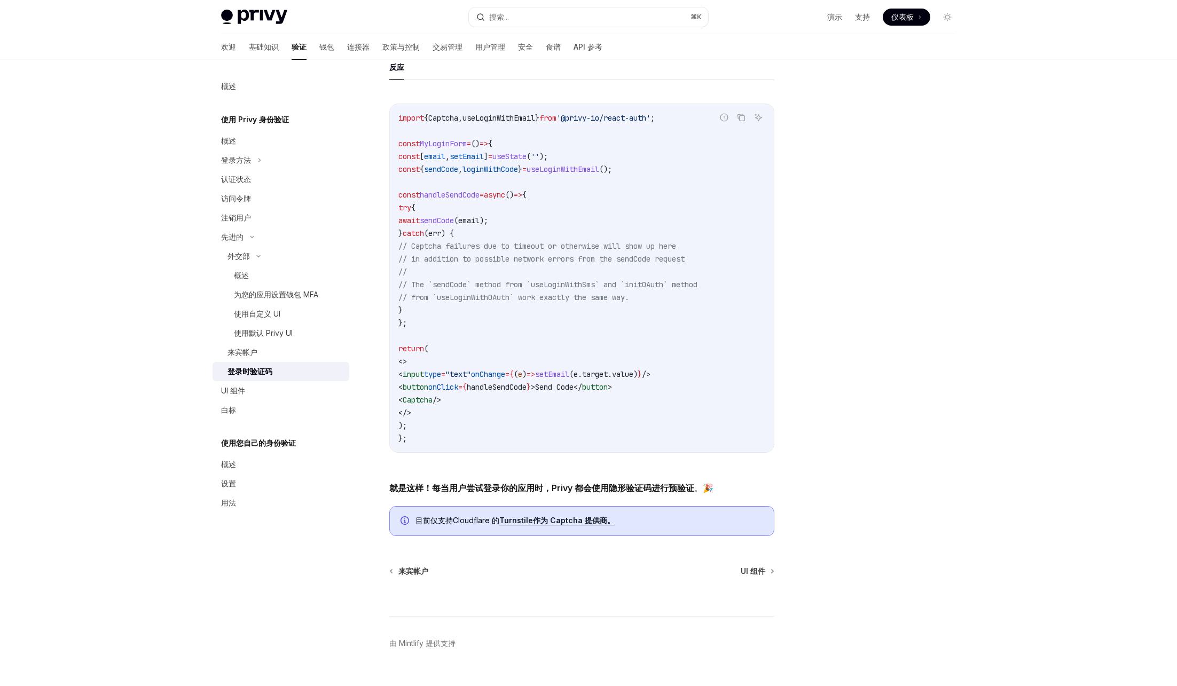
scroll to position [216, 0]
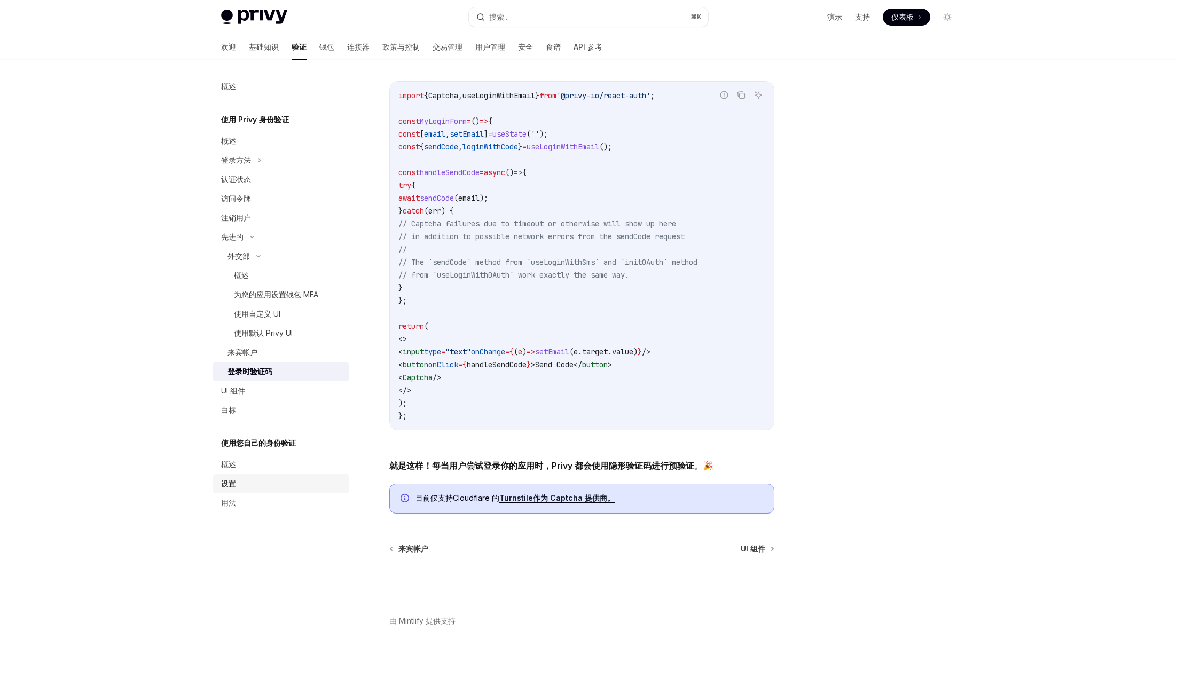
click at [261, 474] on link "设置" at bounding box center [281, 483] width 137 height 19
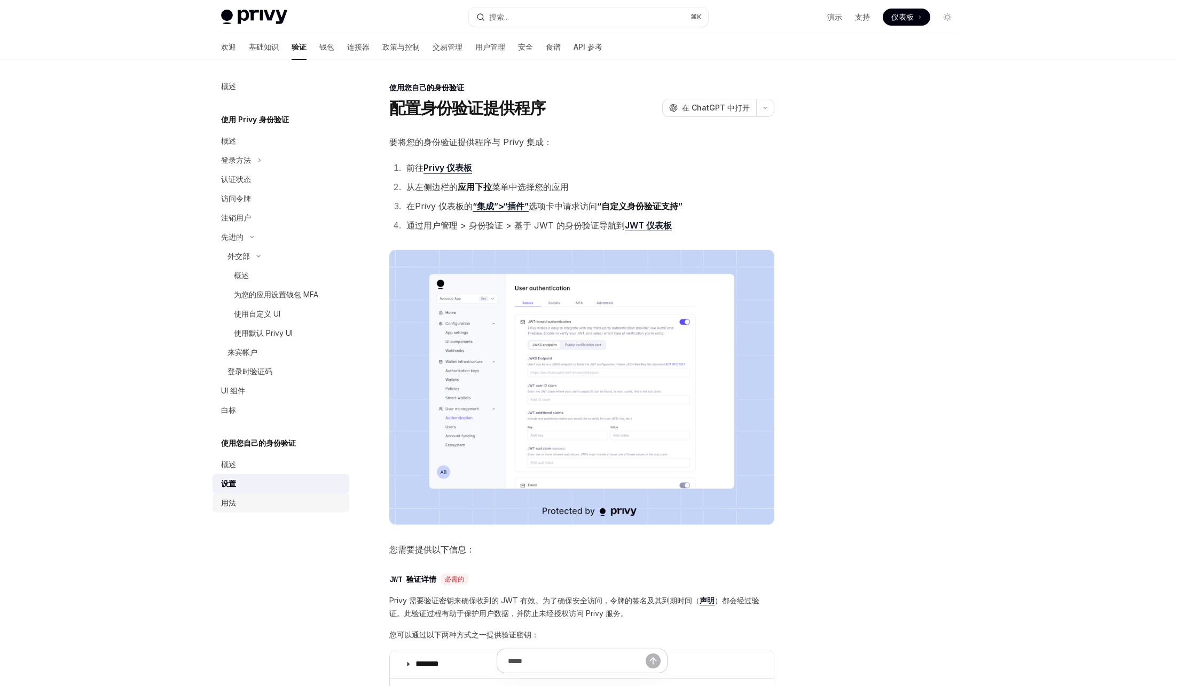
click at [260, 496] on link "用法" at bounding box center [281, 502] width 137 height 19
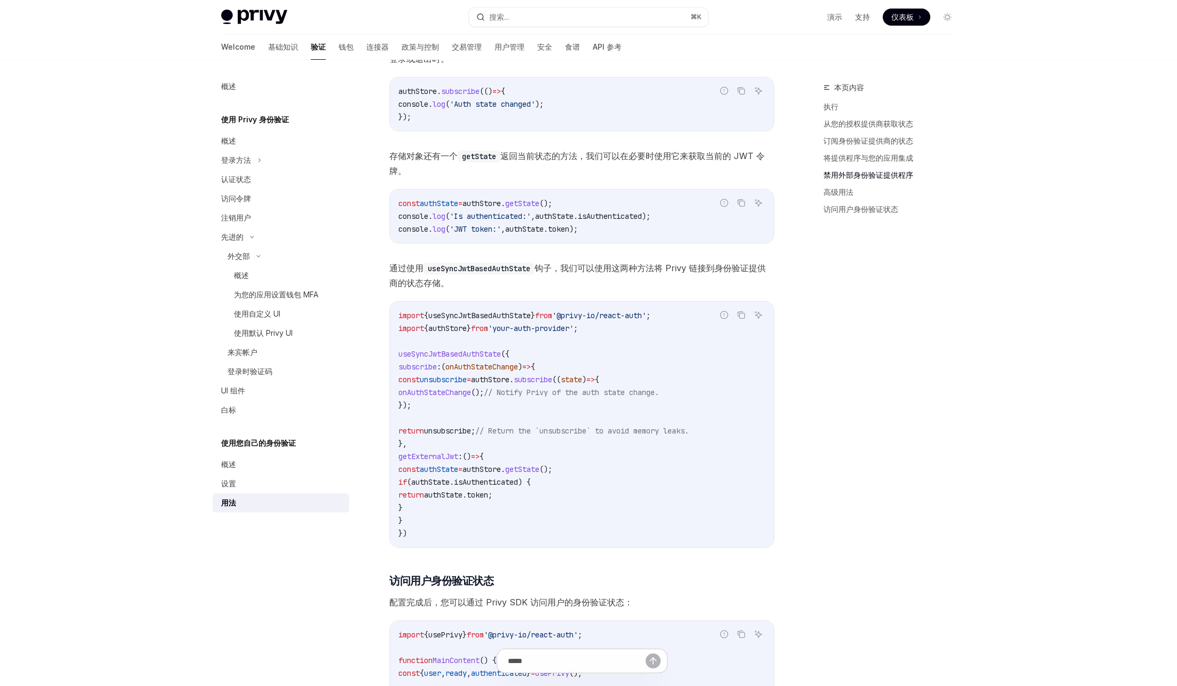
scroll to position [1779, 0]
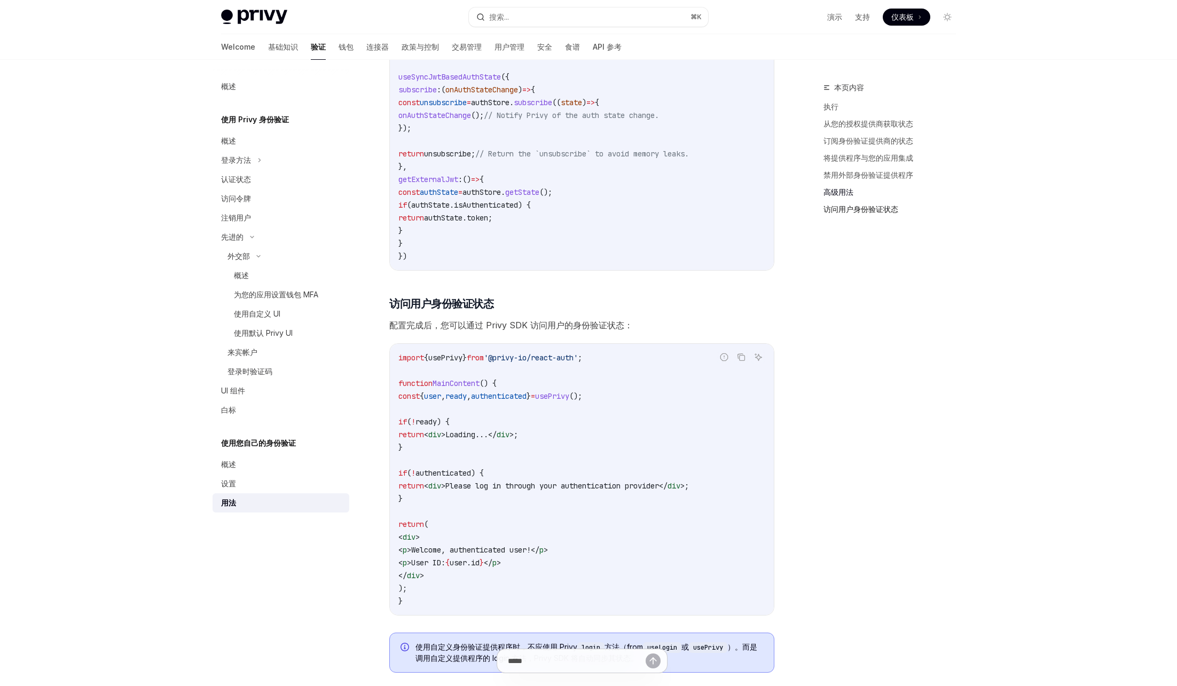
click at [836, 213] on font "访问用户身份验证状态" at bounding box center [860, 209] width 75 height 9
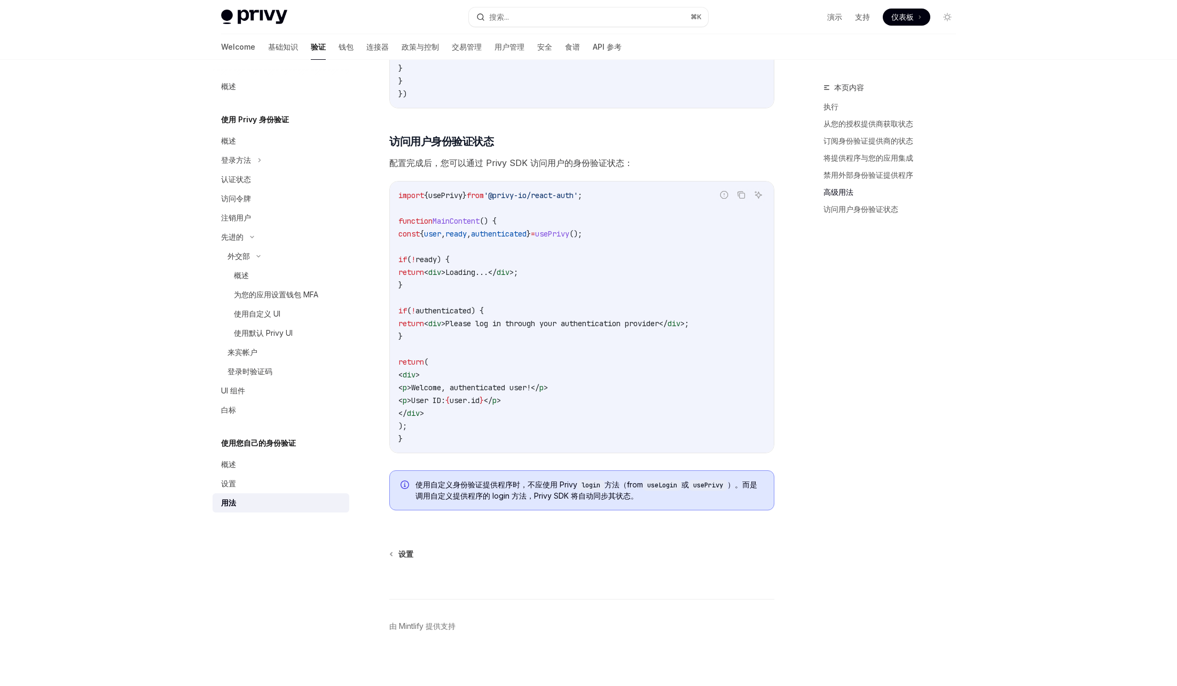
scroll to position [1944, 0]
click at [830, 195] on font "高级用法" at bounding box center [838, 191] width 30 height 9
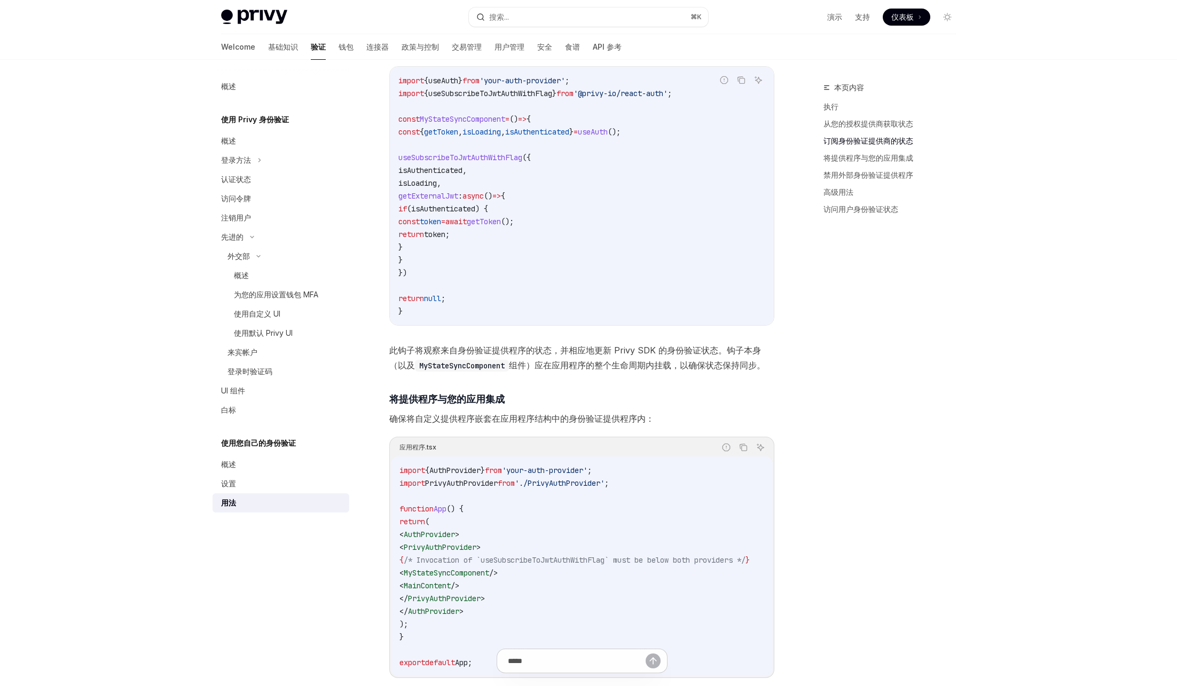
scroll to position [133, 0]
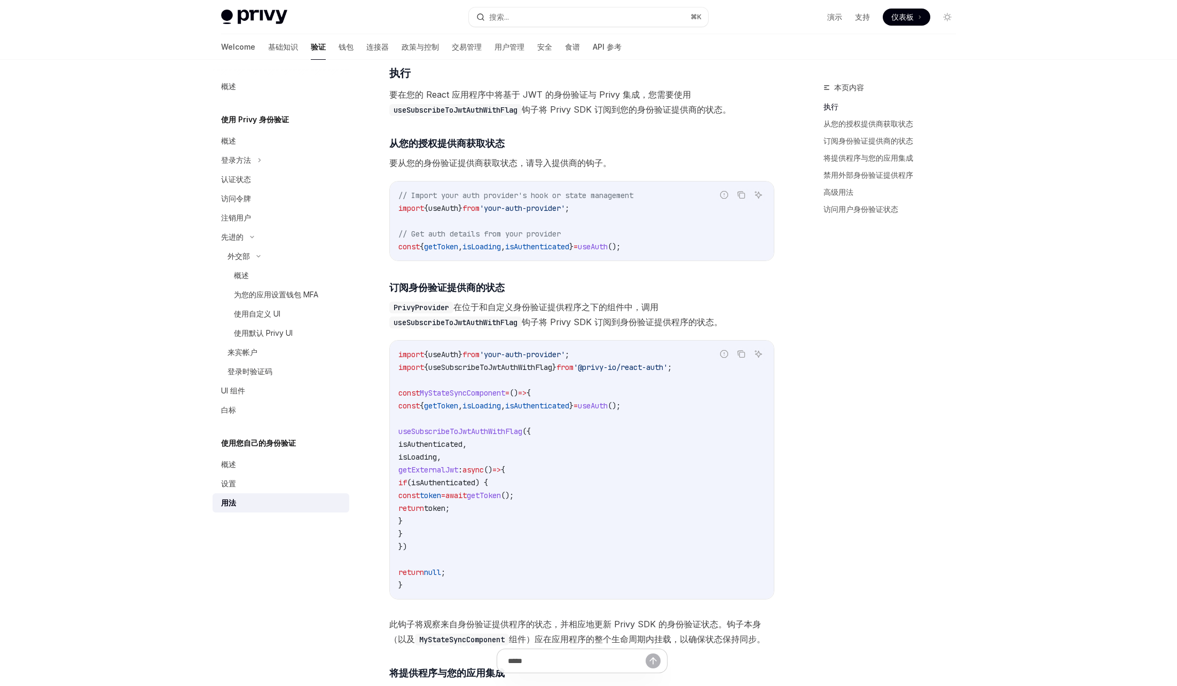
click at [546, 405] on span "isAuthenticated" at bounding box center [537, 406] width 64 height 10
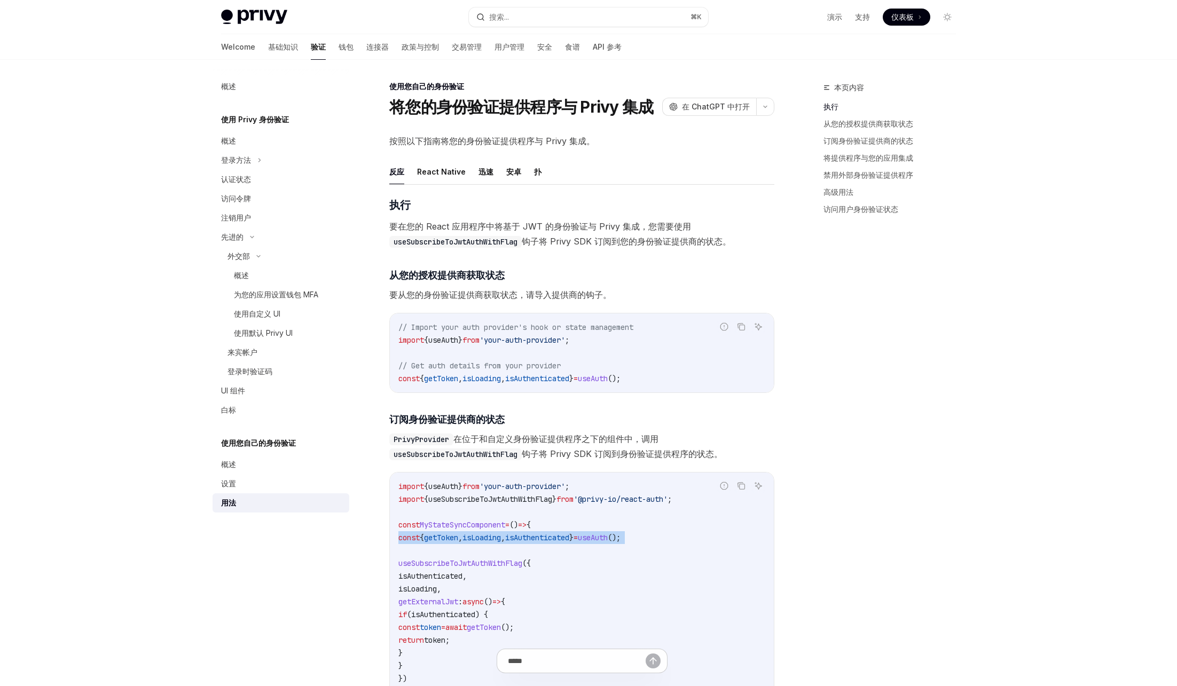
scroll to position [0, 0]
click at [401, 51] on div "Welcome 基础知识 验证 钱包 连接器 政策与控制 交易管理 用户管理 安全 食谱 API 参考" at bounding box center [421, 47] width 401 height 26
click at [366, 37] on link "连接器" at bounding box center [377, 47] width 22 height 26
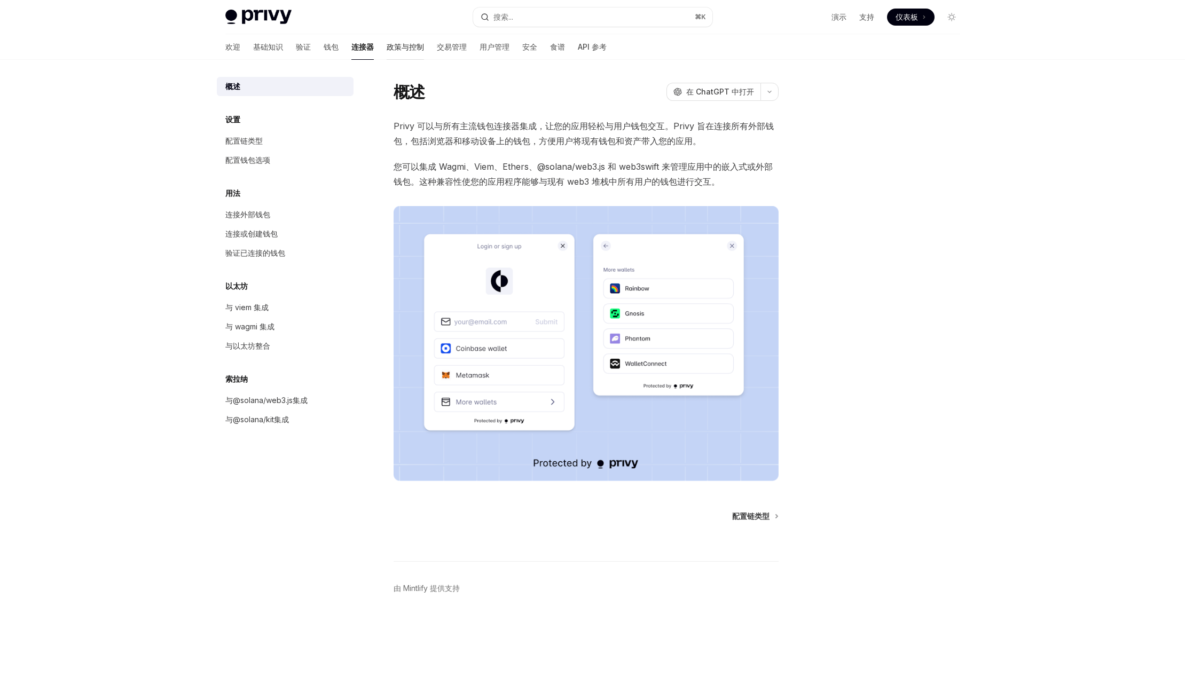
click at [387, 44] on font "政策与控制" at bounding box center [405, 46] width 37 height 9
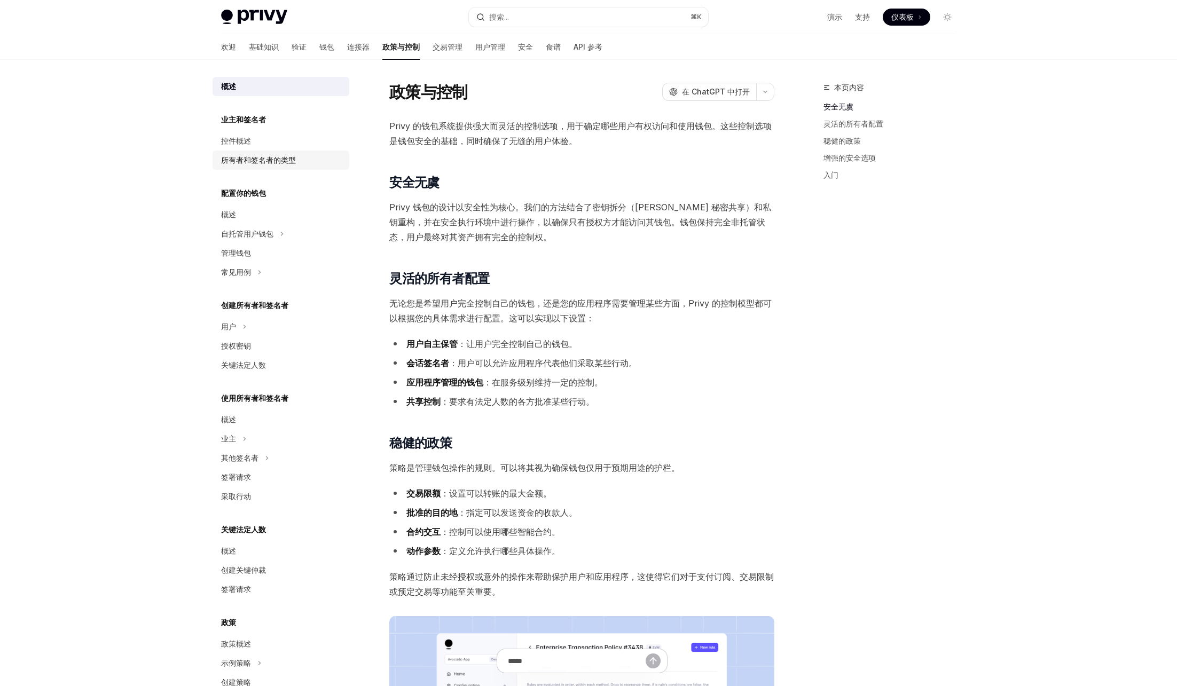
click at [294, 158] on font "所有者和签名者的类型" at bounding box center [258, 159] width 75 height 9
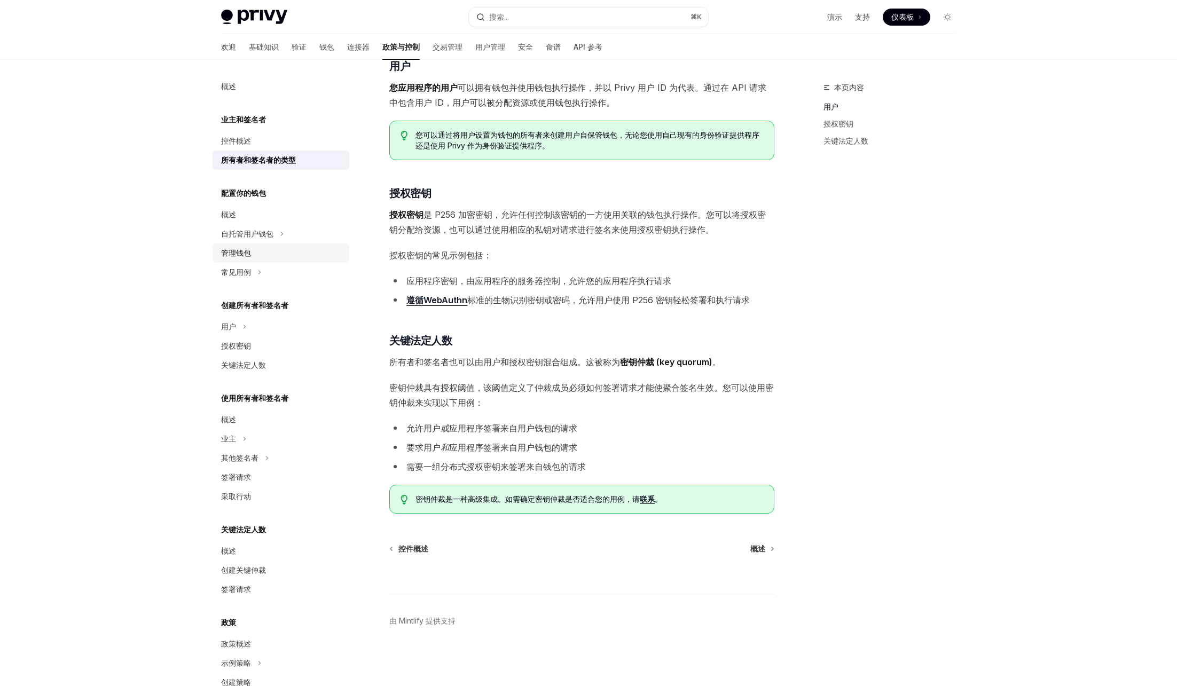
click at [278, 253] on div "管理钱包" at bounding box center [282, 253] width 122 height 13
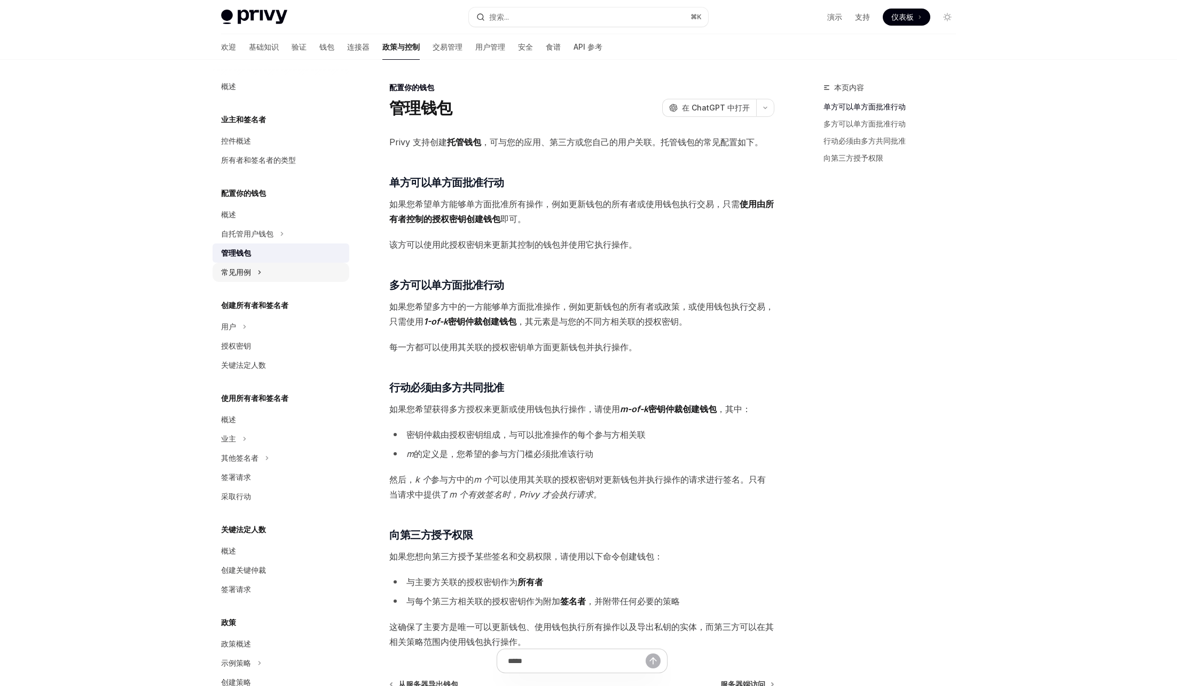
click at [271, 274] on div "常见用例" at bounding box center [281, 272] width 137 height 19
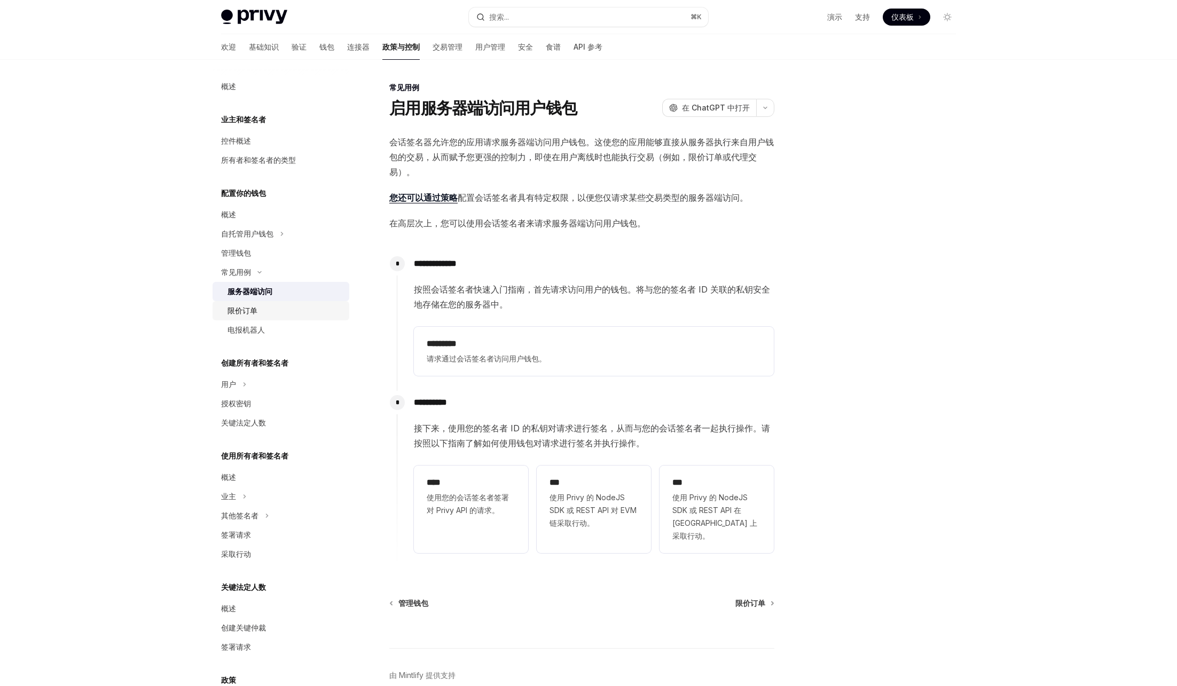
click at [266, 315] on div "限价订单" at bounding box center [284, 310] width 115 height 13
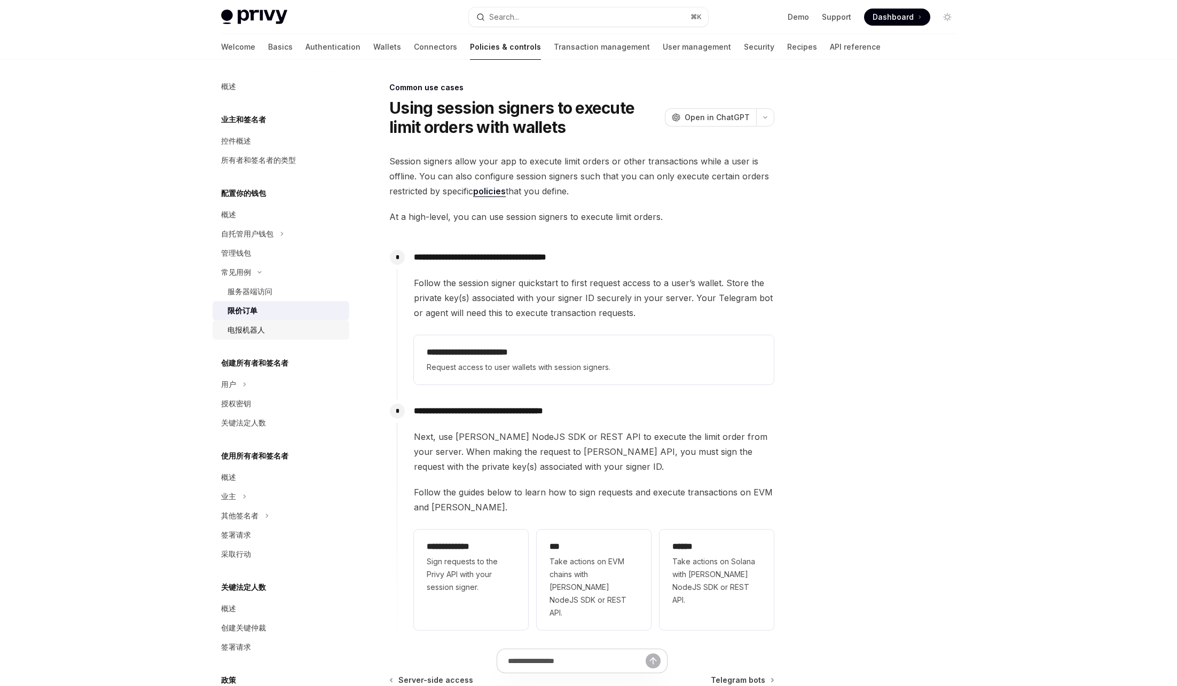
click at [265, 325] on div "电报机器人" at bounding box center [284, 330] width 115 height 13
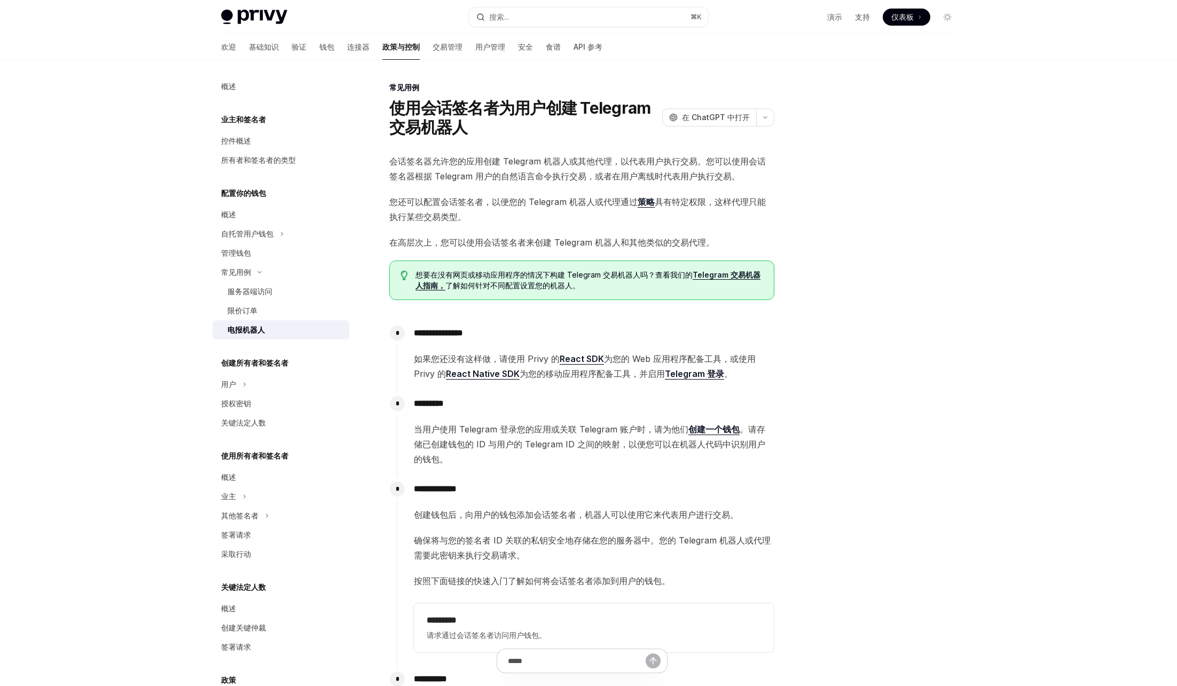
click at [318, 52] on div "欢迎 基础知识 验证 钱包 连接器 政策与控制 交易管理 用户管理 安全 食谱 API 参考" at bounding box center [411, 47] width 381 height 26
click at [347, 51] on font "连接器" at bounding box center [358, 46] width 22 height 9
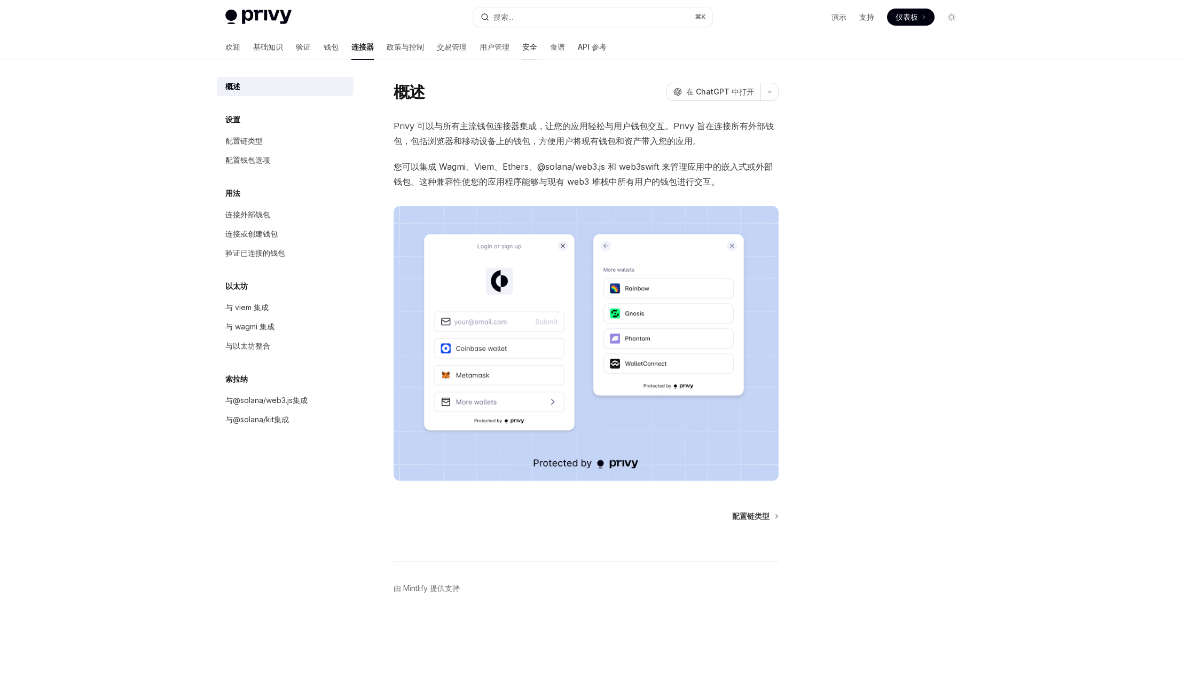
click at [522, 51] on font "安全" at bounding box center [529, 47] width 15 height 11
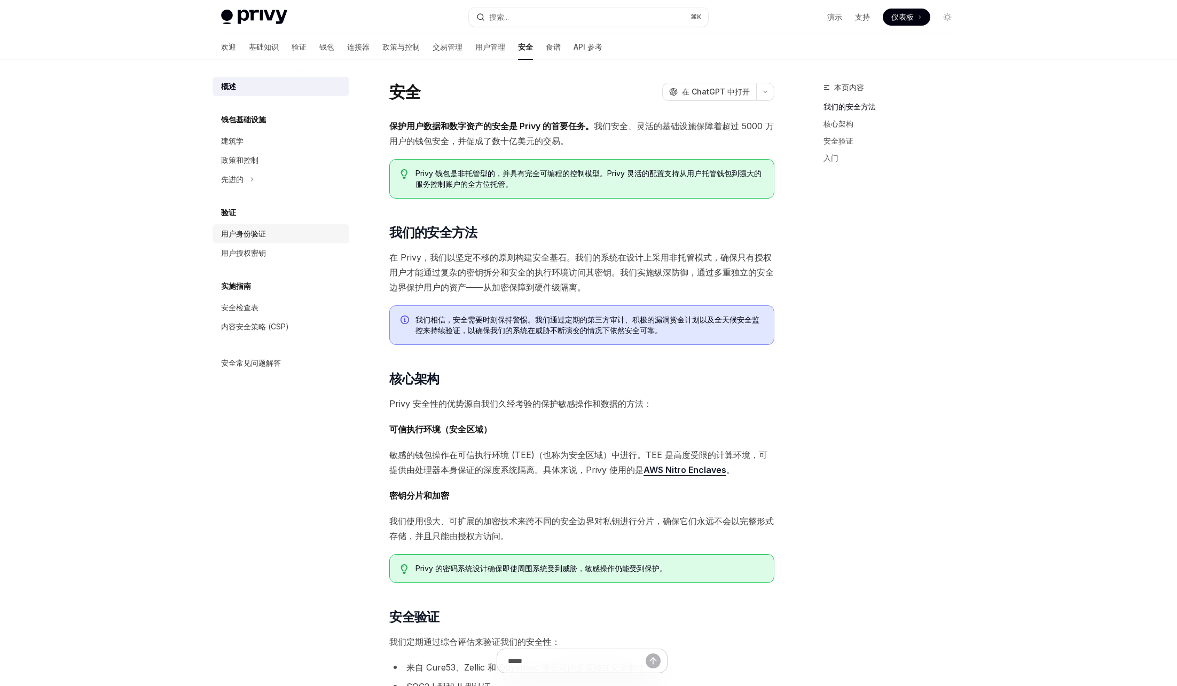
click at [248, 229] on font "用户身份验证" at bounding box center [243, 233] width 45 height 9
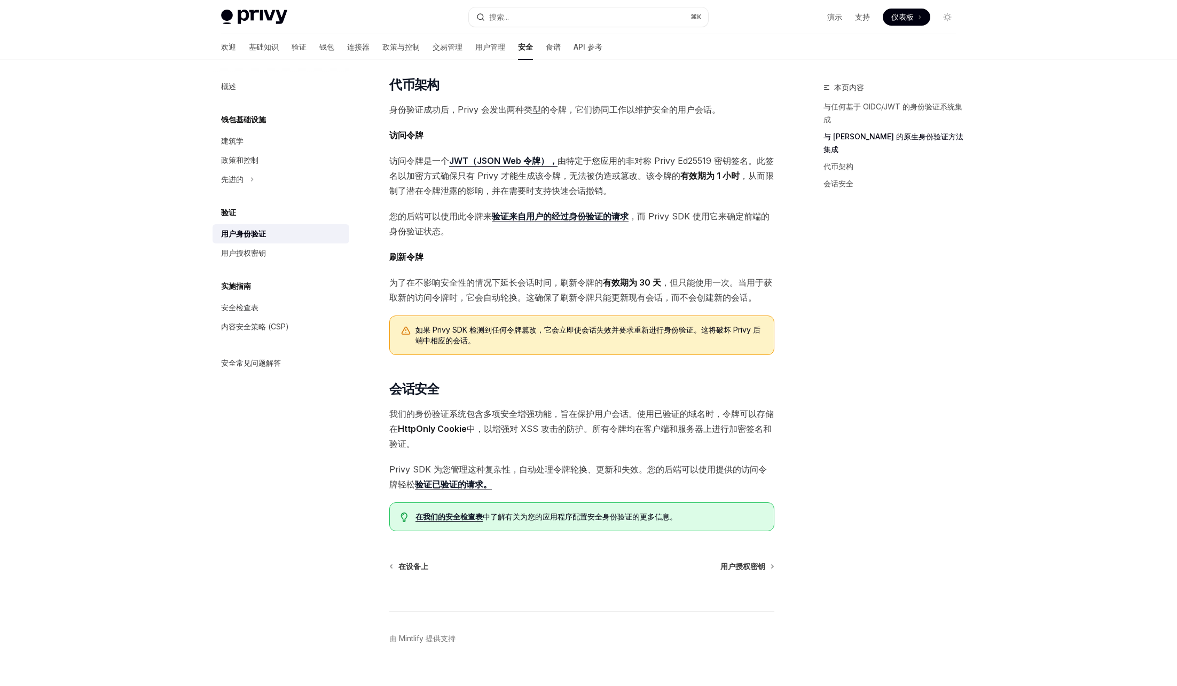
scroll to position [517, 0]
click at [271, 248] on div "用户授权密钥" at bounding box center [282, 253] width 122 height 13
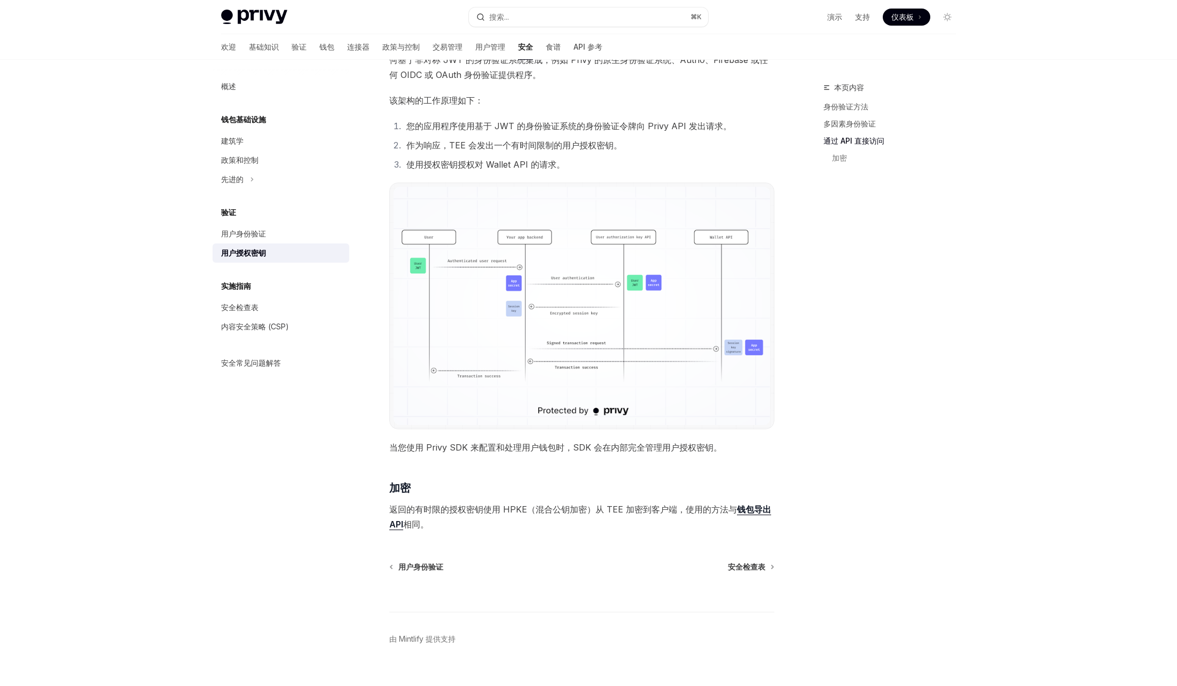
scroll to position [615, 0]
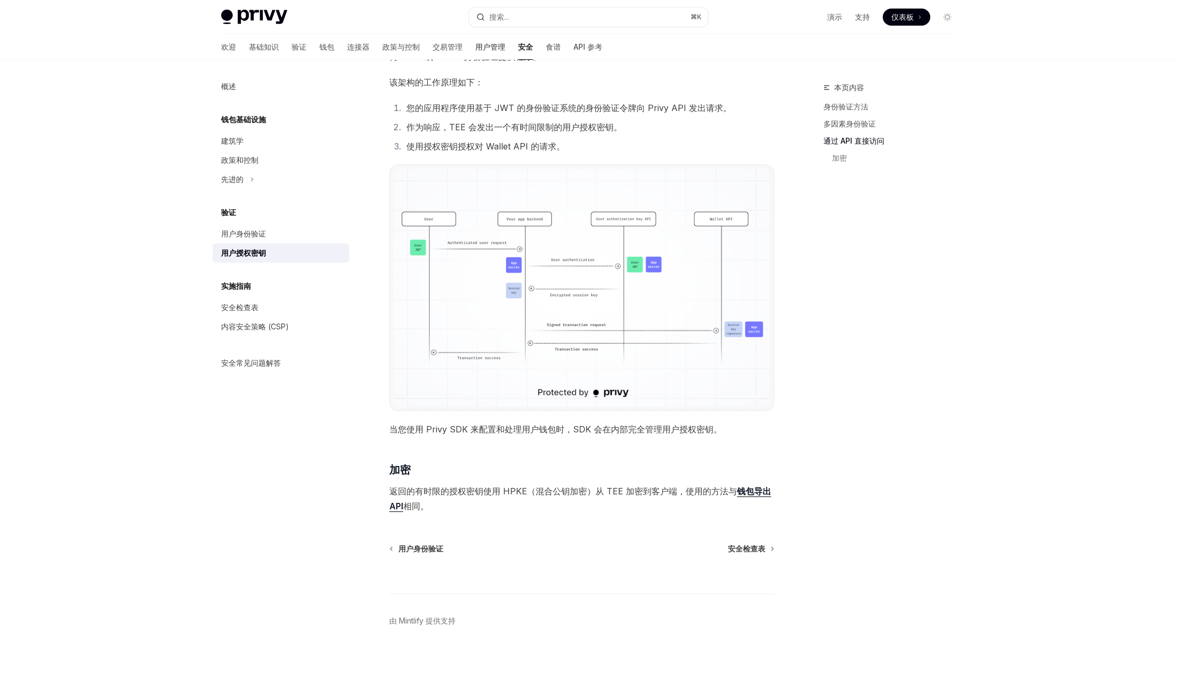
click at [475, 53] on link "用户管理" at bounding box center [490, 47] width 30 height 26
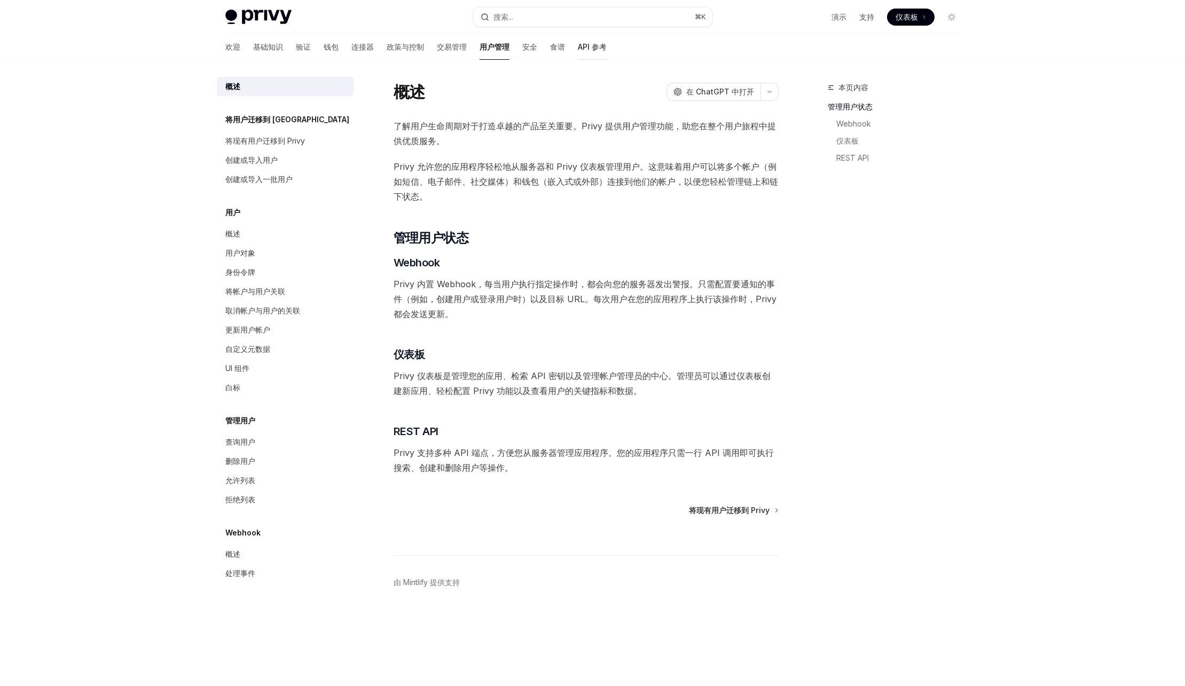
click at [578, 50] on font "API 参考" at bounding box center [592, 46] width 29 height 9
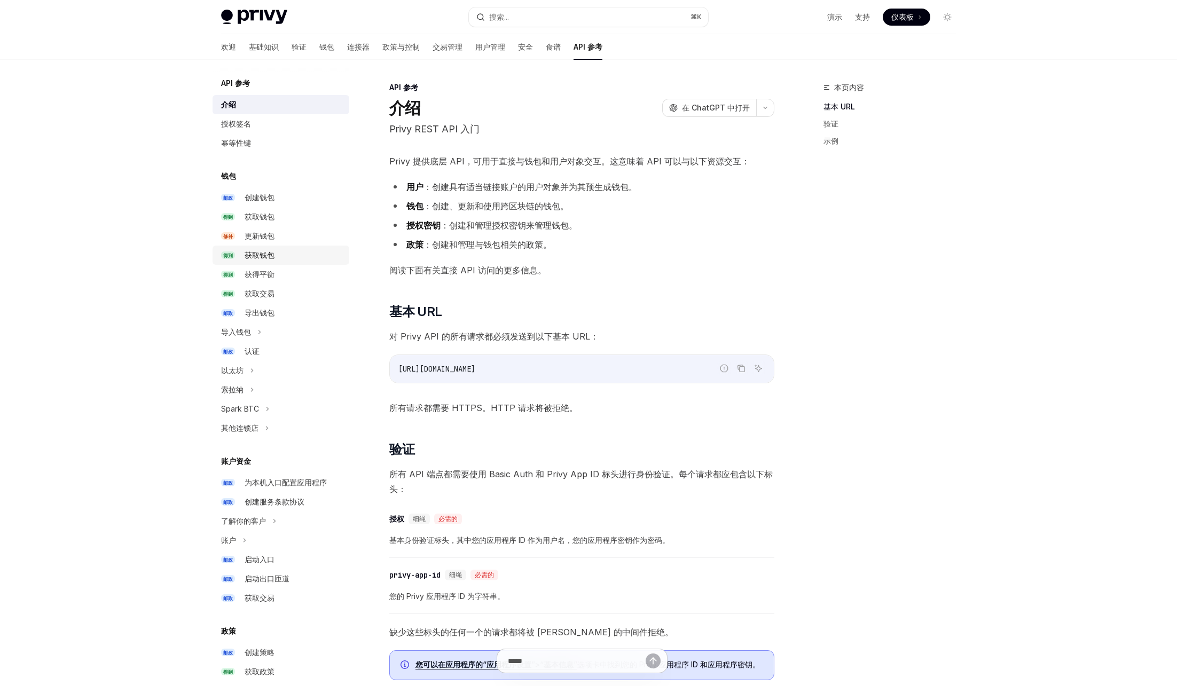
click at [266, 252] on font "获取钱包" at bounding box center [260, 254] width 30 height 9
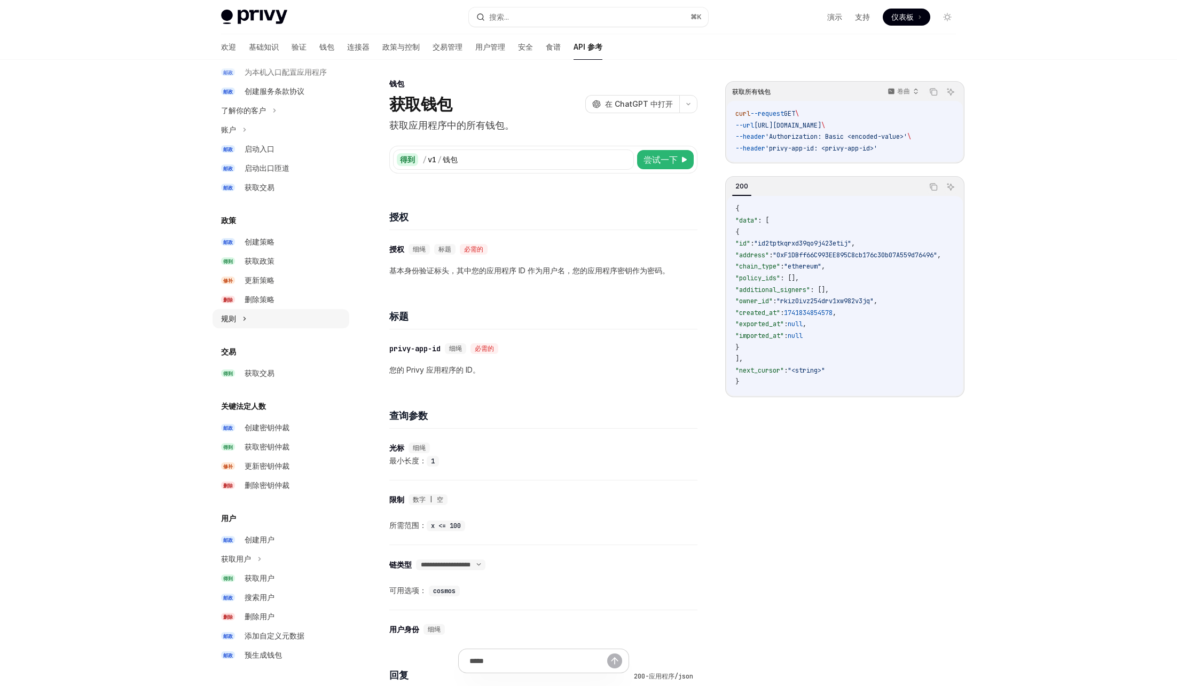
scroll to position [11, 0]
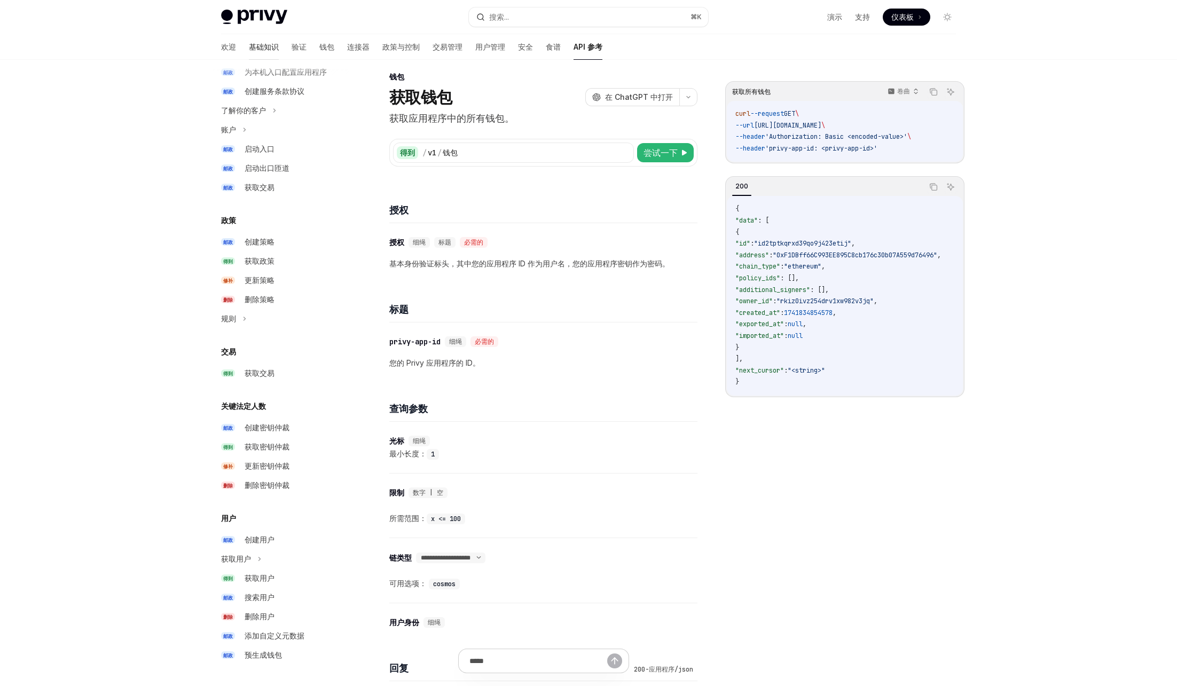
click at [249, 39] on link "基础知识" at bounding box center [264, 47] width 30 height 26
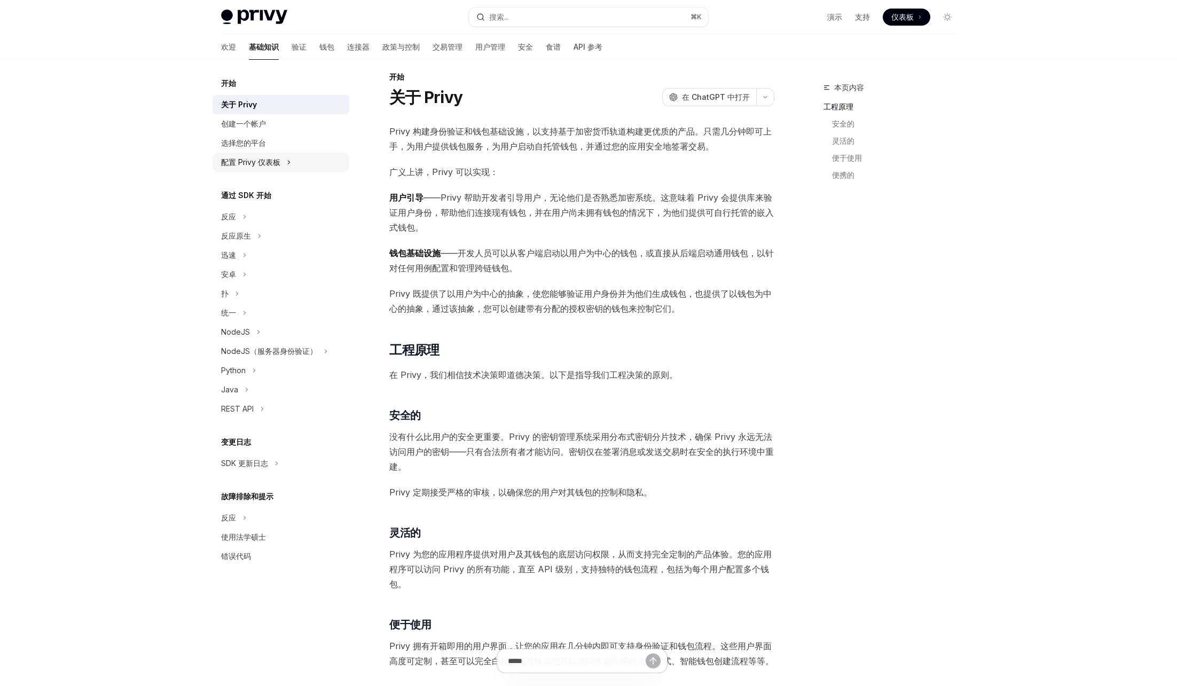
click at [293, 159] on div "配置 Privy 仪表板" at bounding box center [281, 162] width 137 height 19
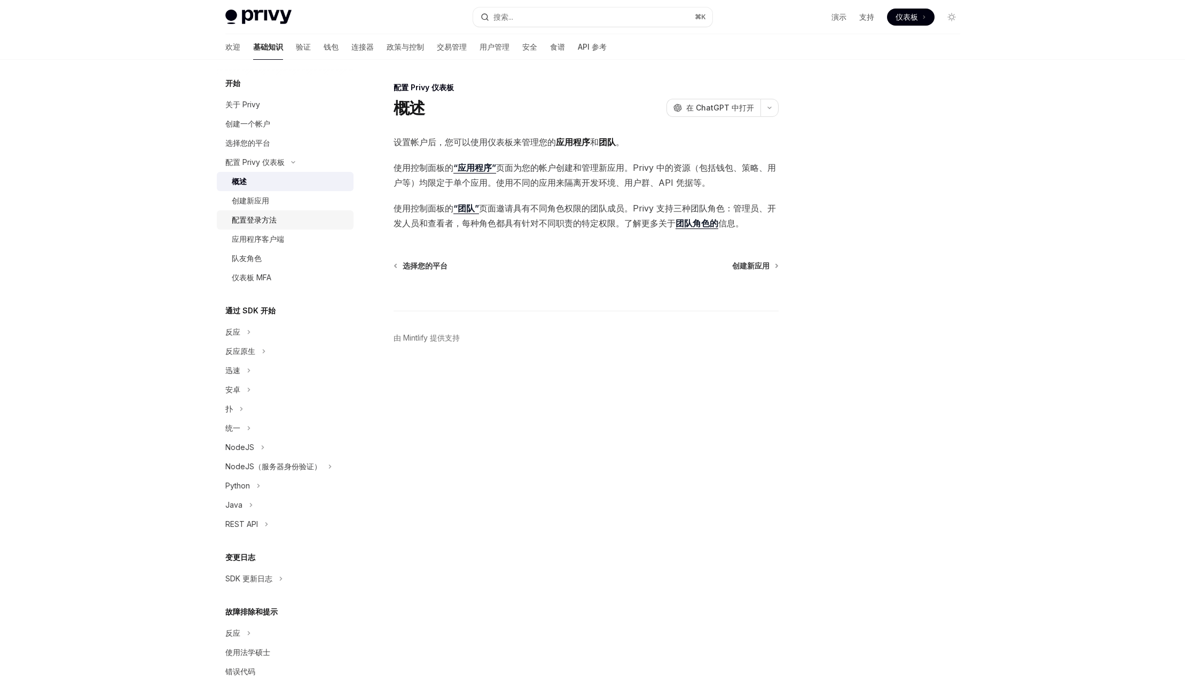
click at [283, 228] on link "配置登录方法" at bounding box center [285, 219] width 137 height 19
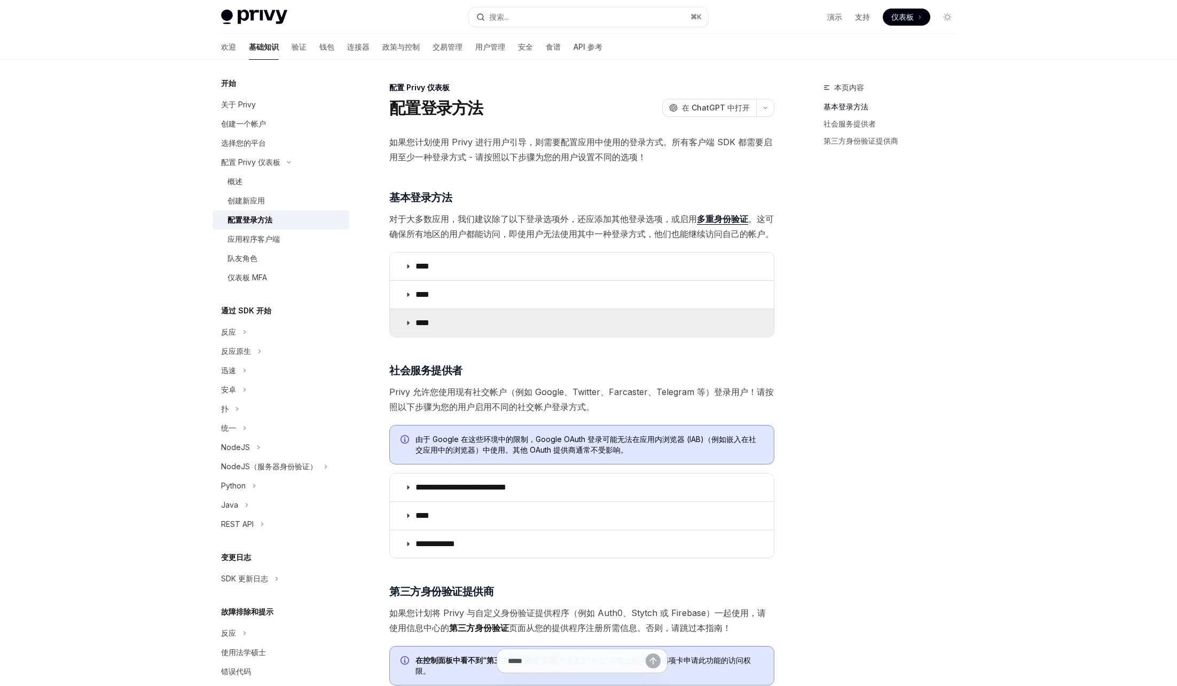
click at [503, 323] on summary "****" at bounding box center [582, 323] width 384 height 28
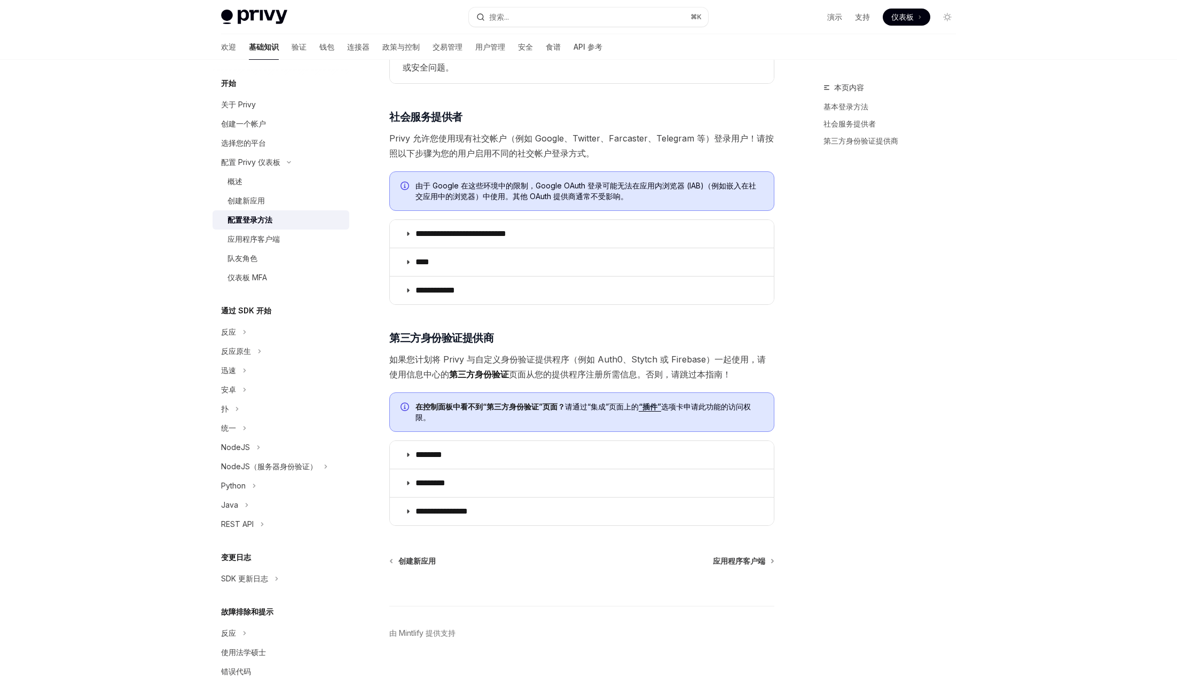
scroll to position [521, 0]
click at [269, 328] on div "反应" at bounding box center [281, 332] width 137 height 19
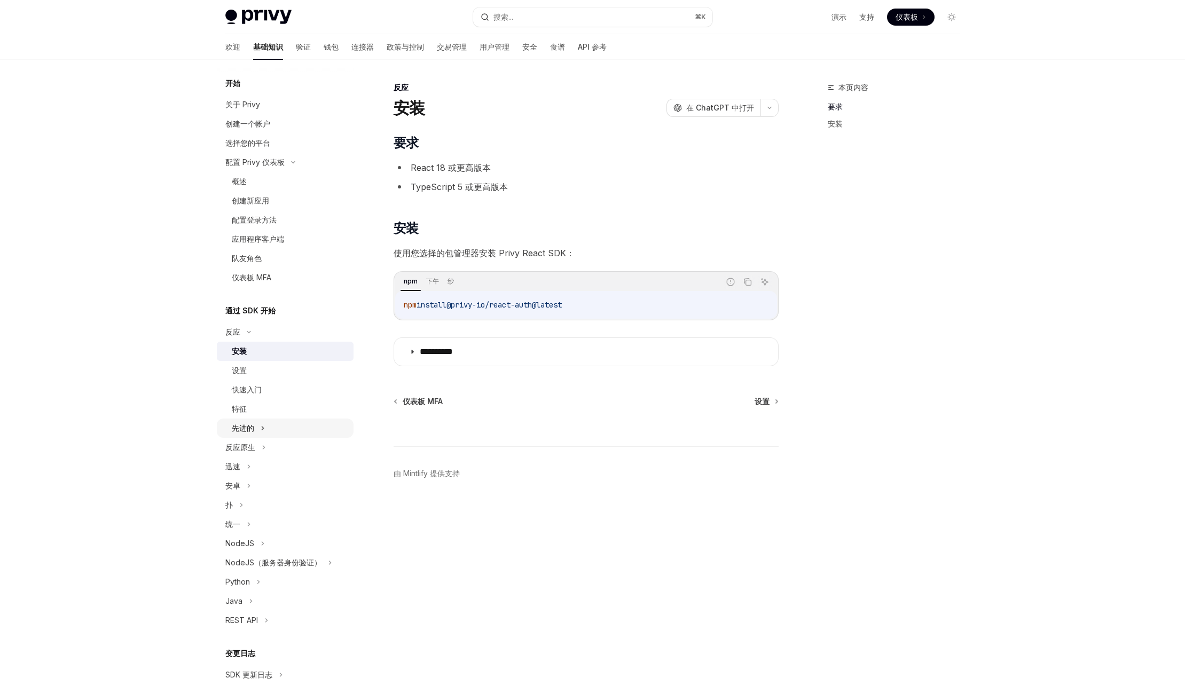
click at [289, 421] on div "先进的" at bounding box center [285, 428] width 137 height 19
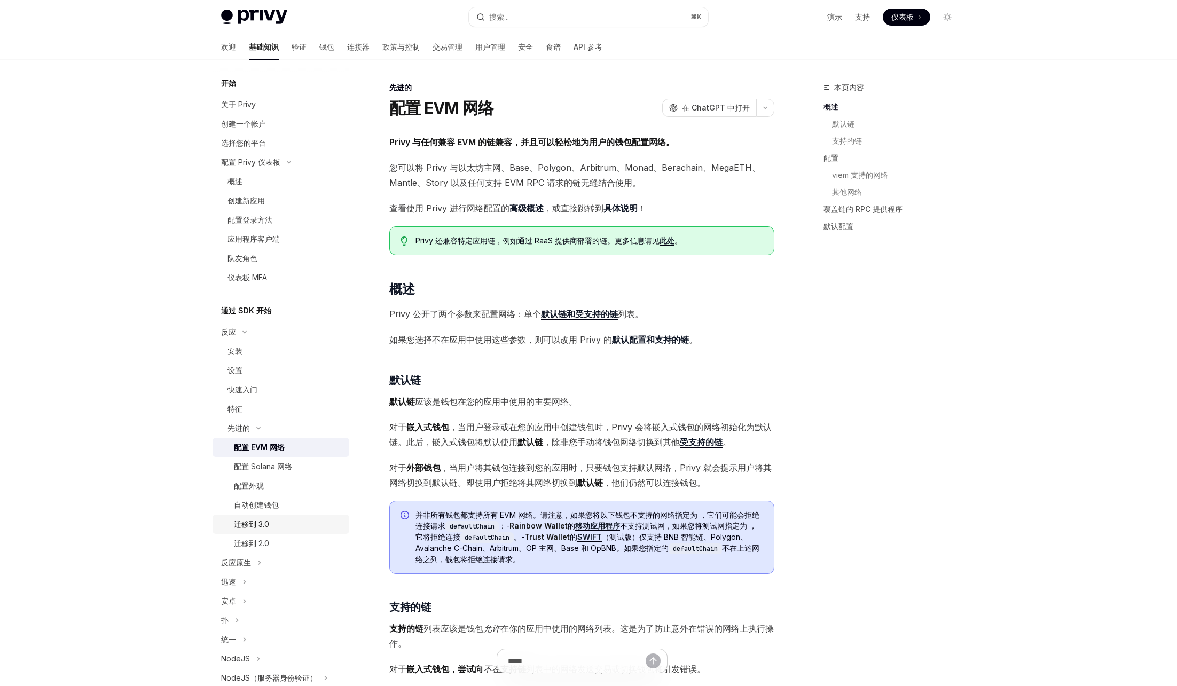
click at [286, 527] on div "迁移到 3.0" at bounding box center [288, 524] width 109 height 13
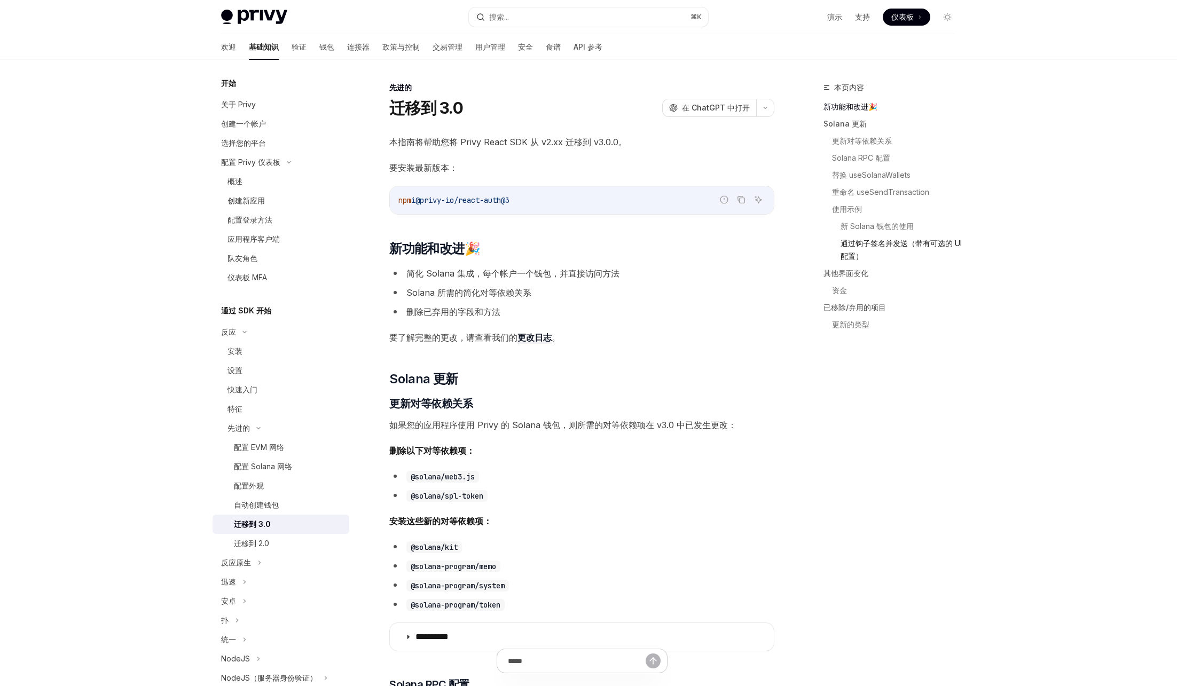
click at [849, 240] on font "通过钩子签名并发送（带有可选的 UI 配置）" at bounding box center [902, 250] width 123 height 22
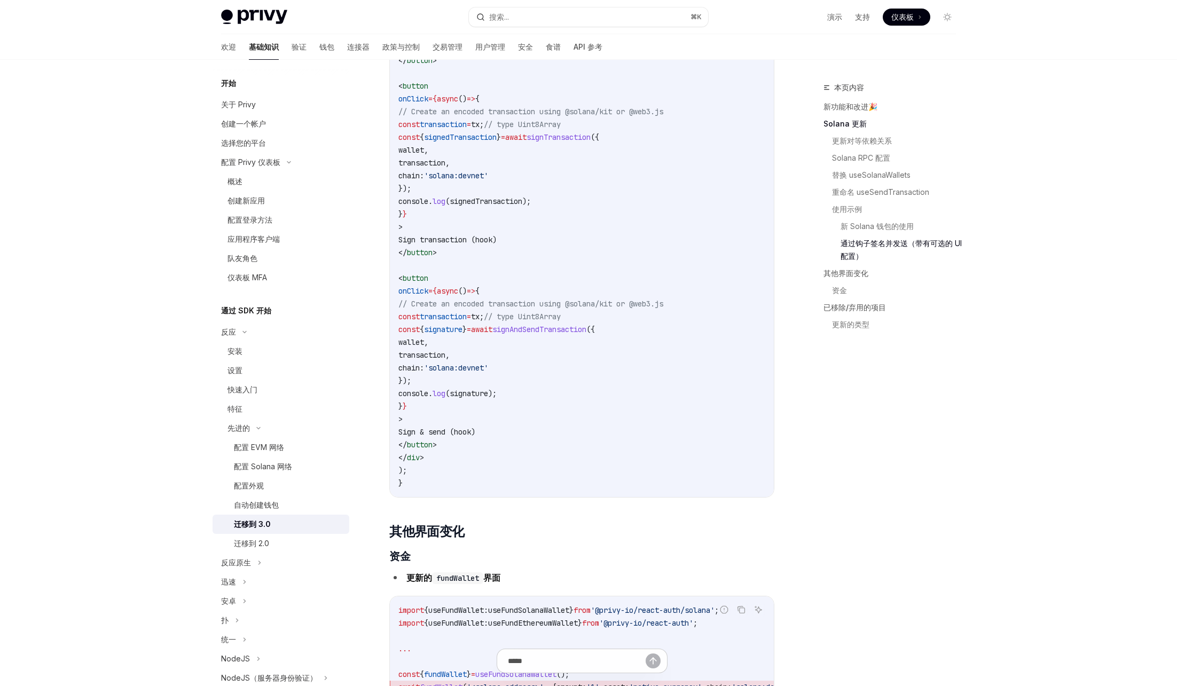
scroll to position [2804, 0]
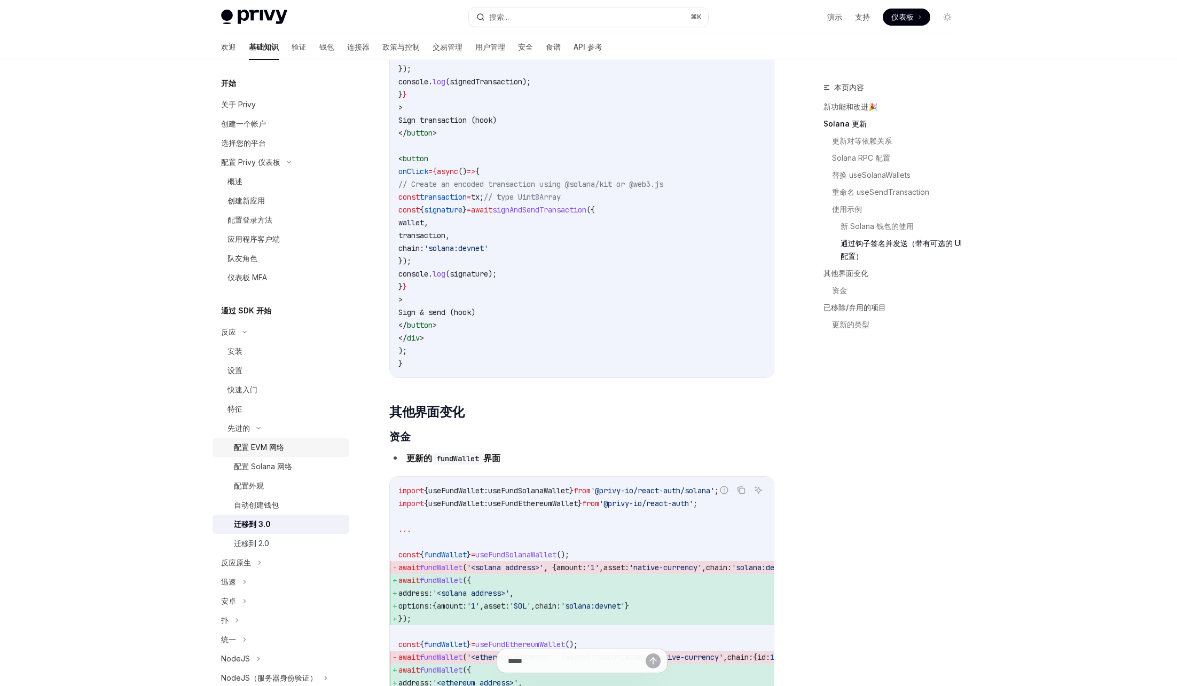
click at [262, 454] on link "配置 EVM 网络" at bounding box center [281, 447] width 137 height 19
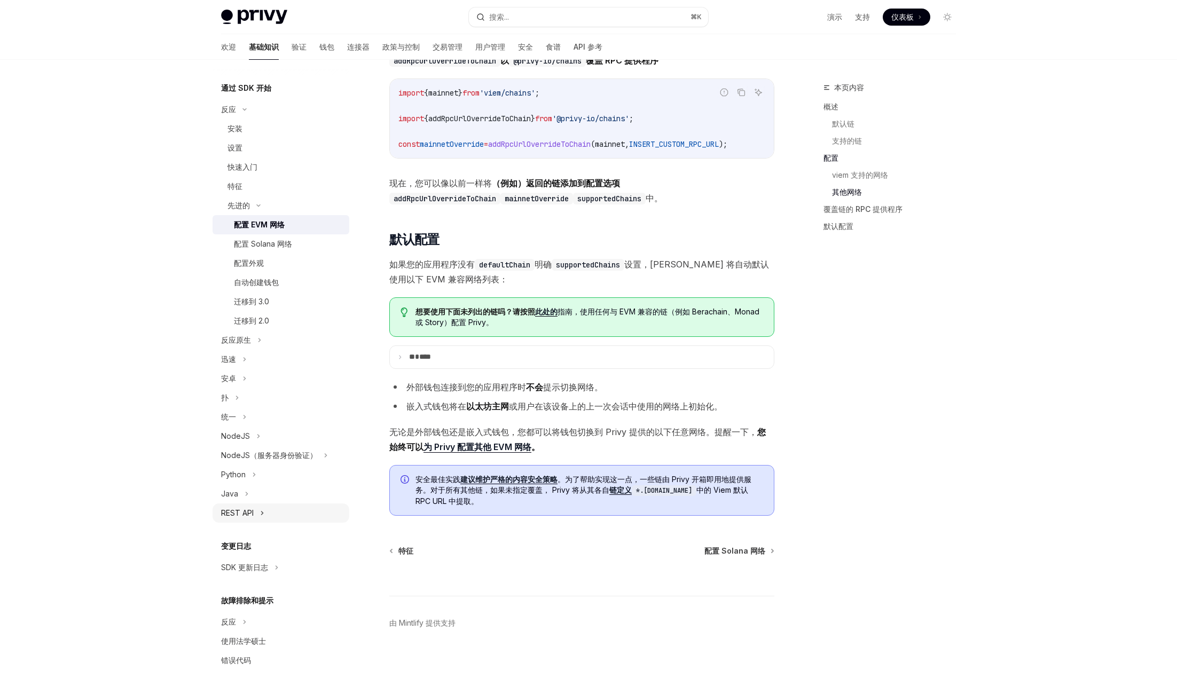
scroll to position [228, 0]
click at [301, 617] on div "反应" at bounding box center [281, 616] width 137 height 19
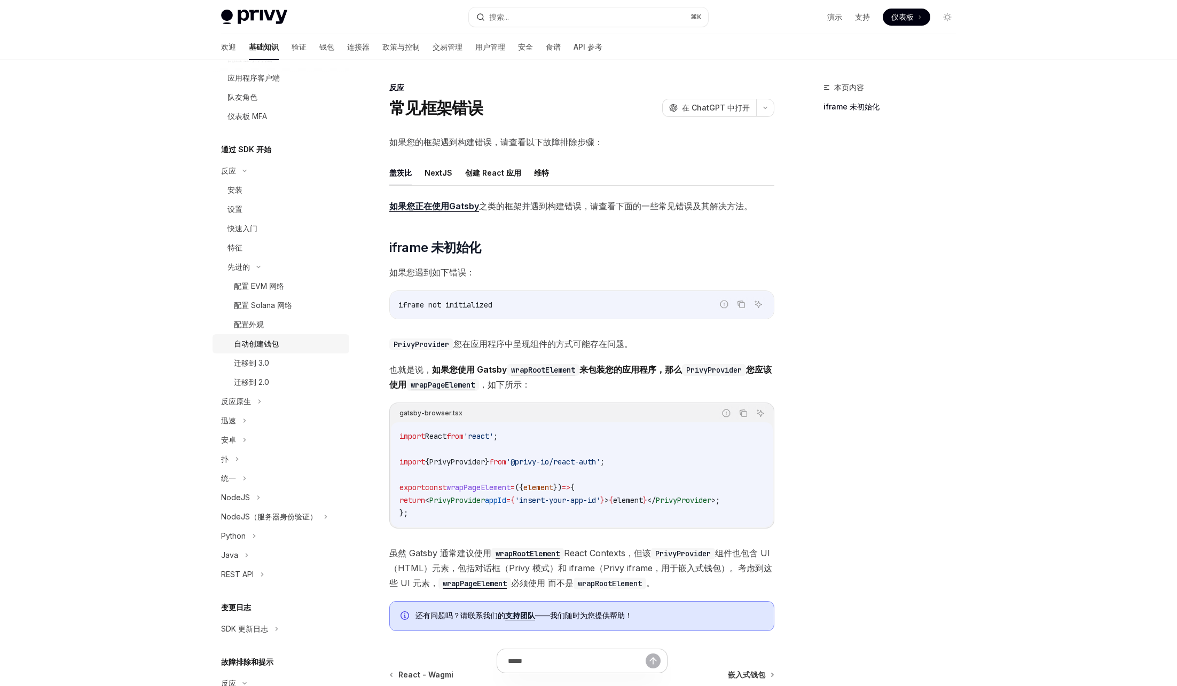
scroll to position [104, 0]
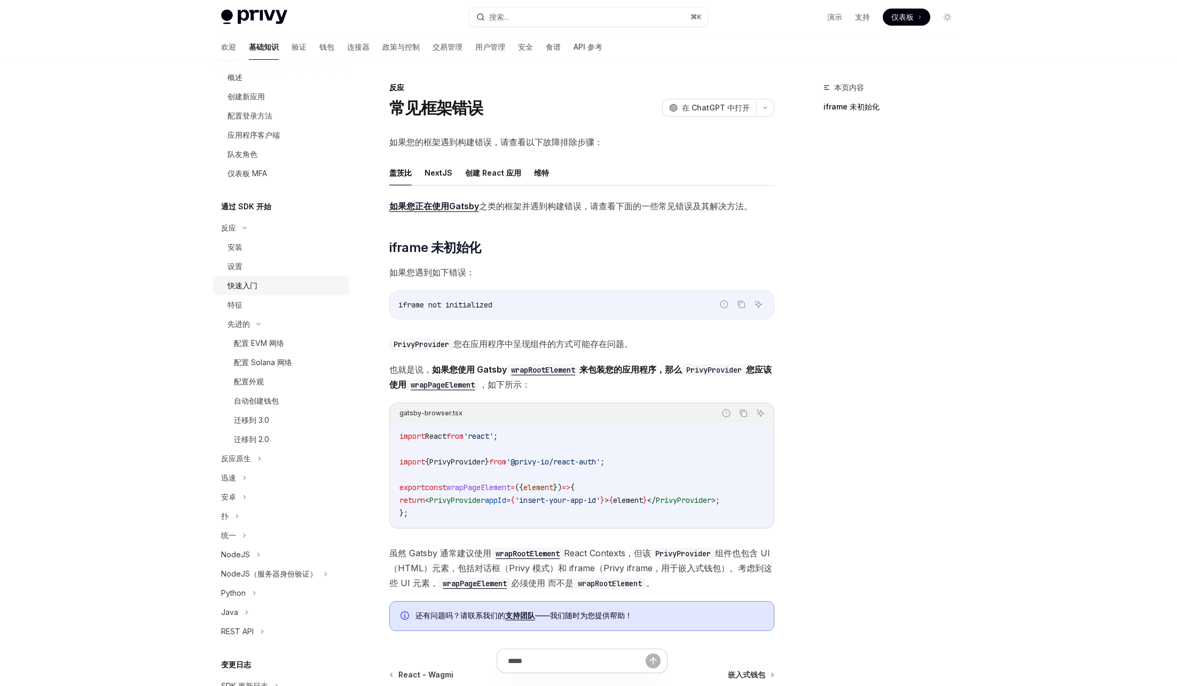
click at [275, 277] on link "快速入门" at bounding box center [281, 285] width 137 height 19
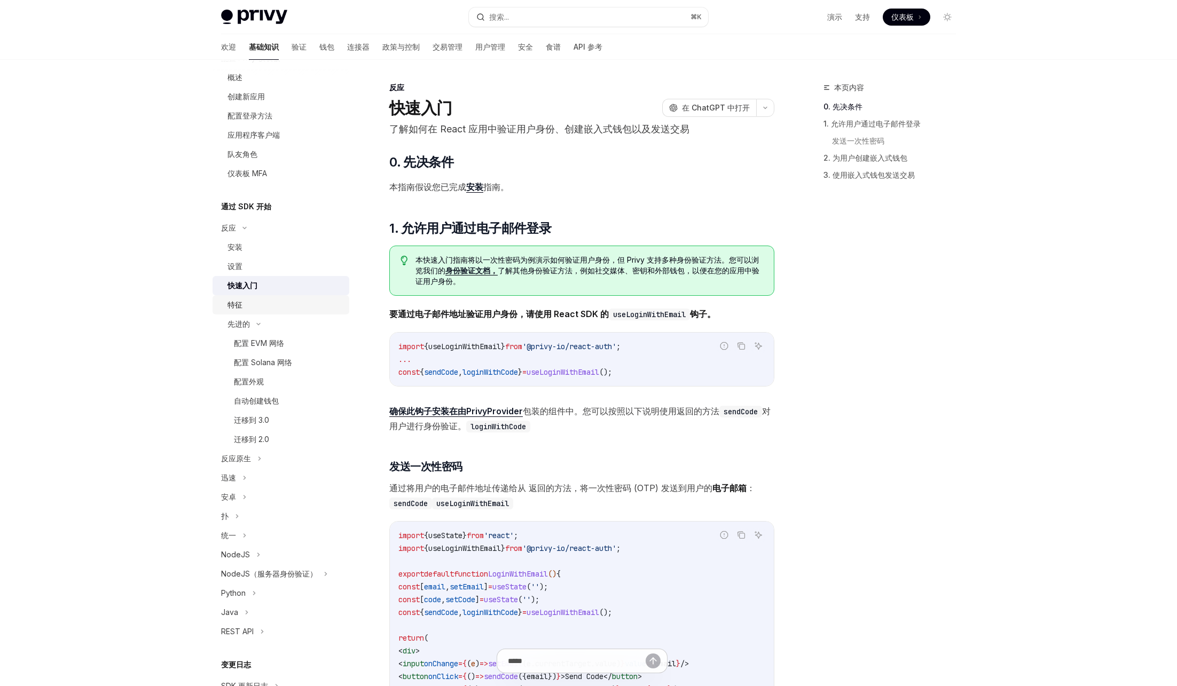
click at [277, 299] on div "特征" at bounding box center [284, 305] width 115 height 13
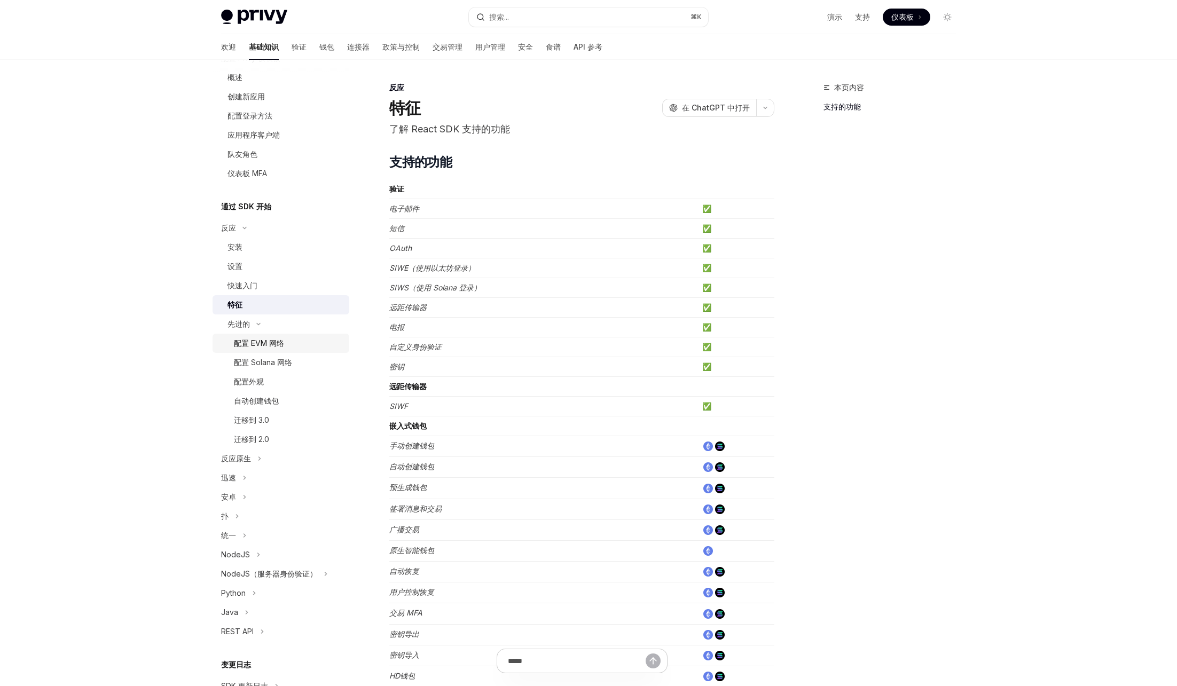
click at [287, 343] on div "配置 EVM 网络" at bounding box center [288, 343] width 109 height 13
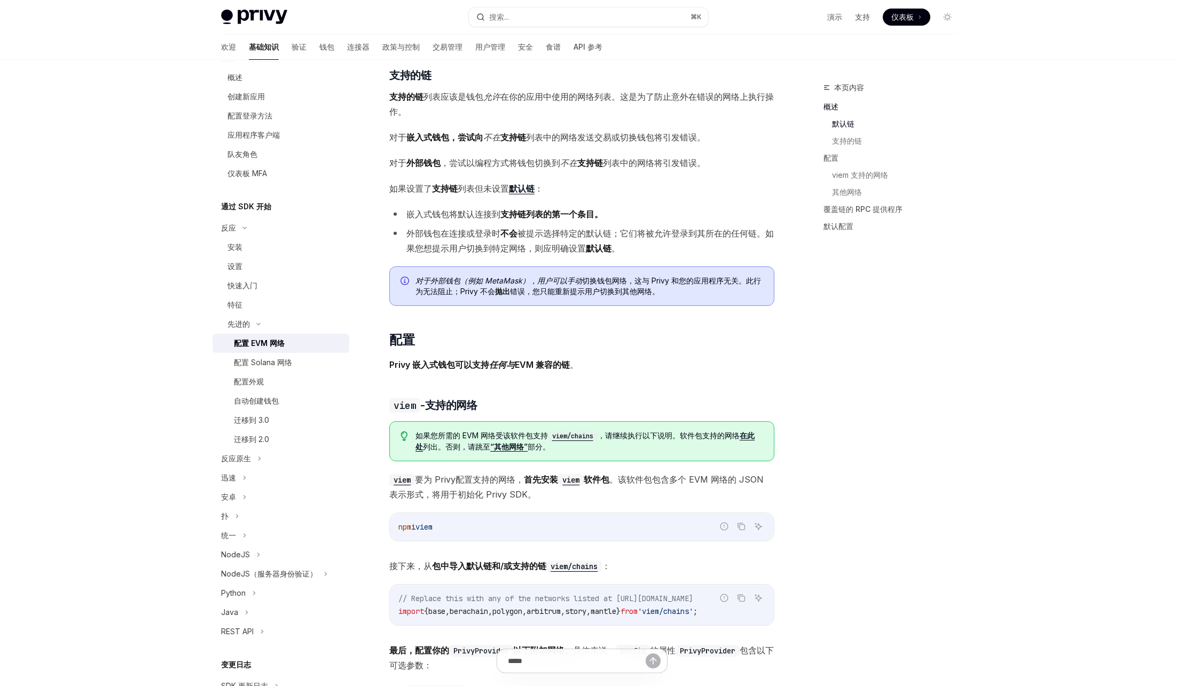
scroll to position [529, 0]
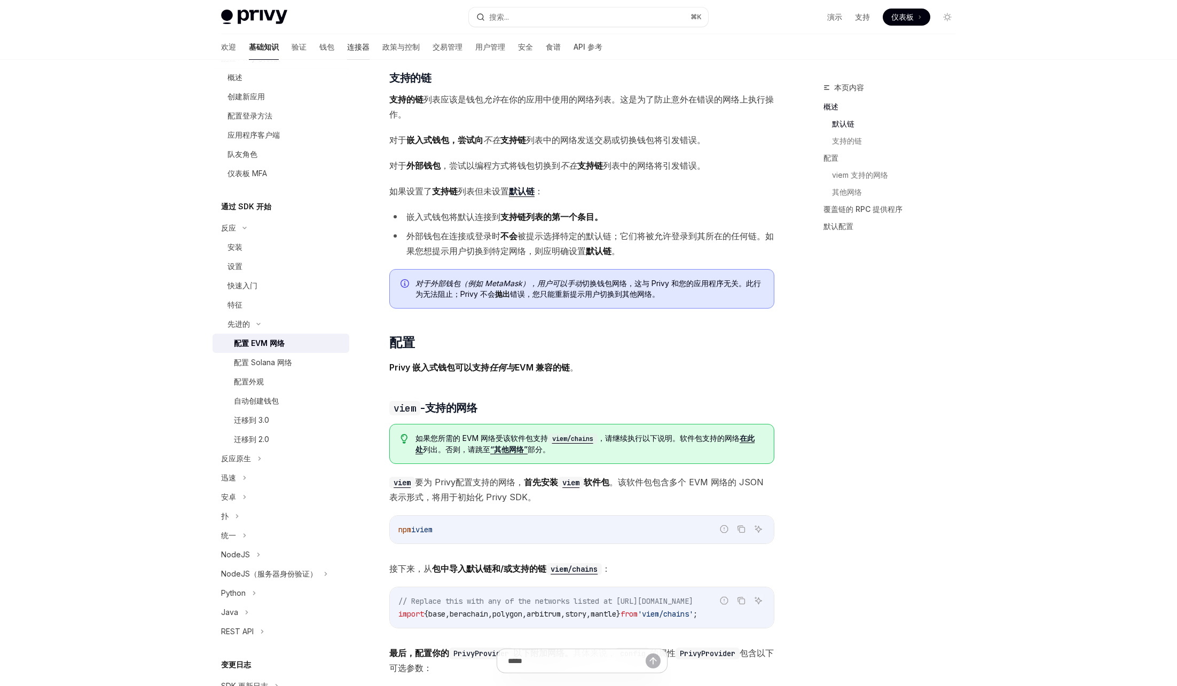
click at [347, 43] on font "连接器" at bounding box center [358, 46] width 22 height 9
type textarea "*"
